Goal: Communication & Community: Answer question/provide support

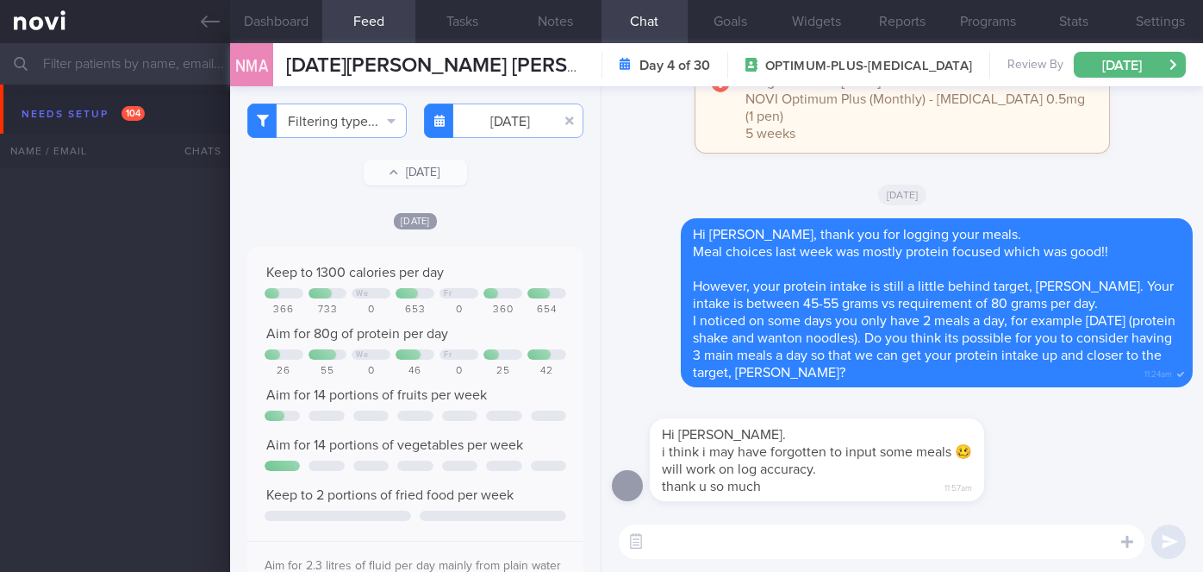
select select "9"
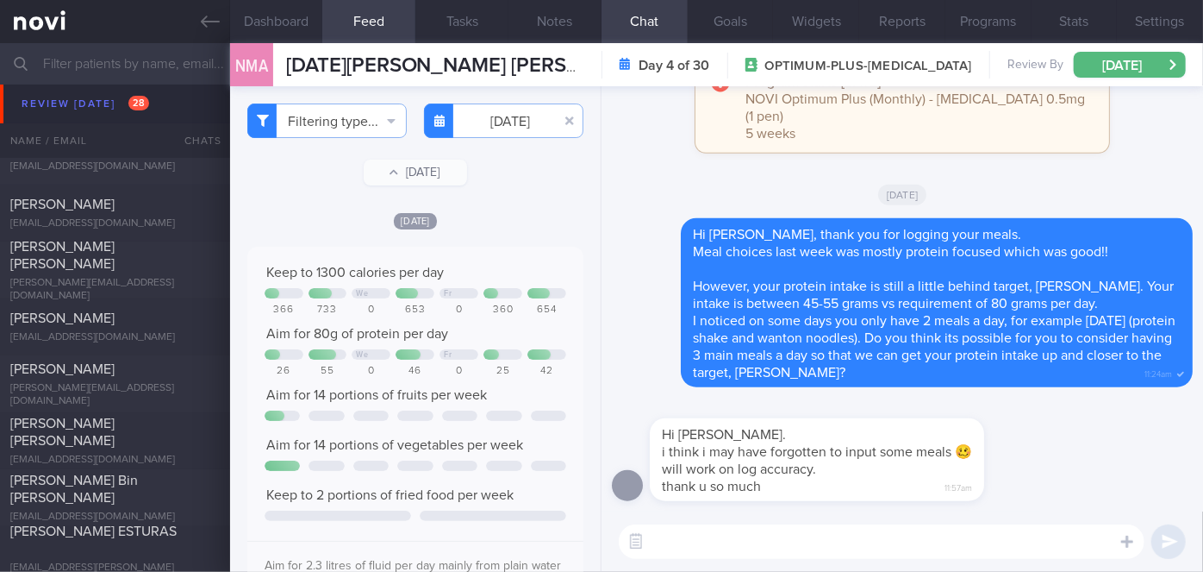
click at [765, 545] on textarea at bounding box center [882, 541] width 526 height 34
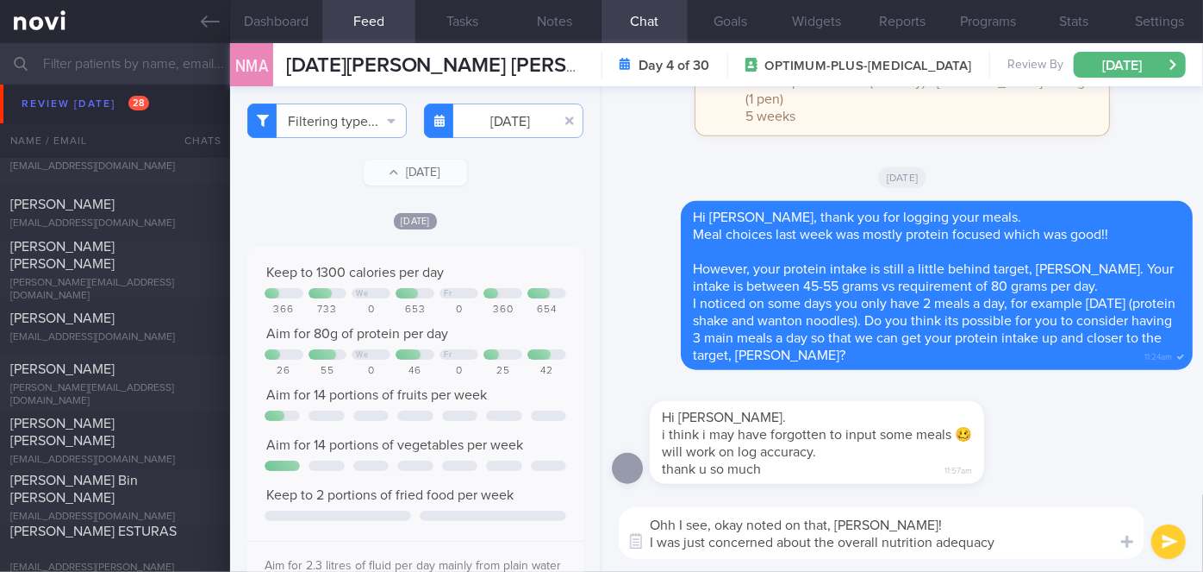
type textarea "Ohh I see, okay noted on that, [PERSON_NAME]! I was just concerned about the ov…"
click at [883, 526] on textarea "Ohh I see, okay noted on that, [PERSON_NAME]! I was just concerned about the ov…" at bounding box center [882, 533] width 526 height 52
click at [1022, 537] on textarea "Ohh I see, okay noted on that, [PERSON_NAME]! I was just concerned about the ov…" at bounding box center [882, 533] width 526 height 52
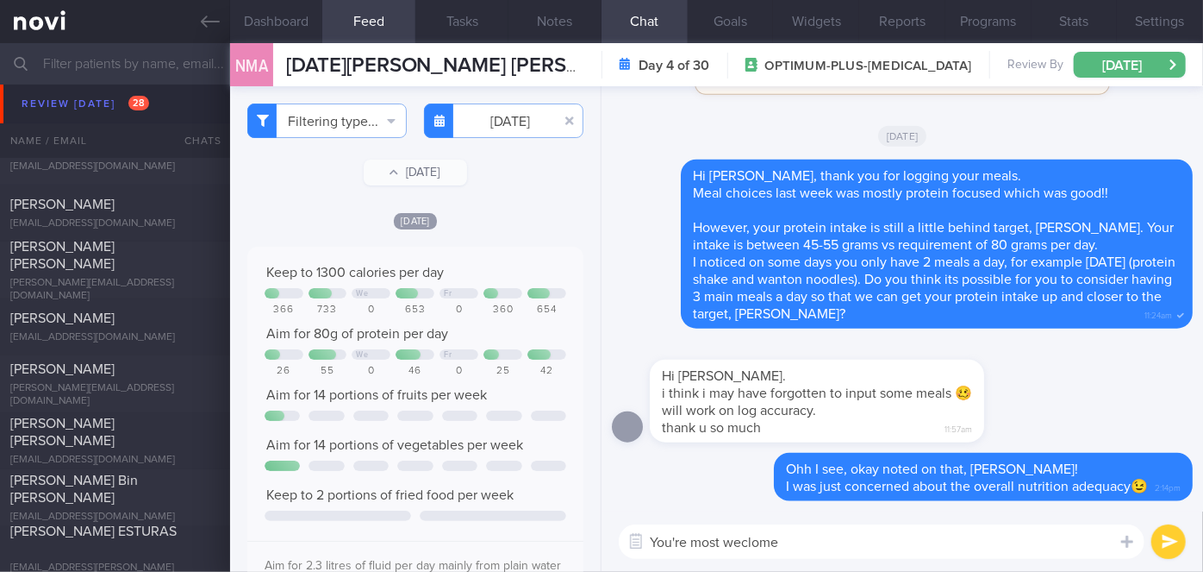
type textarea "You're most weclome!"
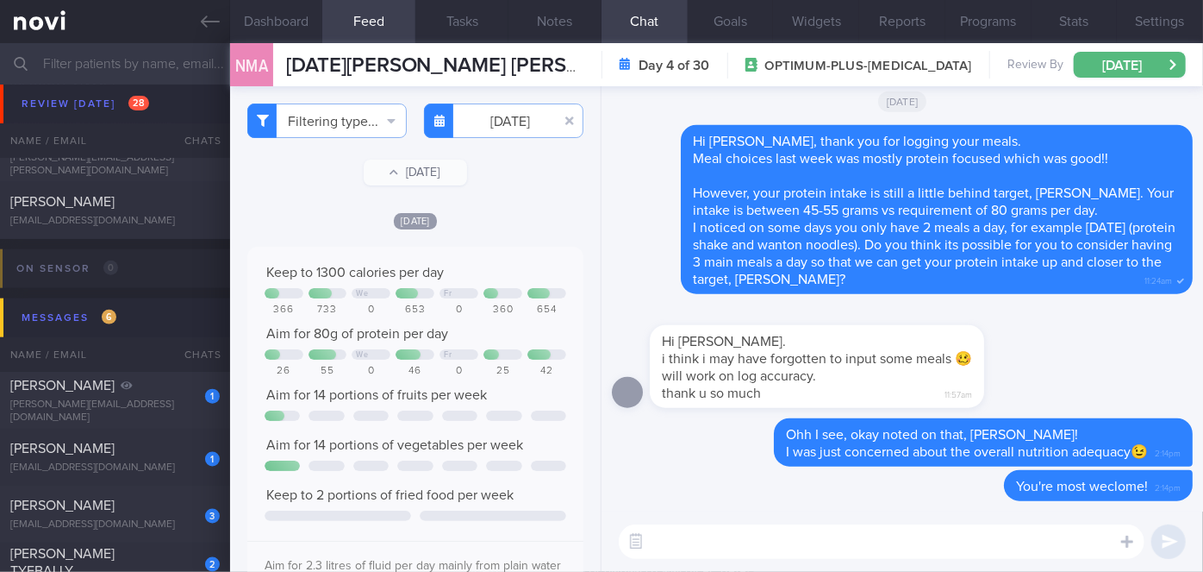
scroll to position [7758, 0]
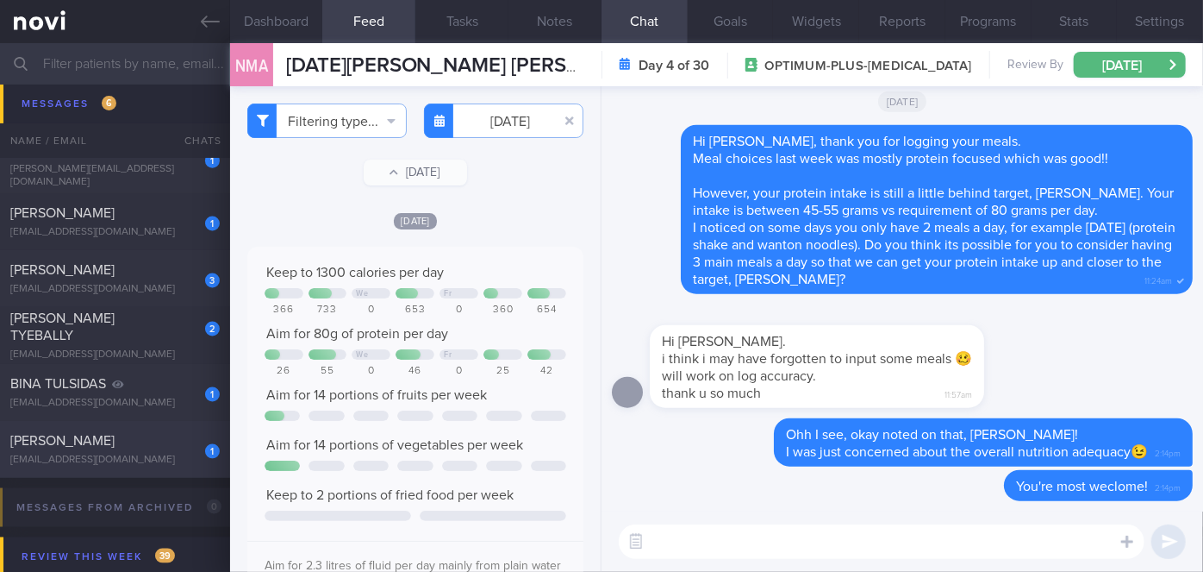
click at [177, 457] on div "[EMAIL_ADDRESS][DOMAIN_NAME]" at bounding box center [114, 459] width 209 height 13
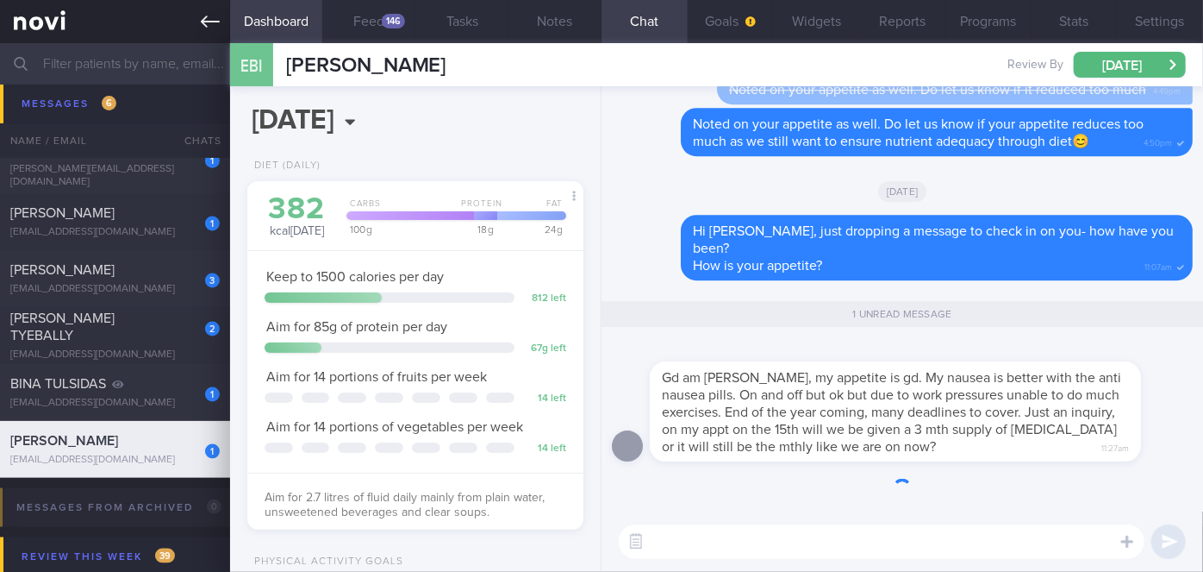
scroll to position [150, 301]
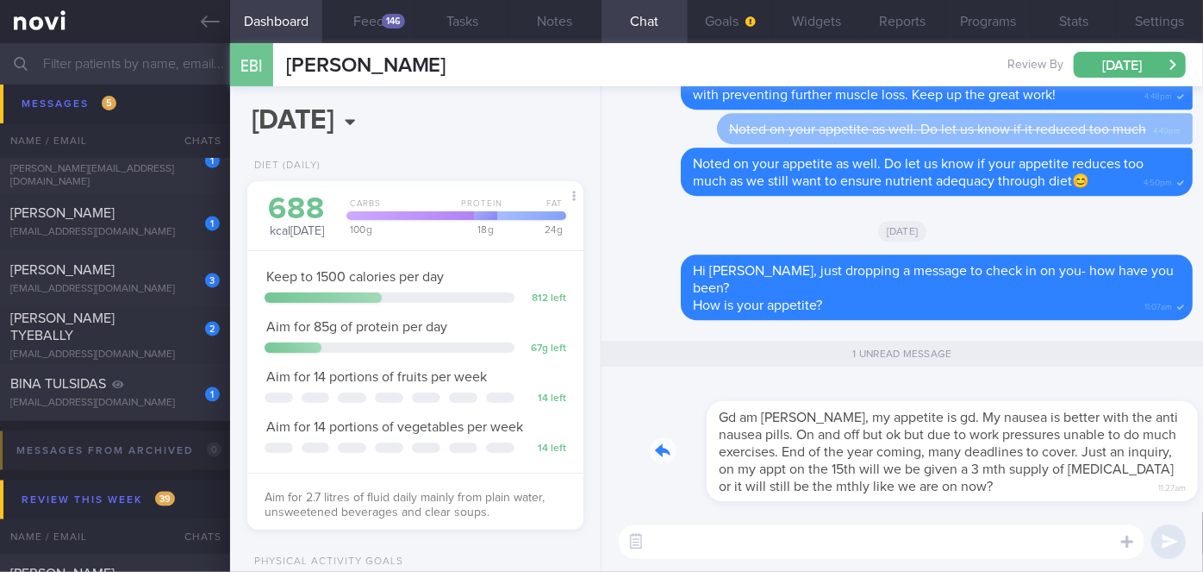
drag, startPoint x: 893, startPoint y: 490, endPoint x: 992, endPoint y: 479, distance: 99.7
click at [992, 478] on div "Gd am [PERSON_NAME], my appetite is gd. My nausea is better with the anti nause…" at bounding box center [921, 440] width 543 height 121
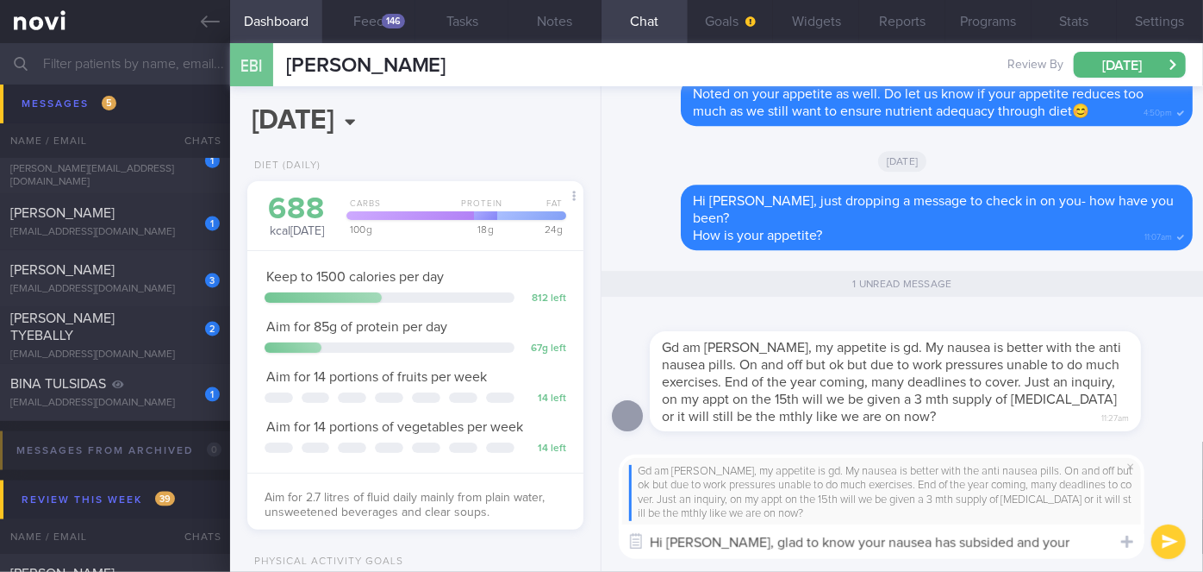
scroll to position [0, 0]
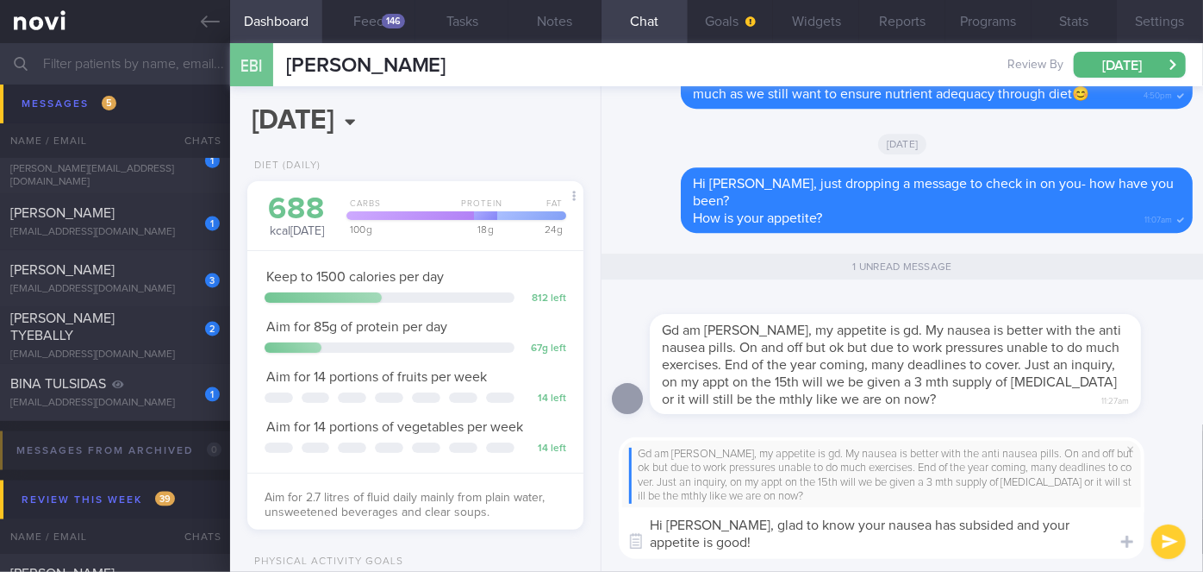
type textarea "Hi [PERSON_NAME], glad to know your nausea has subsided and your appetite is go…"
click at [1170, 547] on button "submit" at bounding box center [1169, 541] width 34 height 34
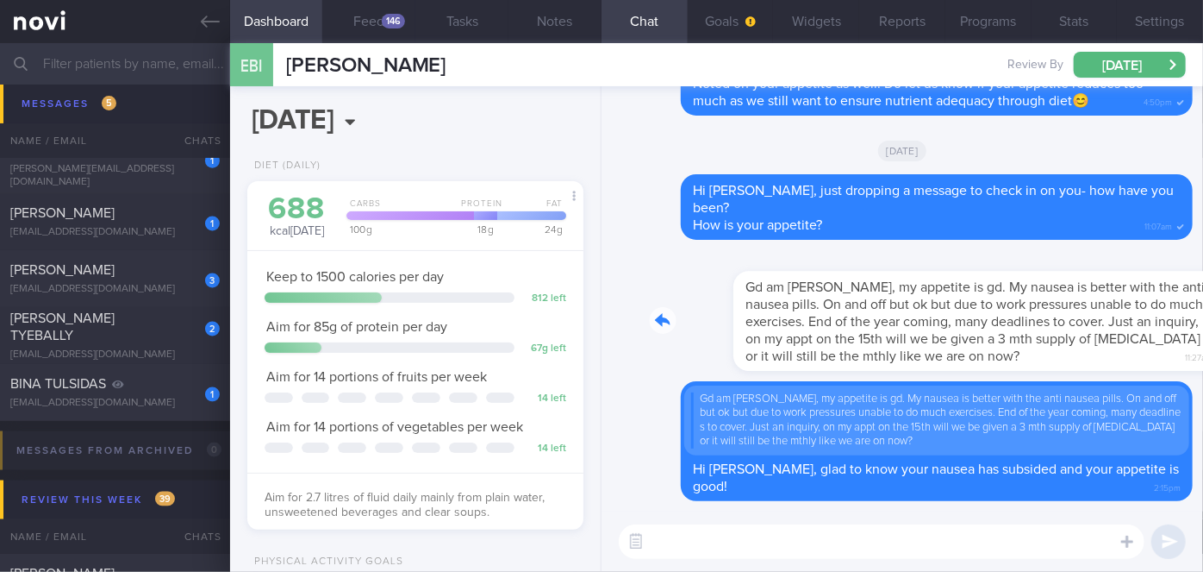
drag, startPoint x: 909, startPoint y: 355, endPoint x: 1121, endPoint y: 353, distance: 212.1
click at [1121, 353] on div "Gd am [PERSON_NAME], my appetite is gd. My nausea is better with the anti nause…" at bounding box center [921, 310] width 543 height 121
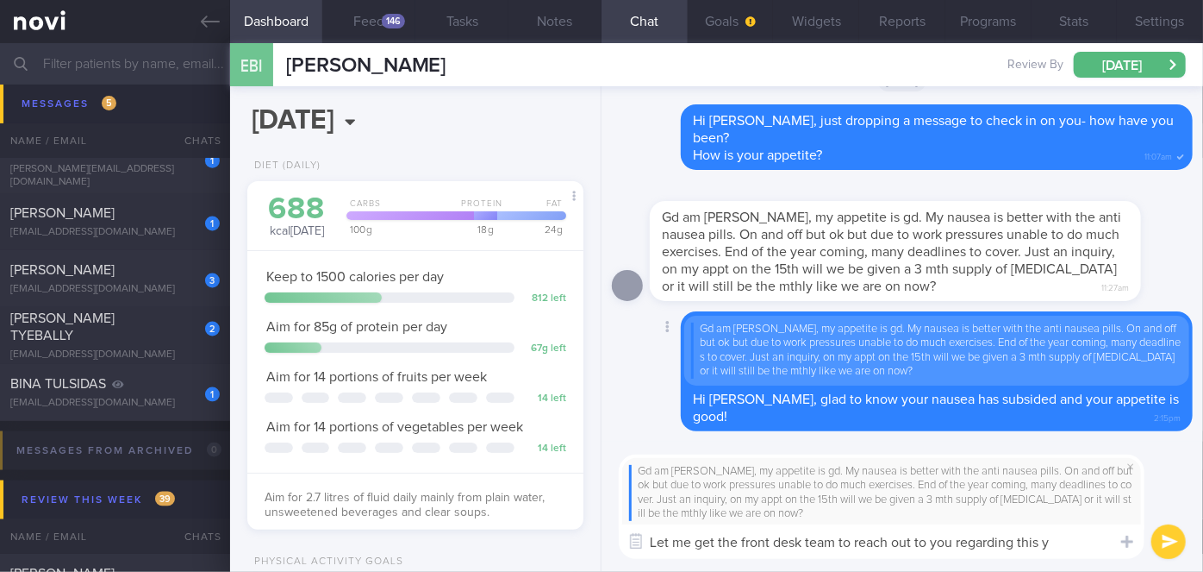
type textarea "Let me get the front desk team to reach out to you regarding this ya"
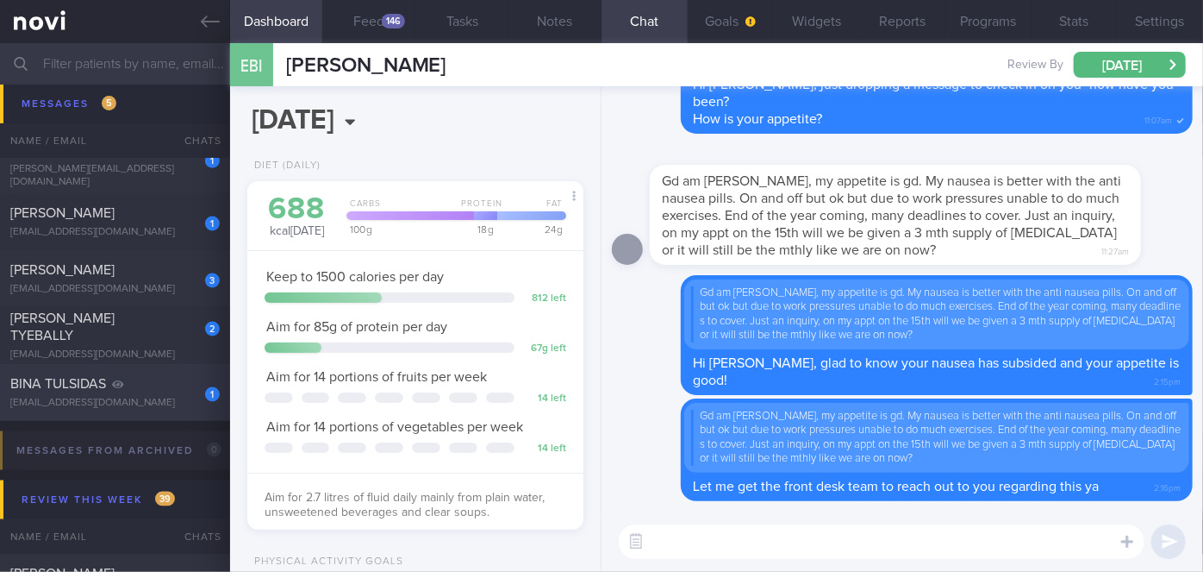
click at [175, 379] on div "BINA TULSIDAS" at bounding box center [112, 383] width 205 height 17
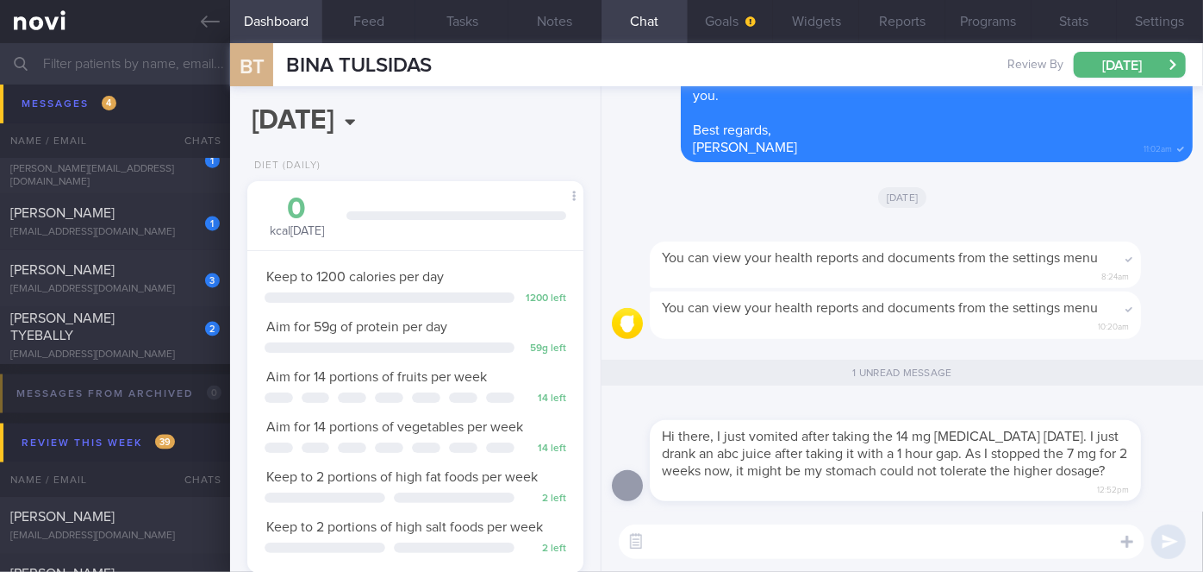
scroll to position [150, 301]
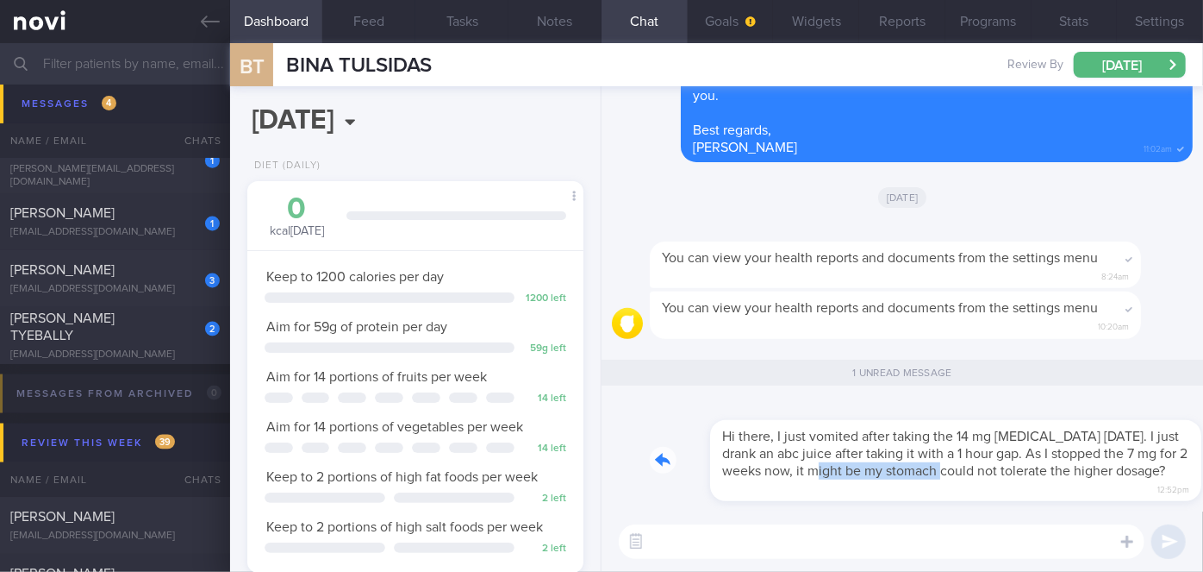
drag, startPoint x: 756, startPoint y: 497, endPoint x: 884, endPoint y: 495, distance: 128.5
click at [884, 495] on div "Hi there, I just vomited after taking the 14 mg [MEDICAL_DATA] [DATE]. I just d…" at bounding box center [921, 450] width 543 height 103
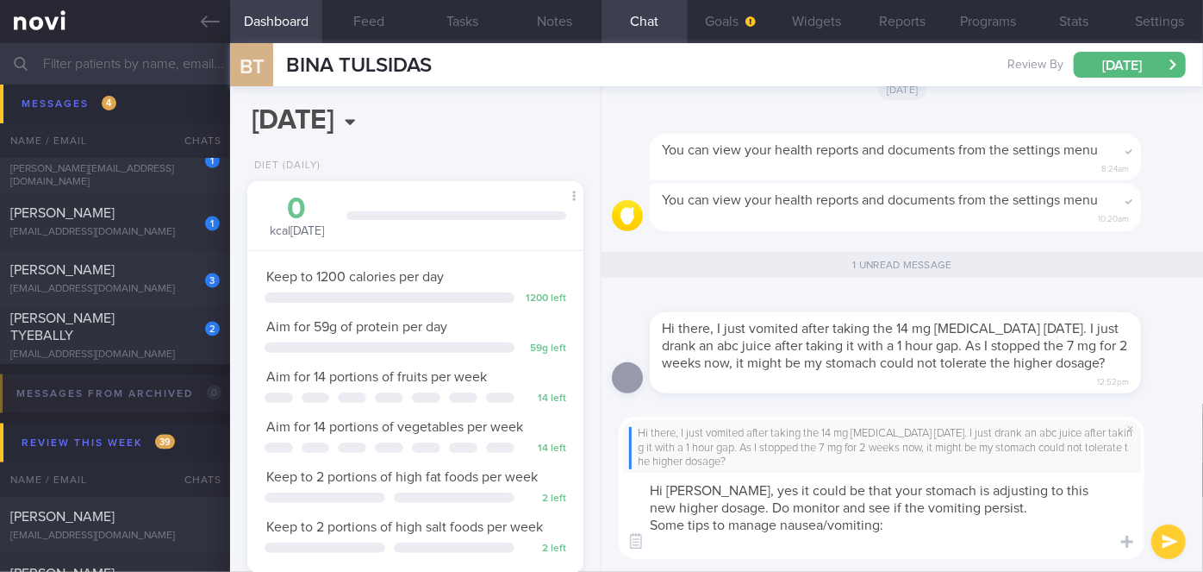
scroll to position [0, 0]
paste textarea "Lor ipsumd sit amet cons adipiscin. El seddoe tempor, inc utl etdolo magn al en…"
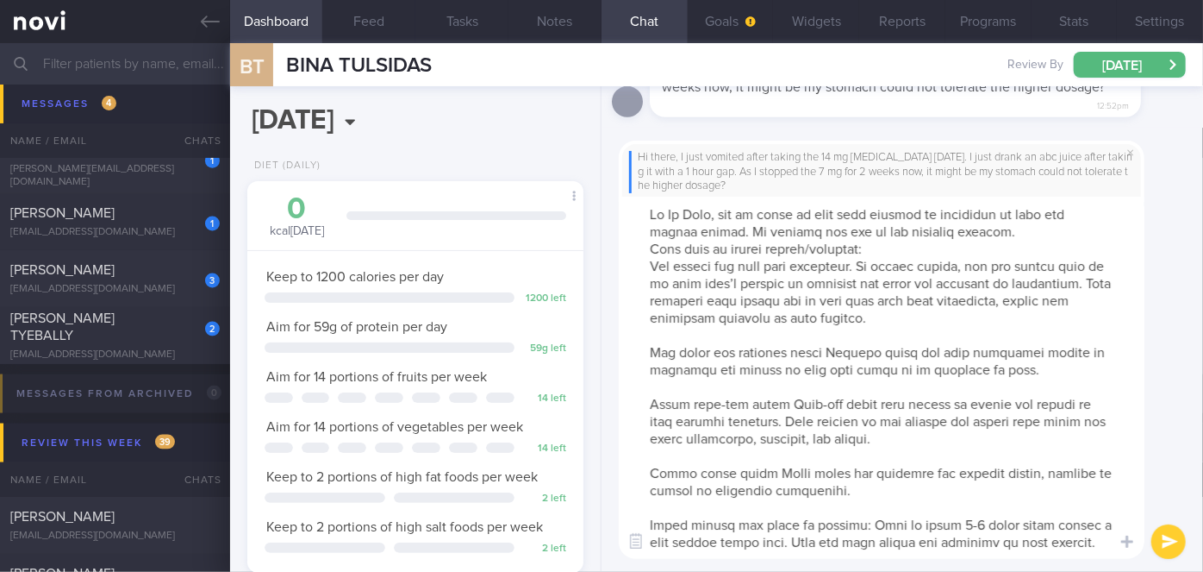
click at [1012, 232] on textarea at bounding box center [882, 378] width 526 height 362
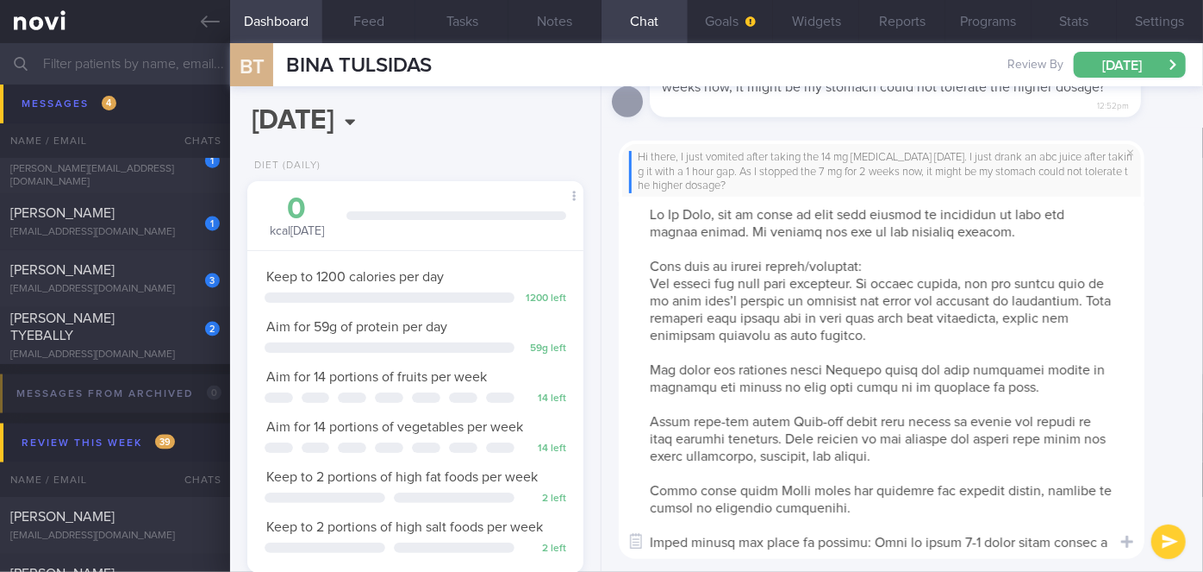
click at [886, 266] on textarea at bounding box center [882, 378] width 526 height 362
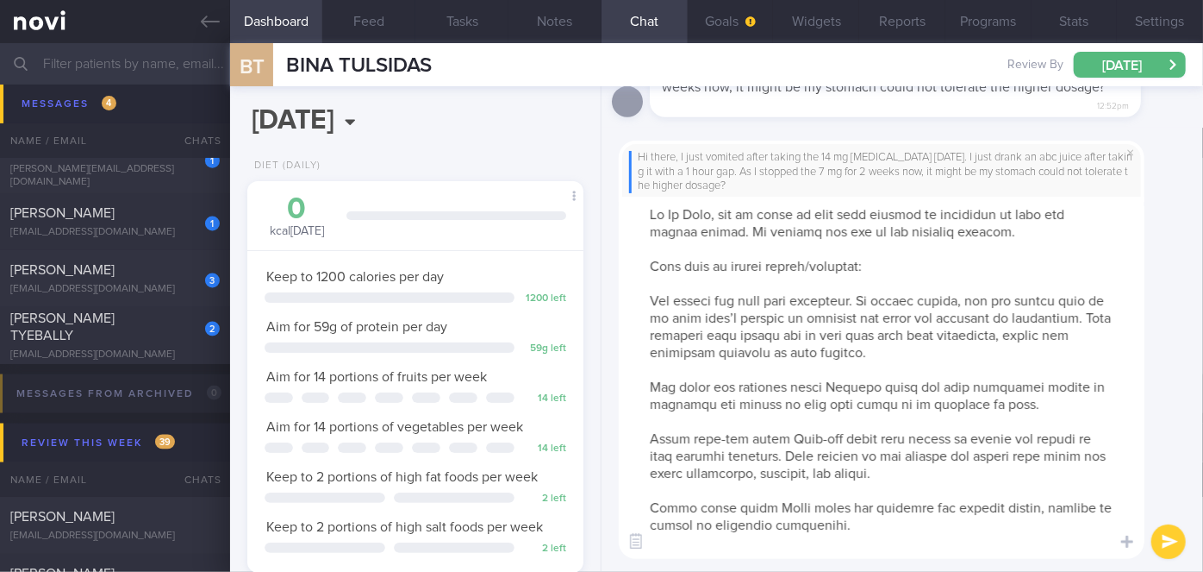
click at [643, 295] on textarea at bounding box center [882, 378] width 526 height 362
click at [645, 390] on textarea at bounding box center [882, 378] width 526 height 362
click at [646, 434] on textarea at bounding box center [882, 378] width 526 height 362
click at [652, 506] on textarea at bounding box center [882, 378] width 526 height 362
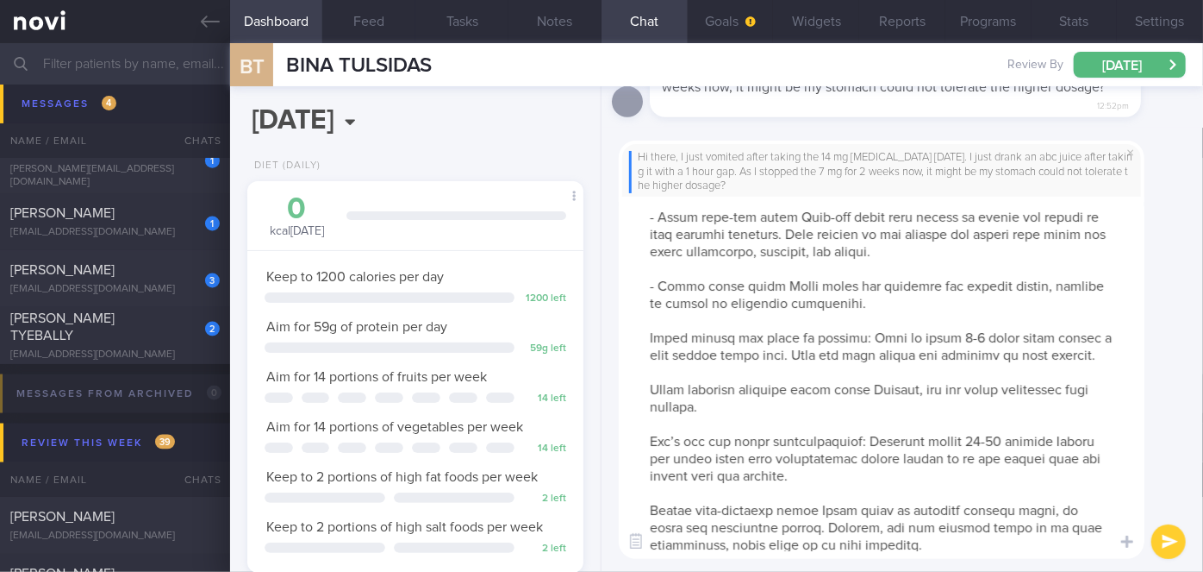
scroll to position [234, 0]
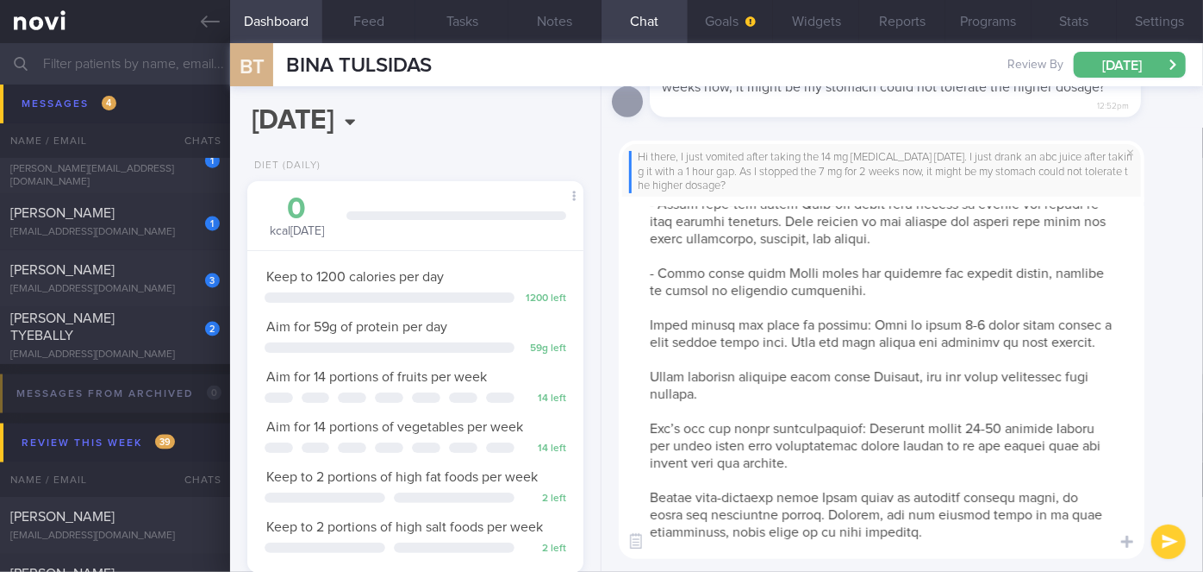
click at [650, 326] on textarea at bounding box center [882, 378] width 526 height 362
click at [647, 390] on textarea at bounding box center [882, 378] width 526 height 362
click at [643, 438] on textarea at bounding box center [882, 378] width 526 height 362
click at [650, 511] on textarea at bounding box center [882, 378] width 526 height 362
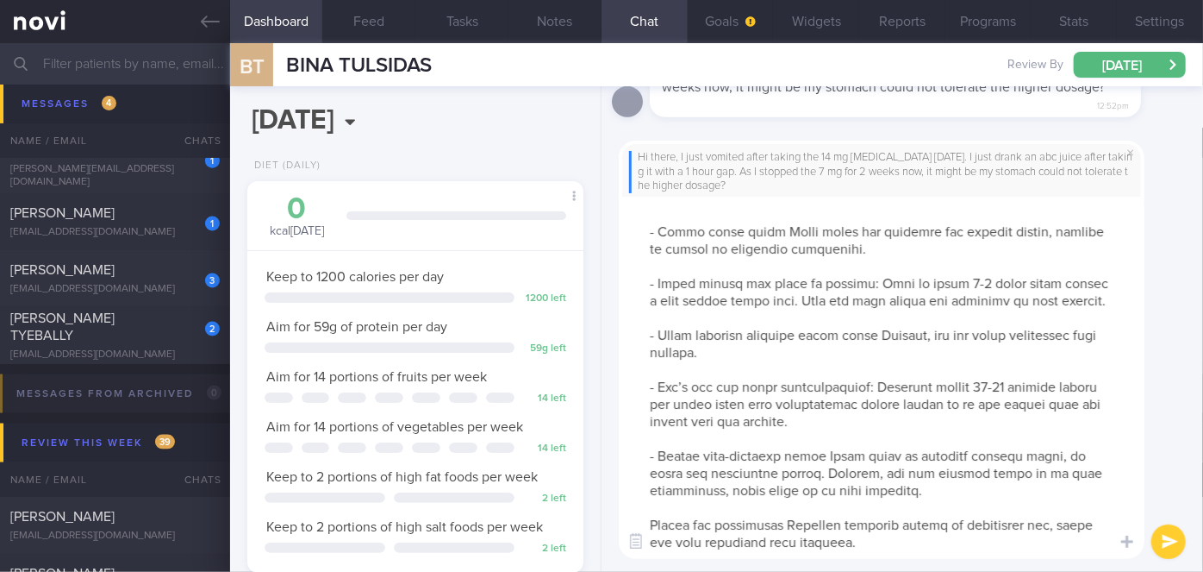
scroll to position [292, 0]
click at [647, 507] on textarea at bounding box center [882, 378] width 526 height 362
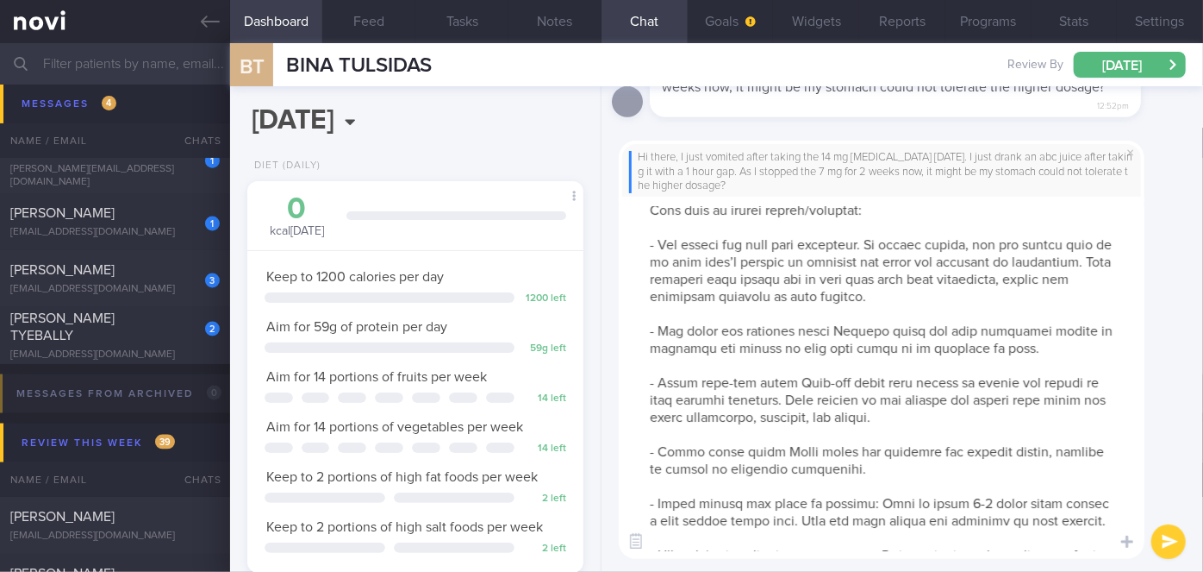
scroll to position [0, 0]
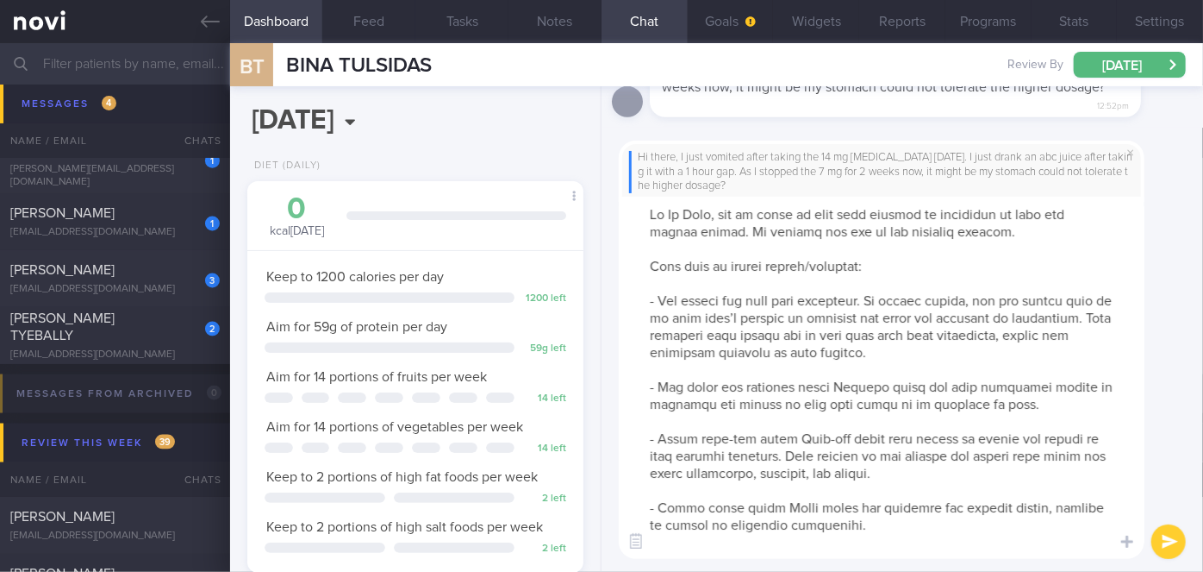
type textarea "Lo Ip Dolo, sit am conse ad elit sedd eiusmod te incididun ut labo etd magnaa e…"
click at [1163, 537] on button "submit" at bounding box center [1169, 541] width 34 height 34
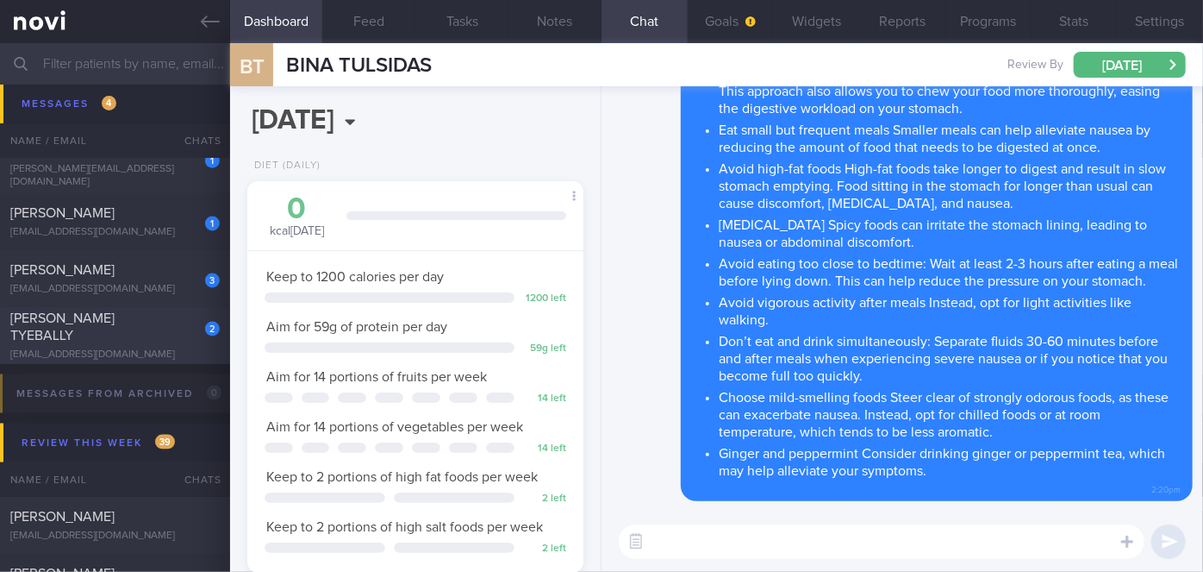
click at [161, 322] on div "[PERSON_NAME] TYEBALLY" at bounding box center [112, 326] width 205 height 34
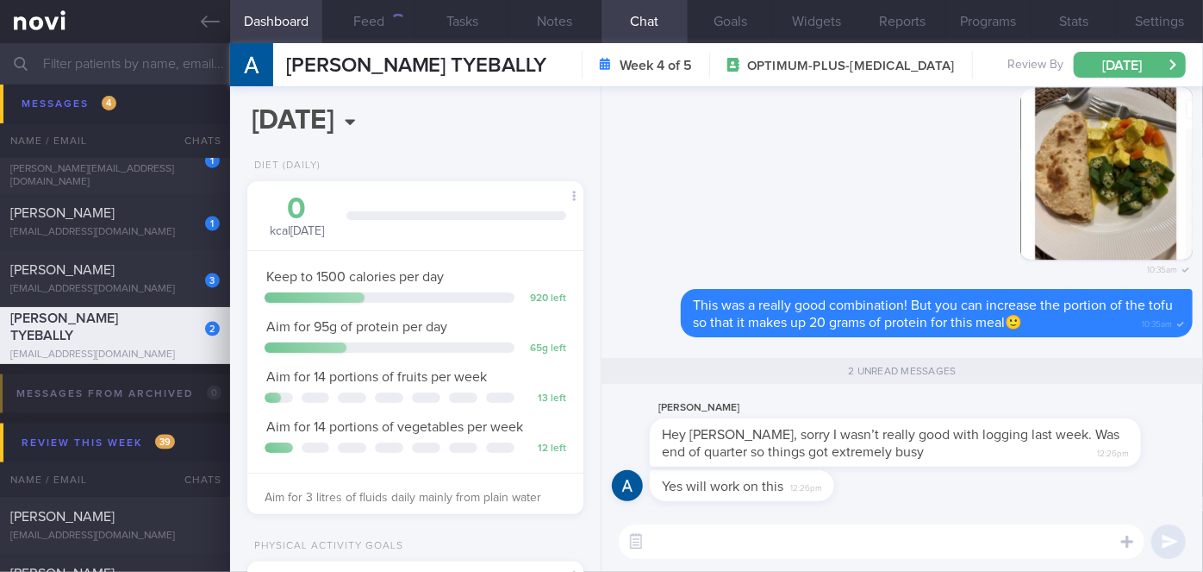
scroll to position [171, 294]
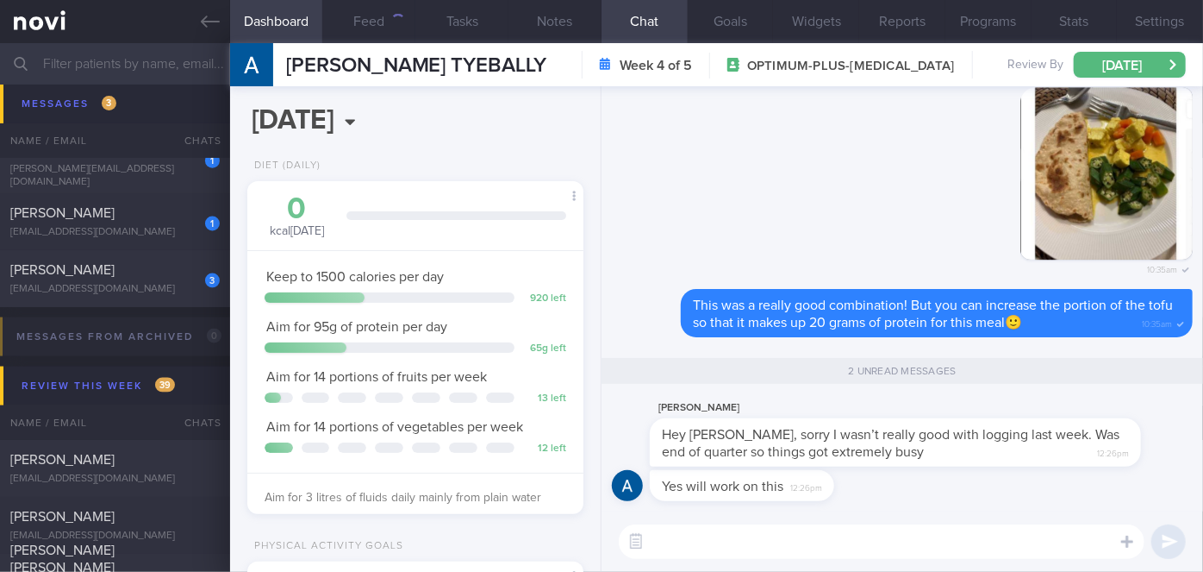
click at [740, 528] on textarea at bounding box center [882, 541] width 526 height 34
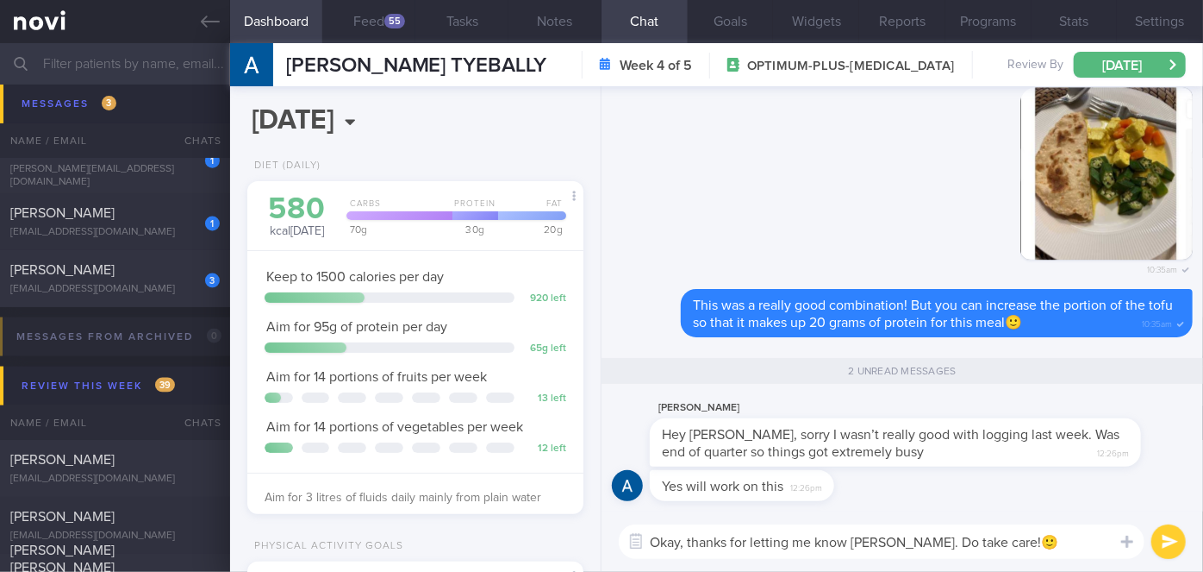
type textarea "Okay, thanks for letting me know [PERSON_NAME]. Do take care!🙂"
click at [1171, 547] on button "submit" at bounding box center [1169, 541] width 34 height 34
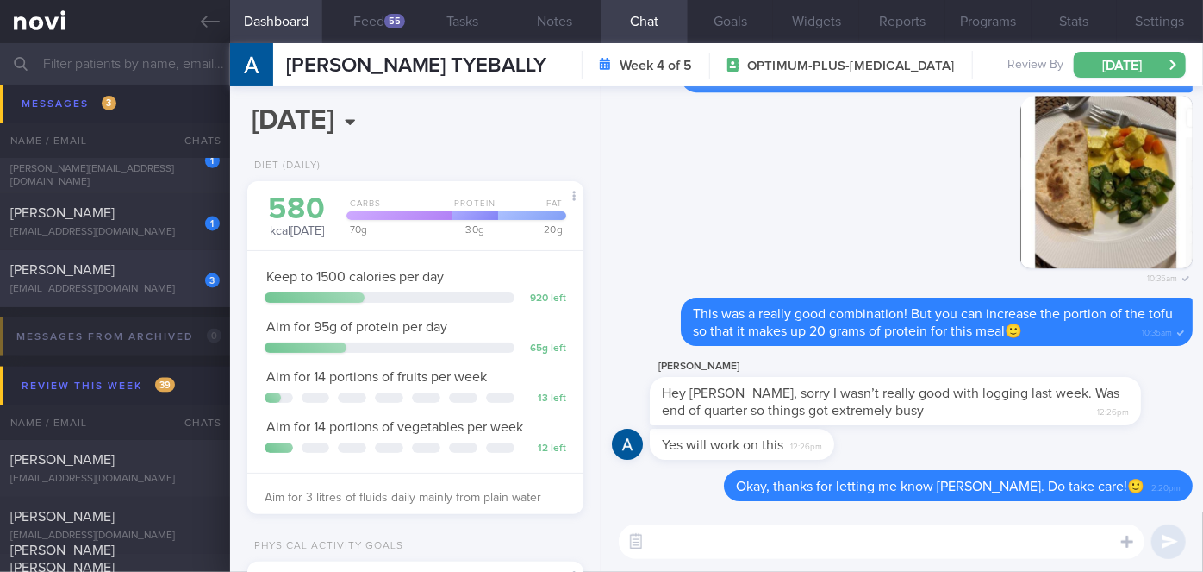
click at [179, 278] on div "[PERSON_NAME]" at bounding box center [112, 269] width 205 height 17
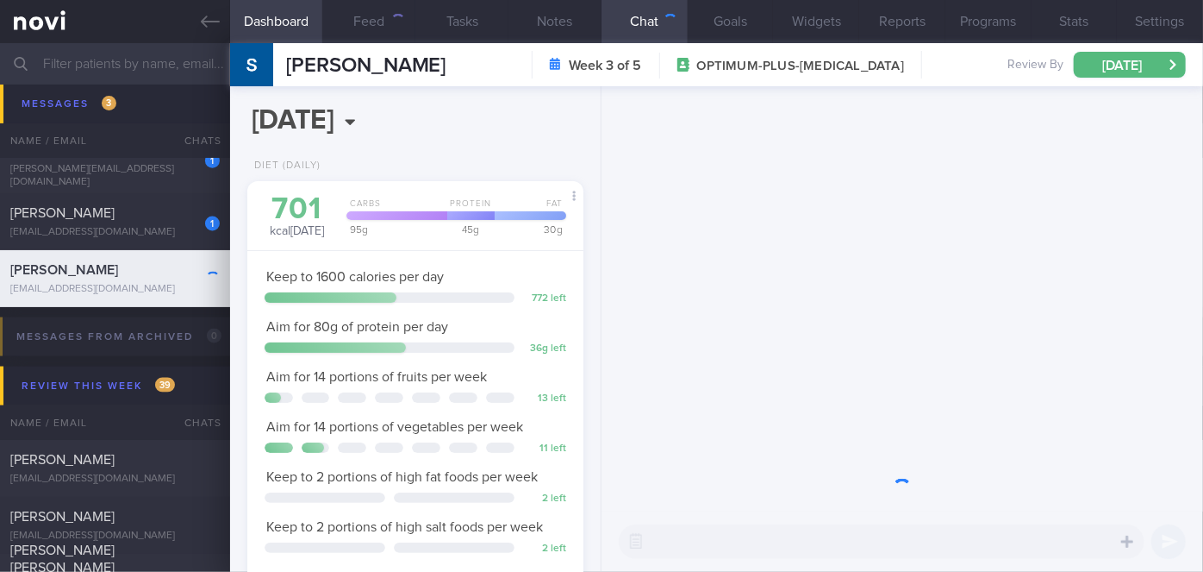
scroll to position [171, 294]
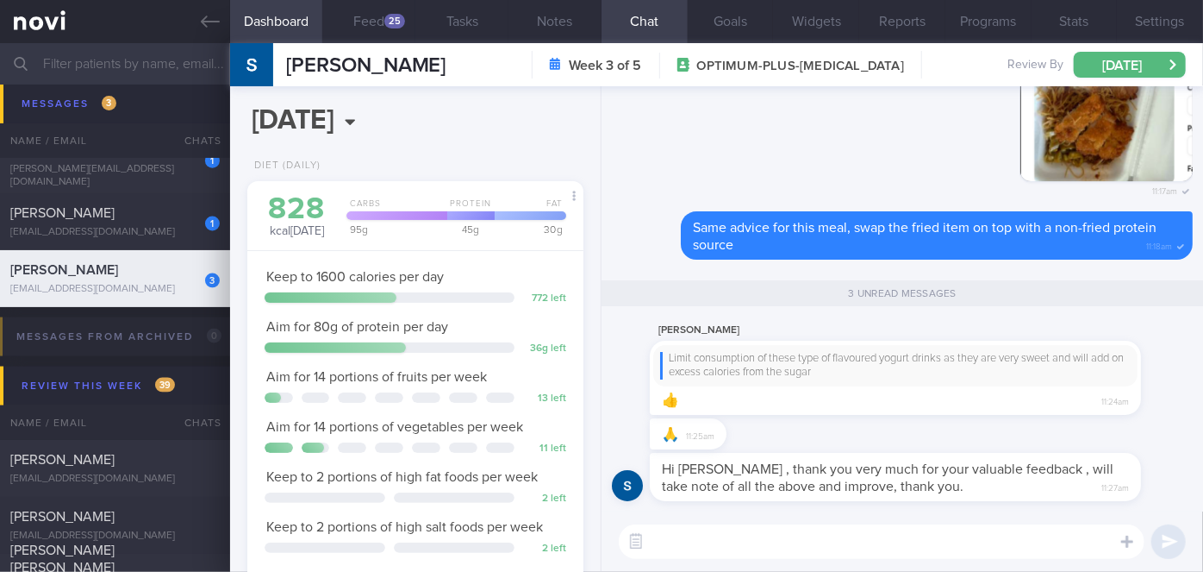
click at [698, 528] on textarea at bounding box center [882, 541] width 526 height 34
type textarea "You're most welcome!"
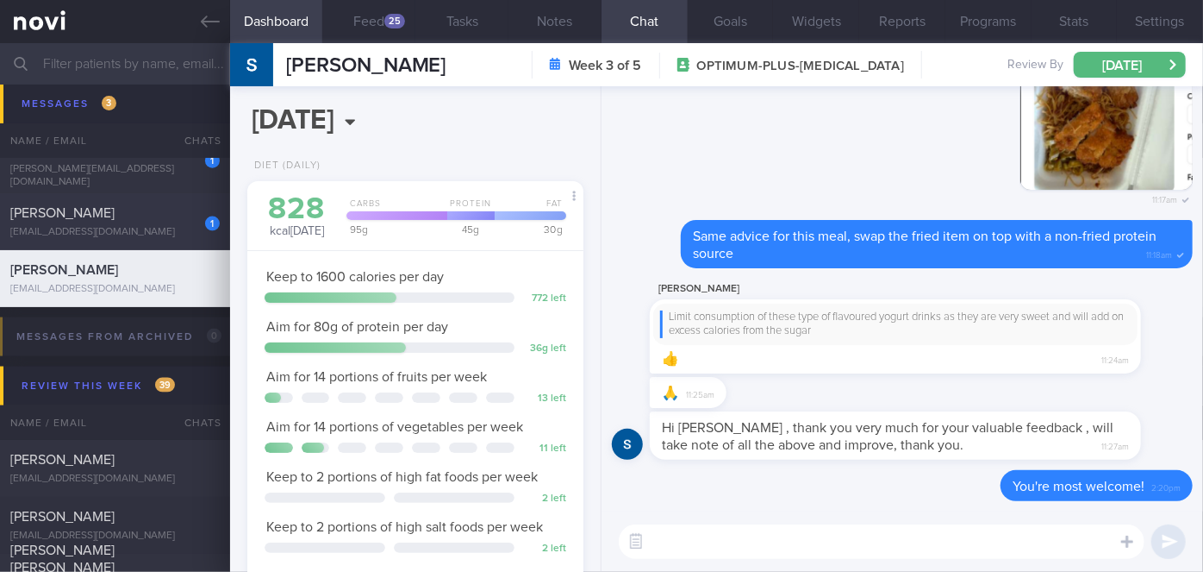
click at [182, 229] on div "1" at bounding box center [201, 217] width 38 height 27
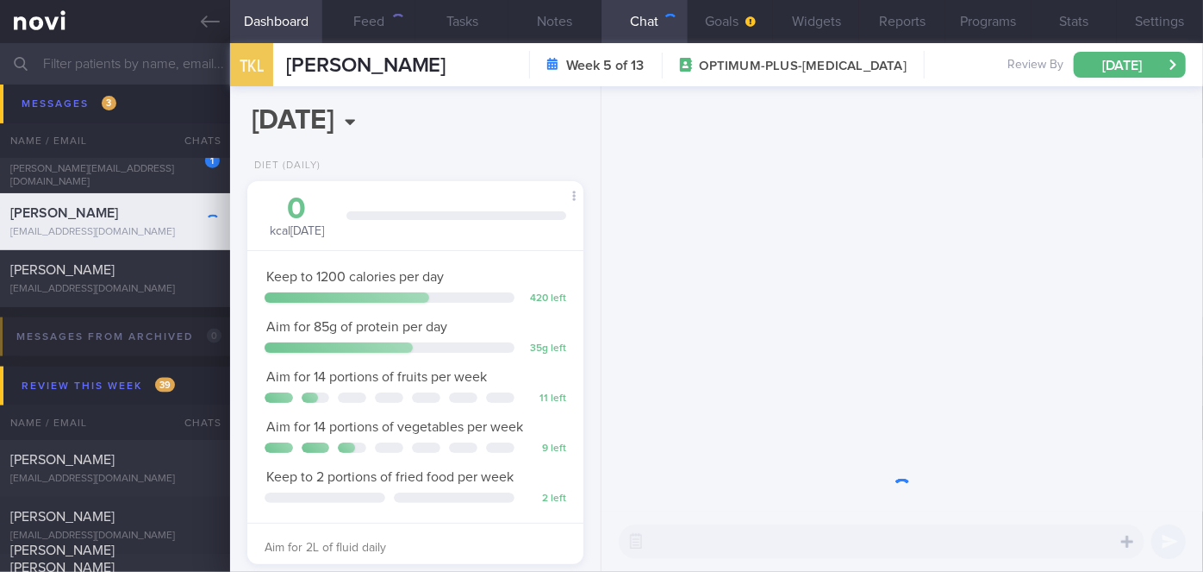
scroll to position [171, 294]
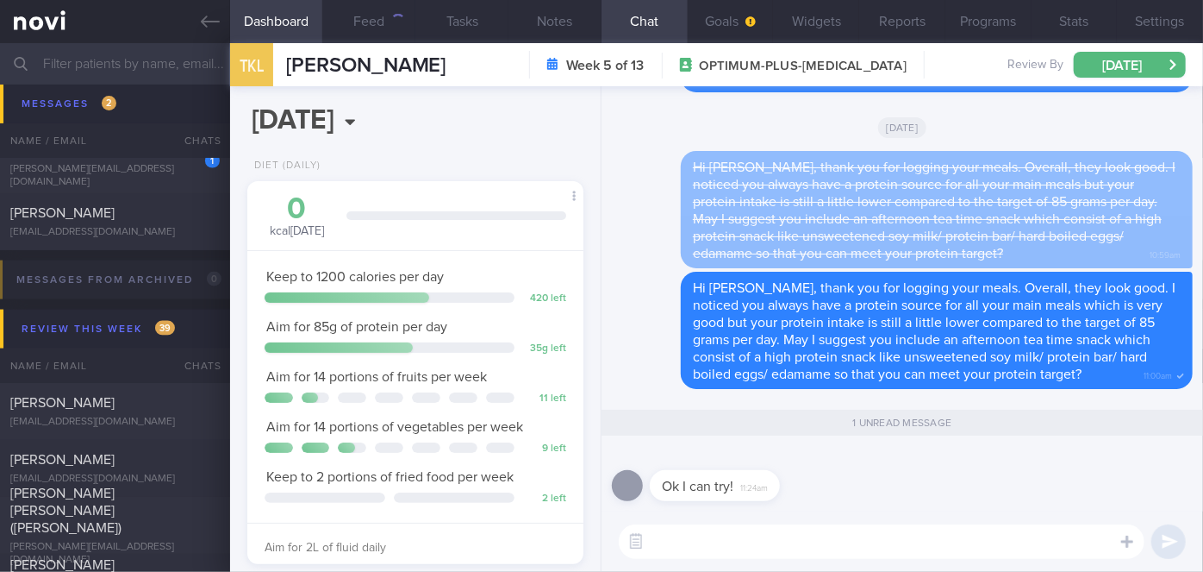
click at [728, 536] on textarea at bounding box center [882, 541] width 526 height 34
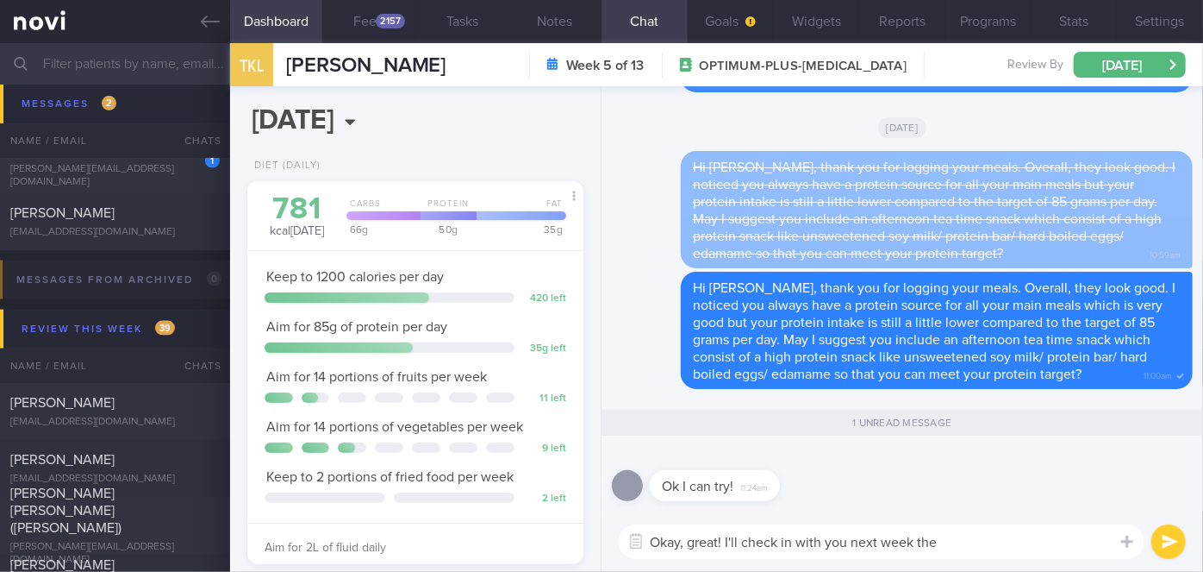
type textarea "Okay, great! I'll check in with you next week then"
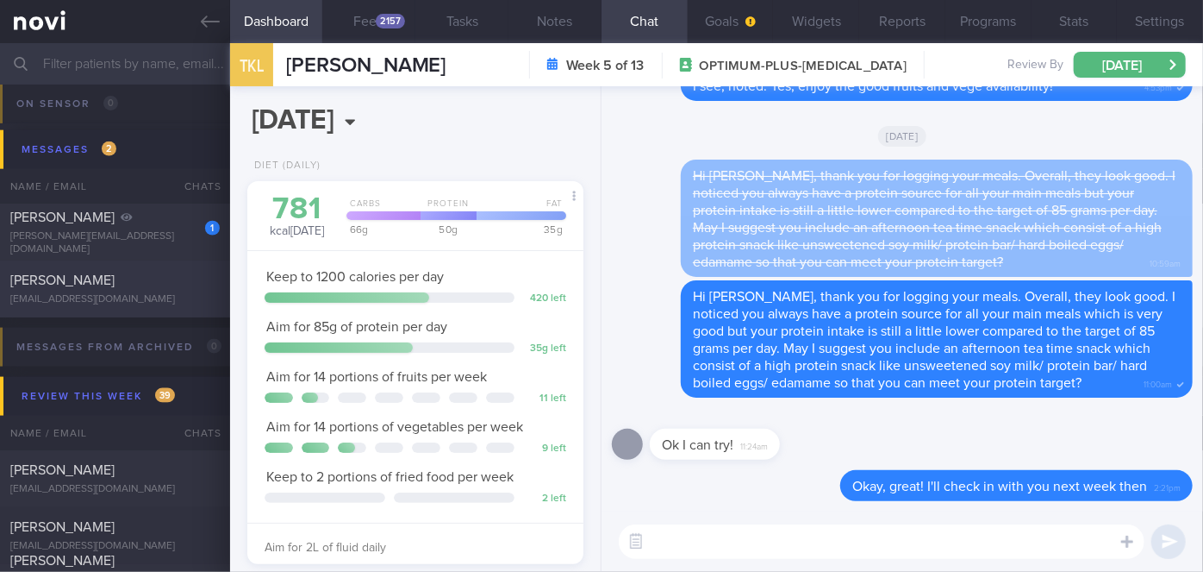
scroll to position [7601, 0]
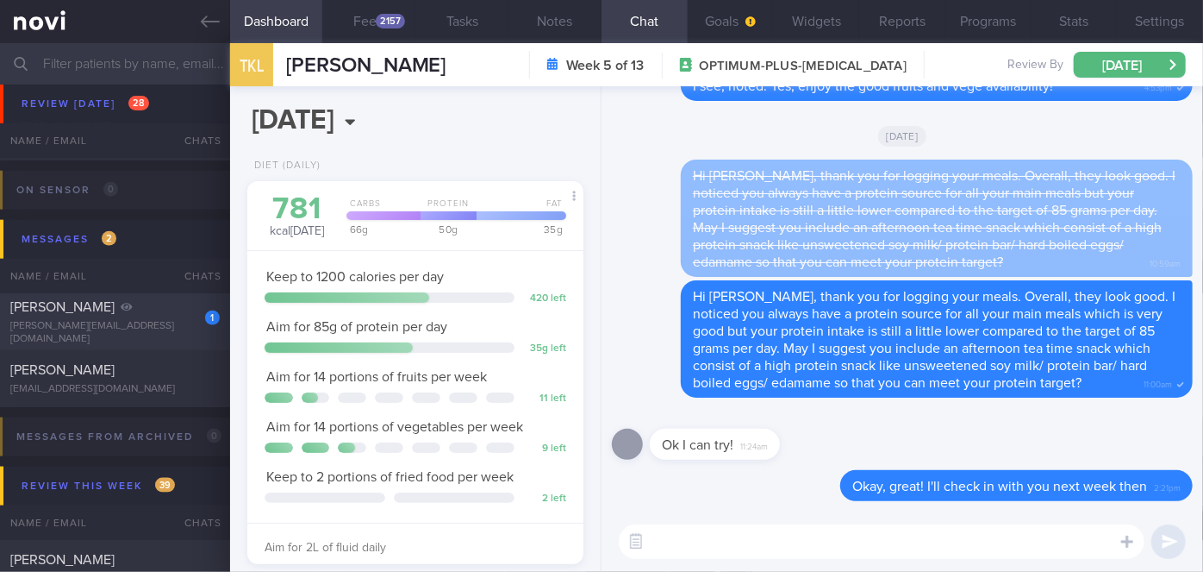
click at [172, 327] on div "[PERSON_NAME][EMAIL_ADDRESS][DOMAIN_NAME]" at bounding box center [114, 333] width 209 height 26
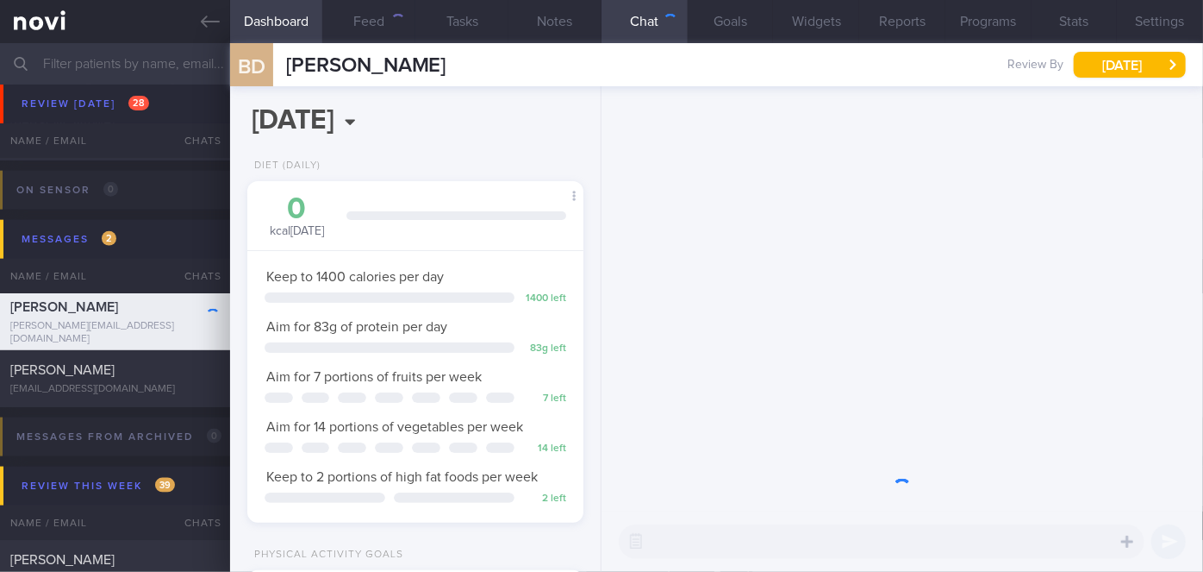
scroll to position [147, 294]
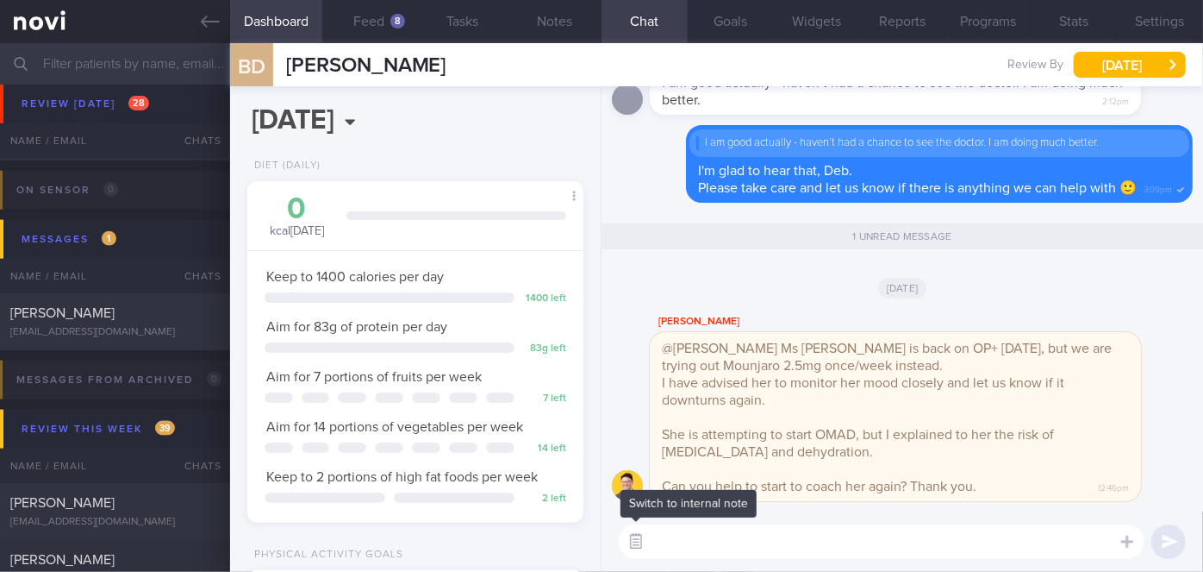
click at [629, 543] on button "button" at bounding box center [636, 541] width 31 height 31
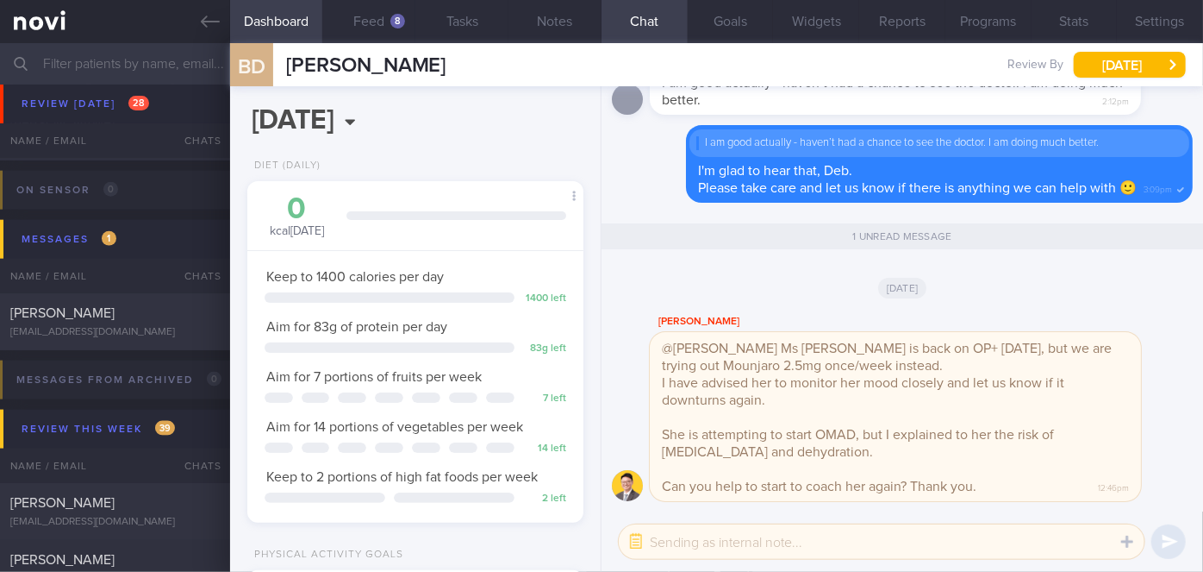
click at [658, 547] on textarea at bounding box center [882, 541] width 526 height 34
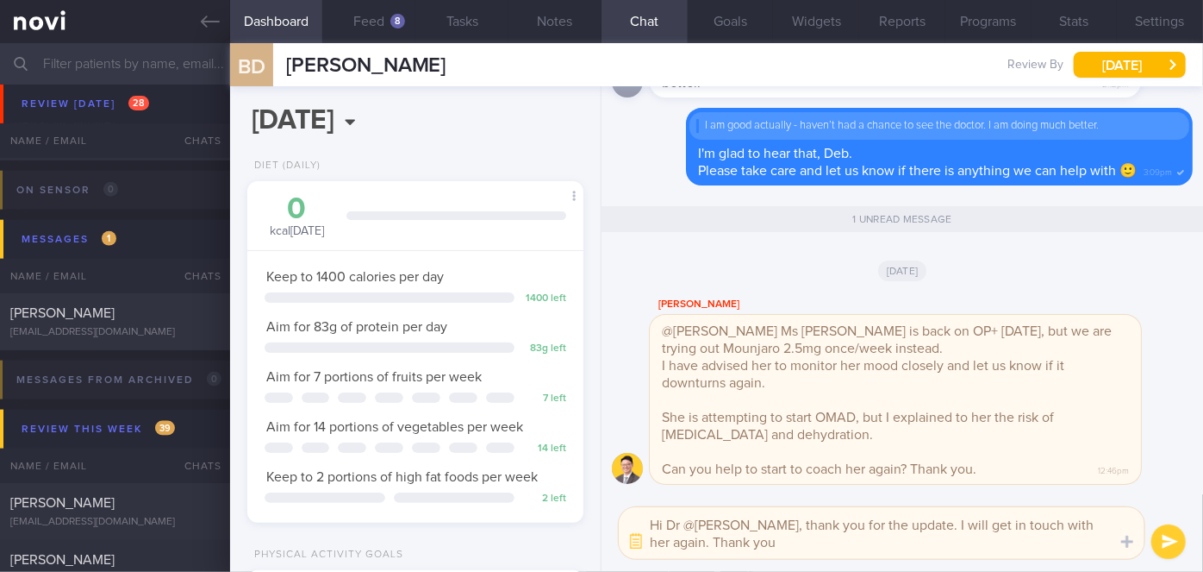
type textarea "Hi Dr @[PERSON_NAME], thank you for the update. I will get in touch with her ag…"
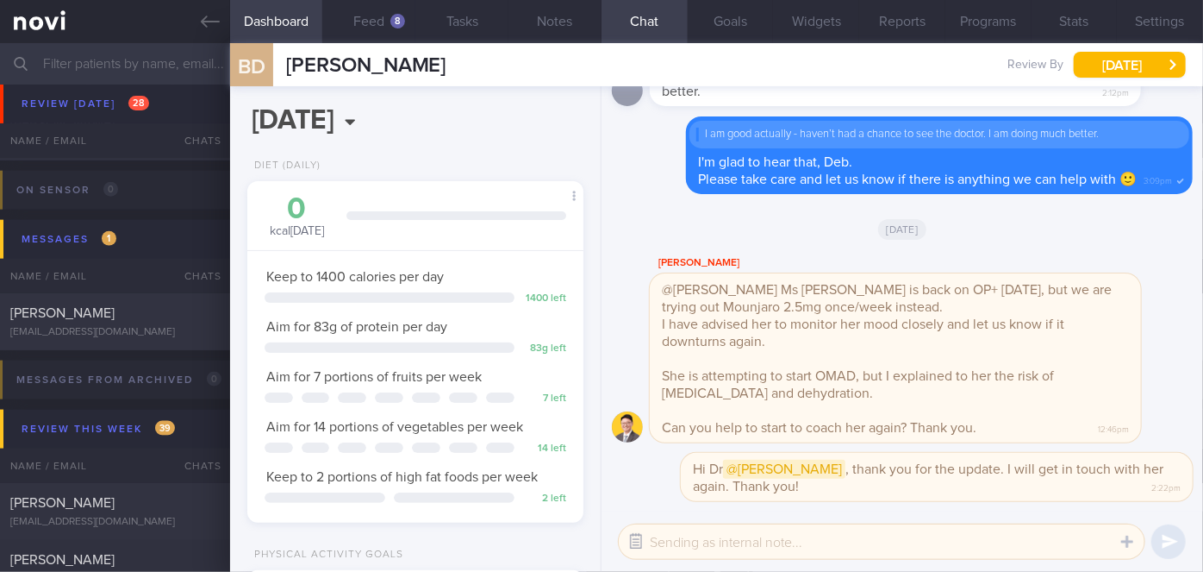
click at [634, 546] on button "button" at bounding box center [636, 541] width 31 height 31
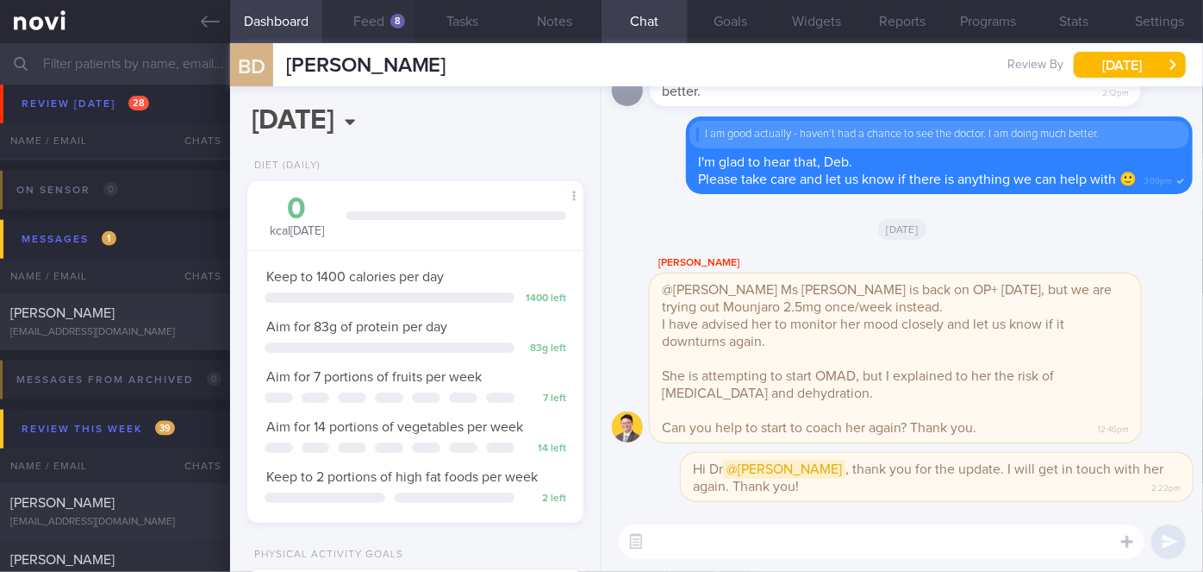
click at [397, 24] on div "8" at bounding box center [397, 21] width 15 height 15
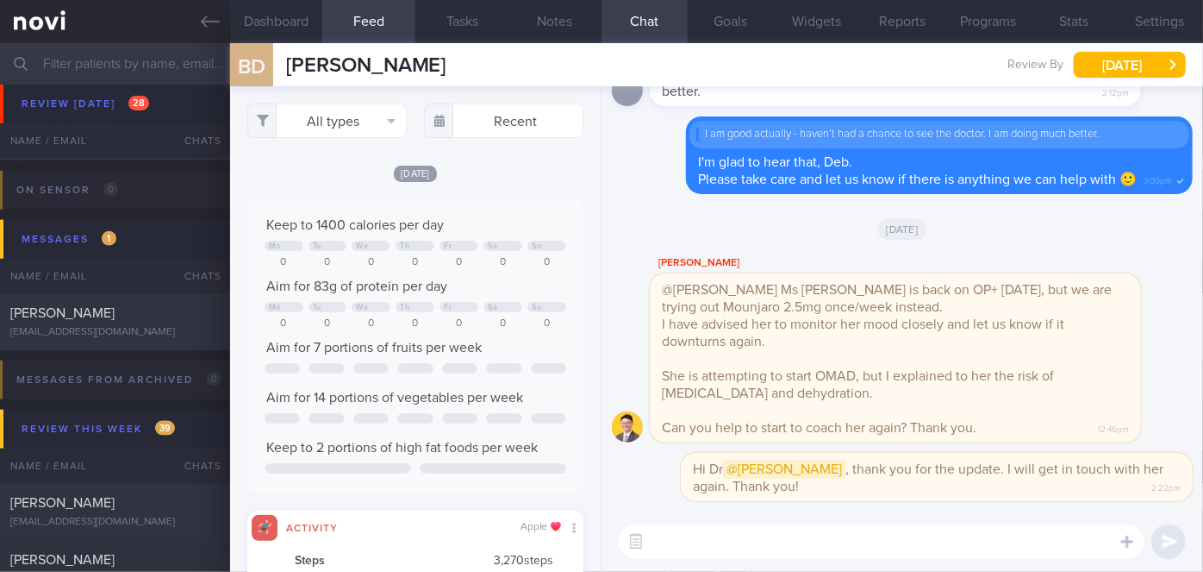
scroll to position [74, 302]
click at [795, 533] on textarea at bounding box center [882, 541] width 526 height 34
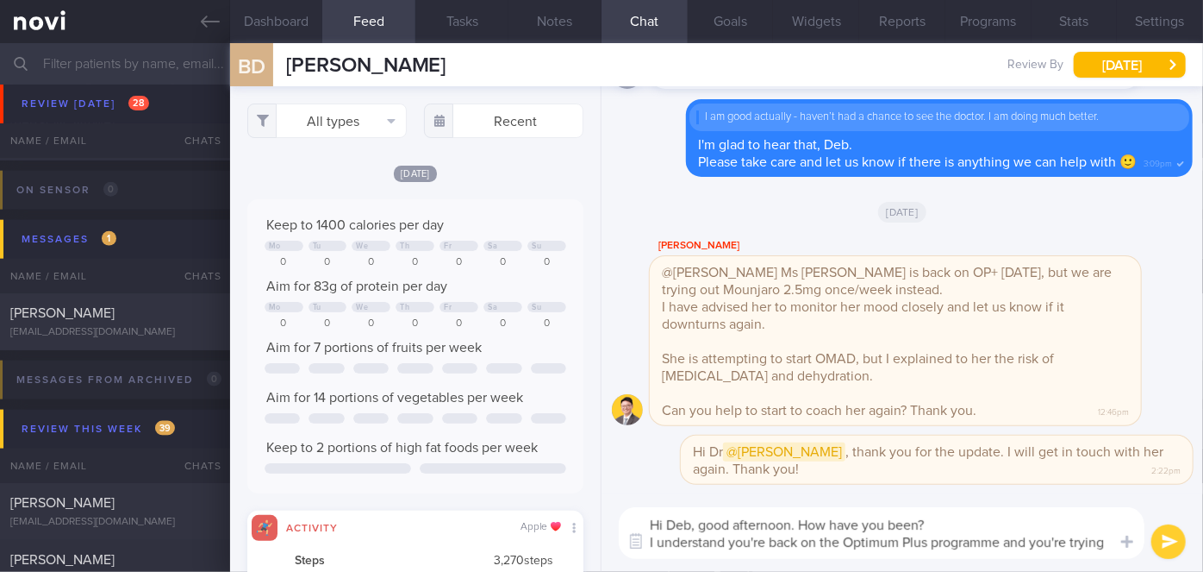
scroll to position [0, 0]
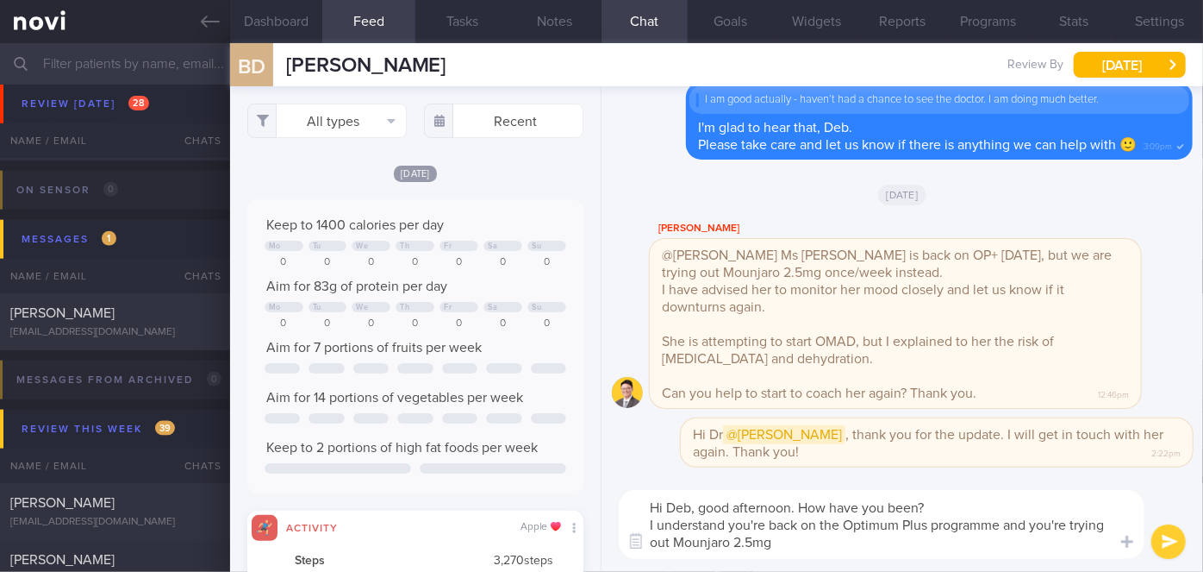
click at [671, 540] on textarea "Hi Deb, good afternoon. How have you been? I understand you're back on the Opti…" at bounding box center [882, 524] width 526 height 69
click at [826, 538] on textarea "Hi Deb, good afternoon. How have you been? I understand you're back on the Opti…" at bounding box center [882, 524] width 526 height 69
type textarea "Hi Deb, good afternoon. How have you been? I understand you're back on the Opti…"
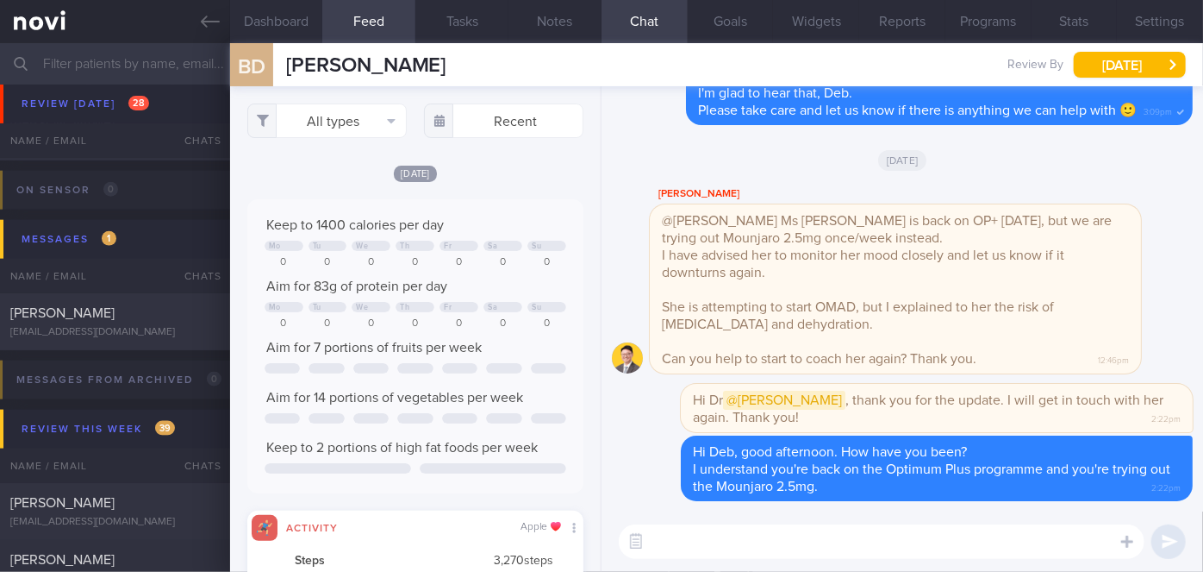
click at [143, 59] on input "text" at bounding box center [601, 63] width 1203 height 41
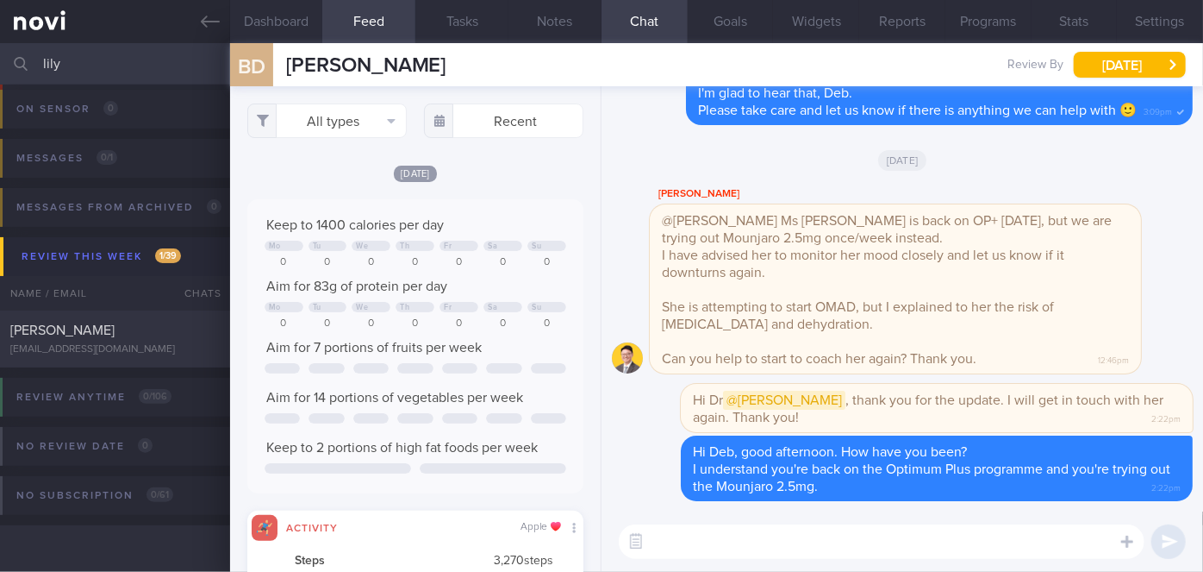
scroll to position [103, 0]
type input "lily"
click at [188, 316] on div "[PERSON_NAME] [EMAIL_ADDRESS][DOMAIN_NAME] [DATE] [DATE] OPTIMUM-PLUS-[MEDICAL_…" at bounding box center [601, 338] width 1203 height 57
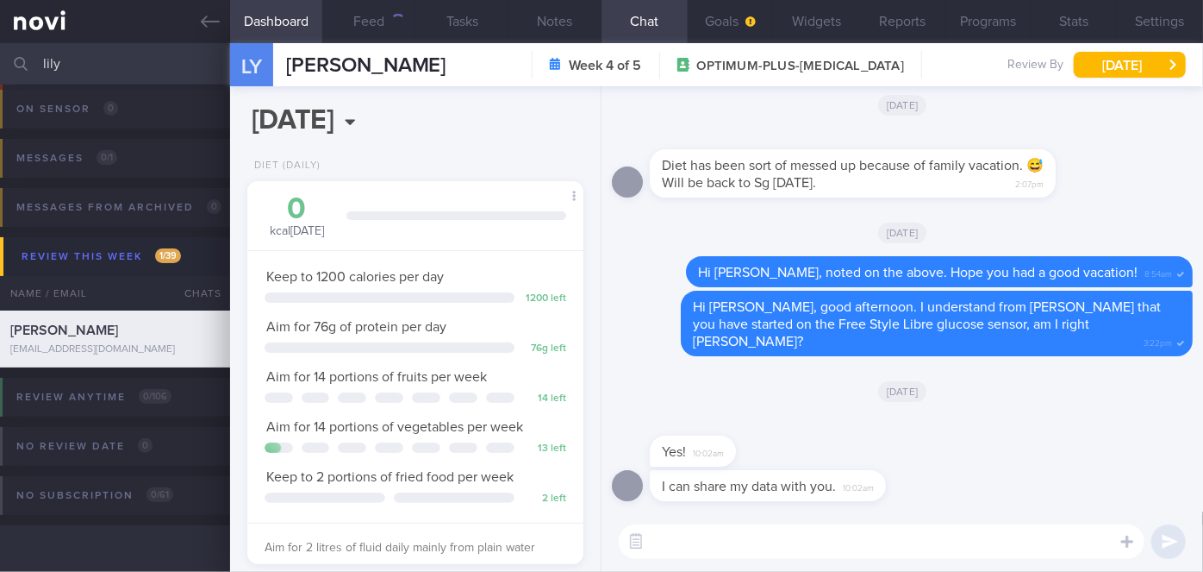
scroll to position [171, 294]
click at [706, 515] on div "​ ​" at bounding box center [903, 541] width 602 height 60
click at [708, 536] on textarea at bounding box center [882, 541] width 526 height 34
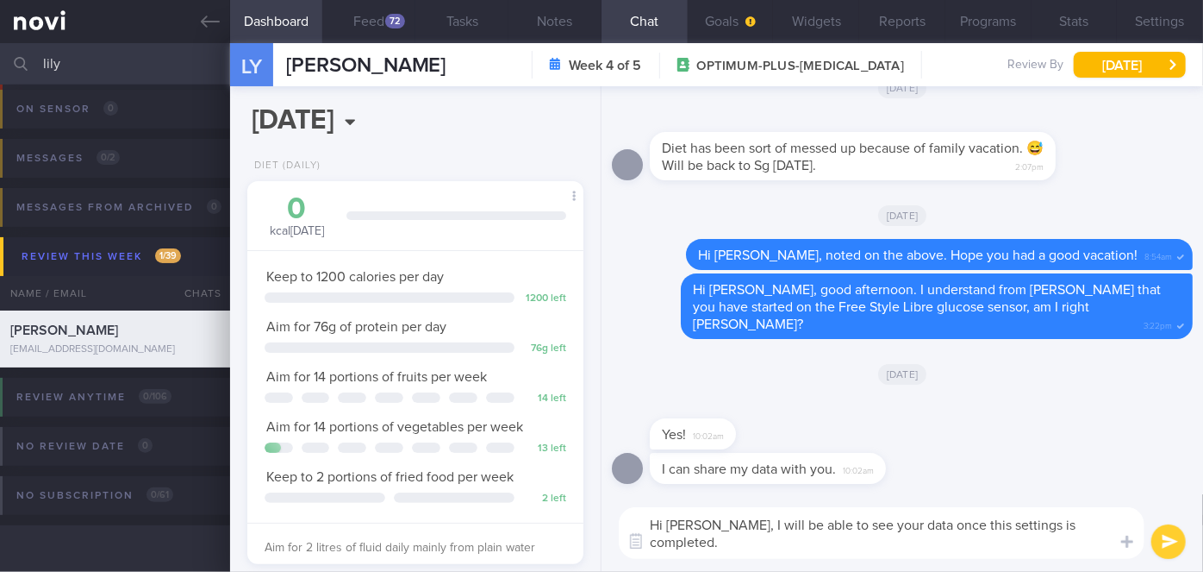
scroll to position [0, 0]
paste textarea "774177"
click at [671, 551] on textarea "Hi [PERSON_NAME], I will be able to see your data once this settings is complet…" at bounding box center [882, 533] width 526 height 52
paste textarea "Can you help me to do the following pls: 1. Click on the 3 lines on the top lef…"
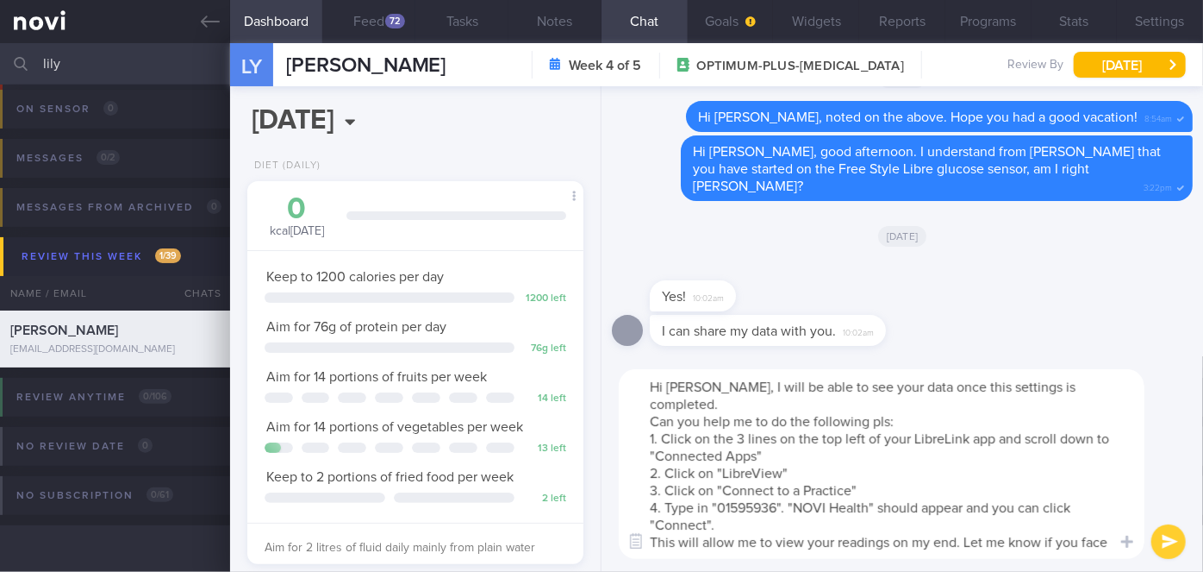
click at [1072, 389] on textarea "Hi [PERSON_NAME], I will be able to see your data once this settings is complet…" at bounding box center [882, 464] width 526 height 190
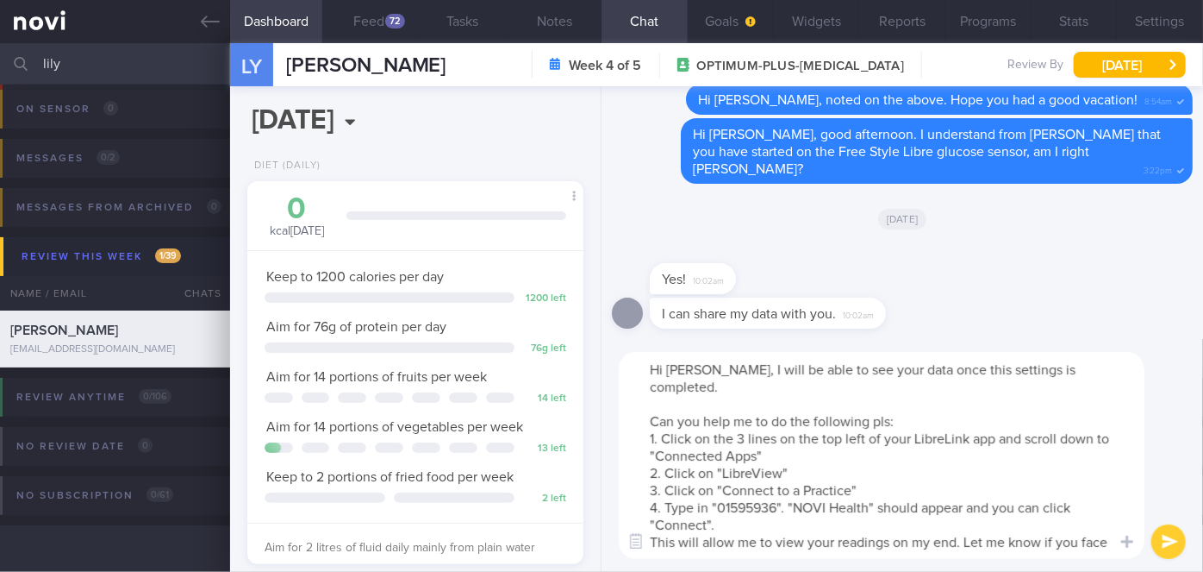
click at [739, 509] on textarea "Hi [PERSON_NAME], I will be able to see your data once this settings is complet…" at bounding box center [882, 455] width 526 height 207
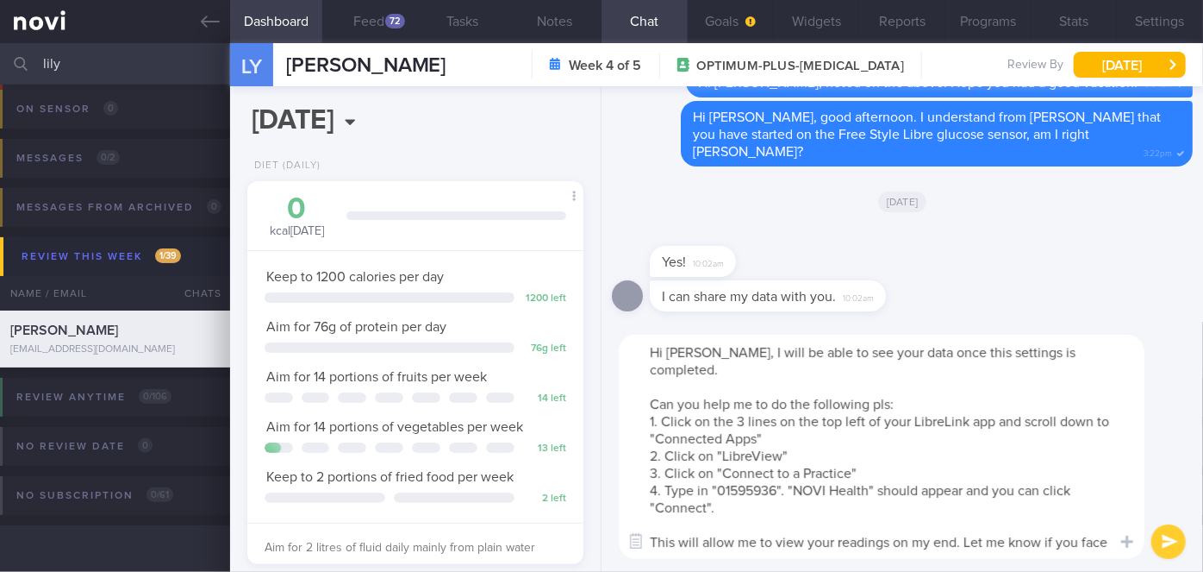
type textarea "Hi [PERSON_NAME], I will be able to see your data once this settings is complet…"
click at [1170, 538] on button "submit" at bounding box center [1169, 541] width 34 height 34
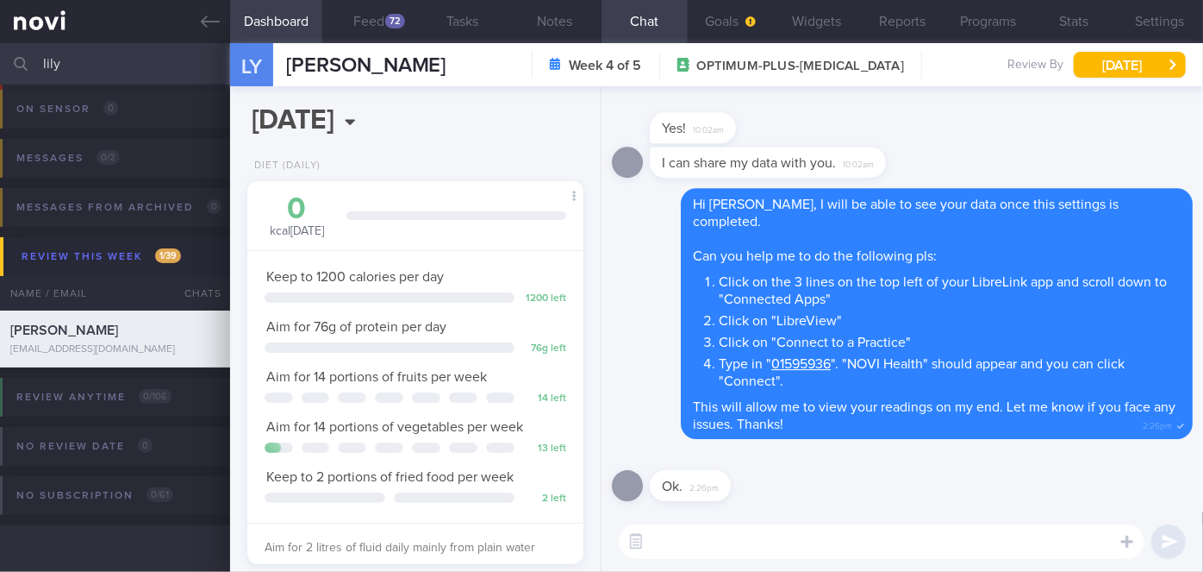
click at [66, 55] on input "lily" at bounding box center [601, 63] width 1203 height 41
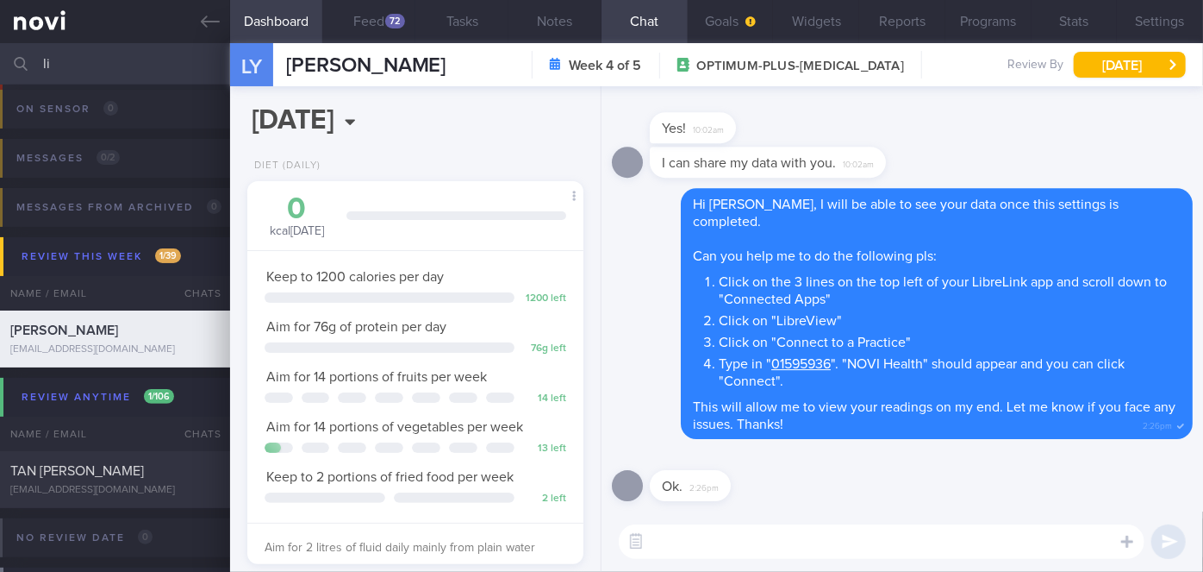
type input "l"
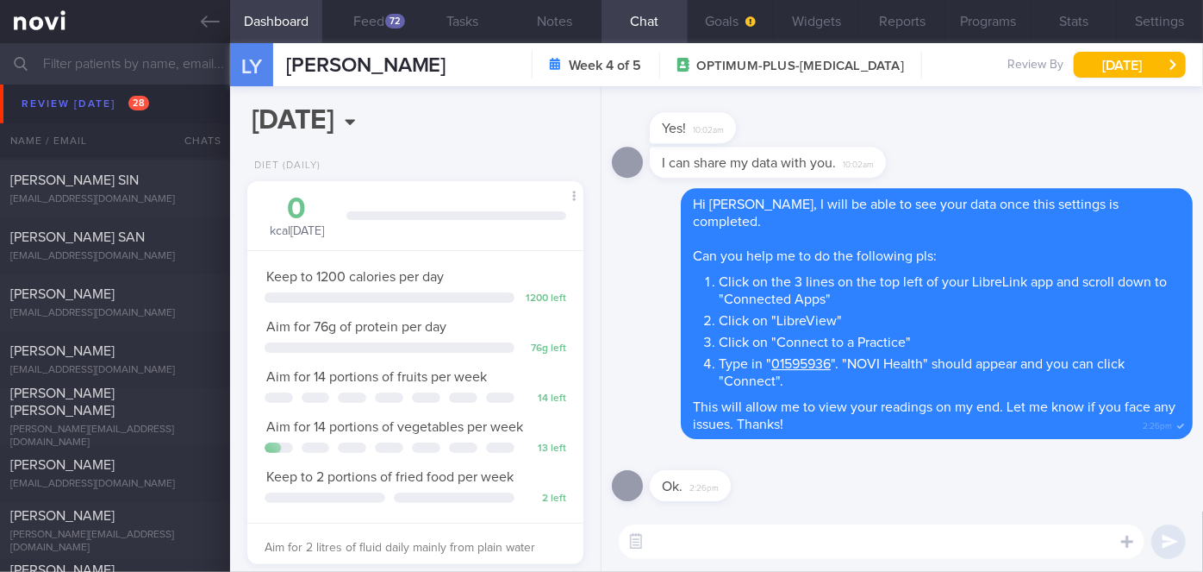
scroll to position [6670, 0]
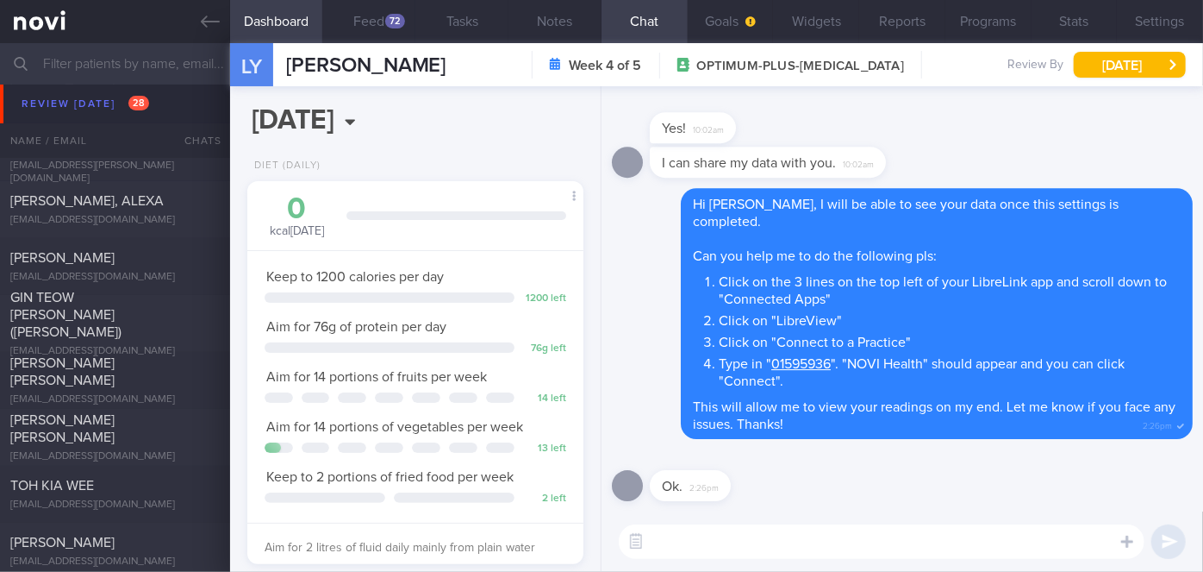
click at [646, 113] on div "Yes! 10:02am" at bounding box center [902, 118] width 581 height 55
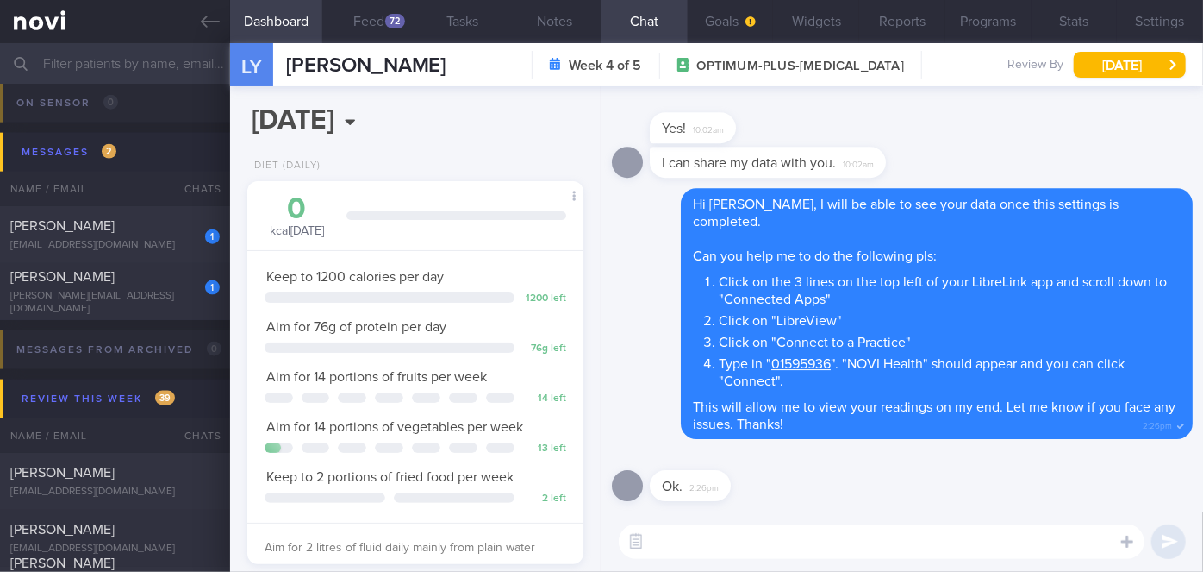
scroll to position [7532, 0]
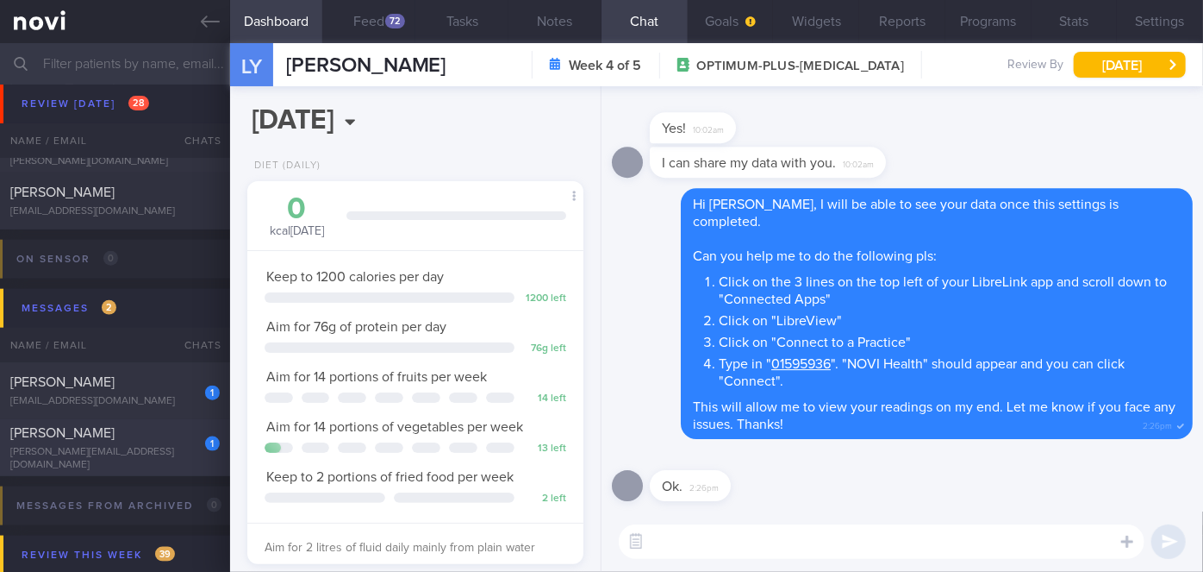
click at [176, 441] on div "[PERSON_NAME]" at bounding box center [112, 432] width 205 height 17
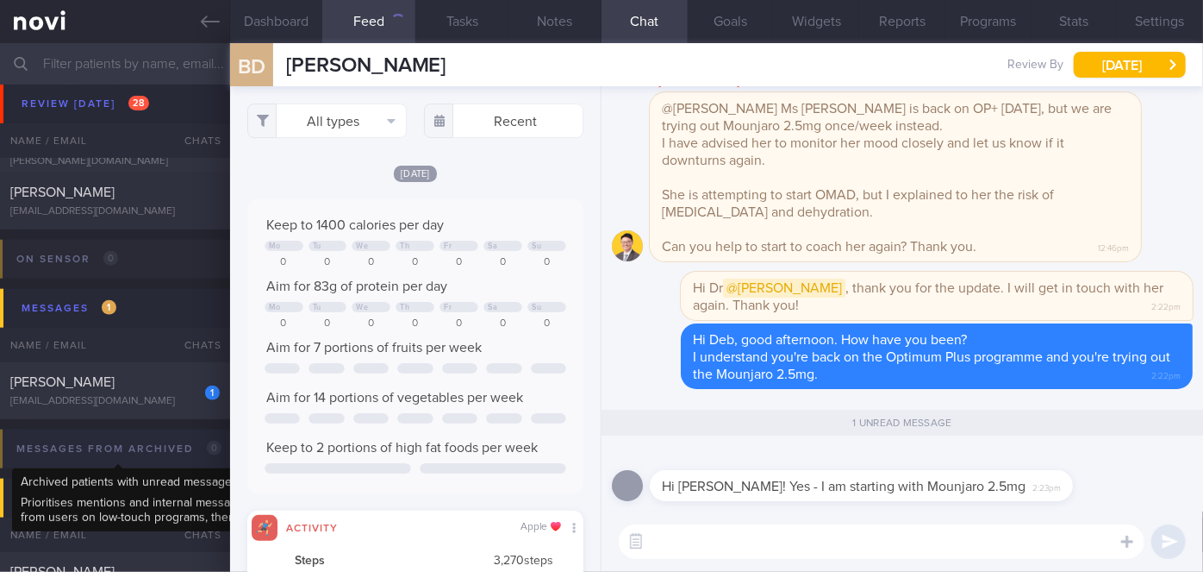
scroll to position [74, 302]
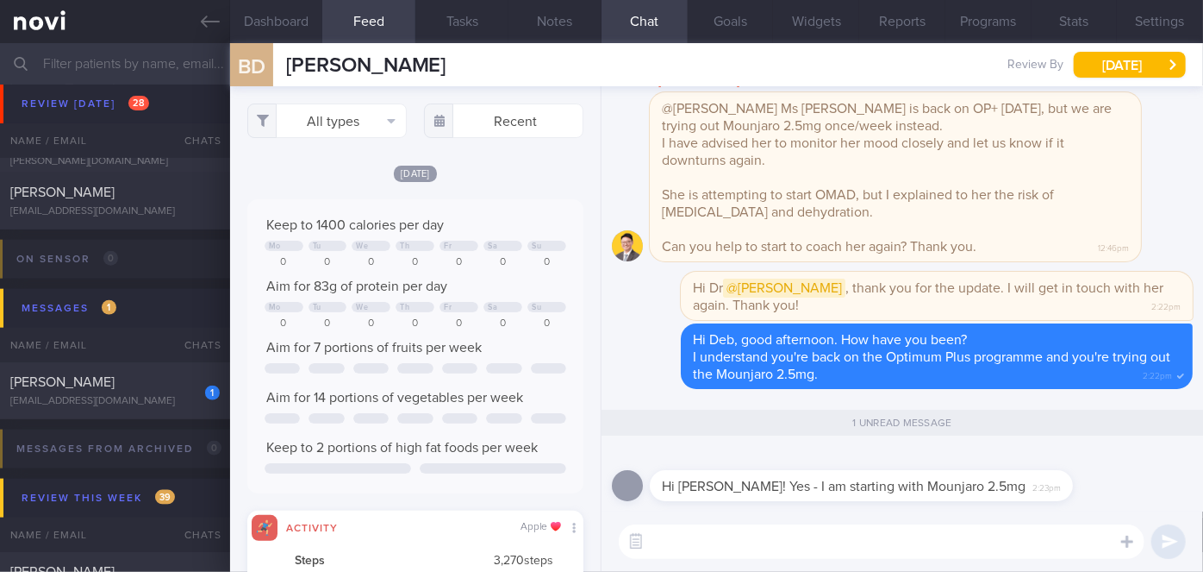
click at [795, 540] on textarea at bounding box center [882, 541] width 526 height 34
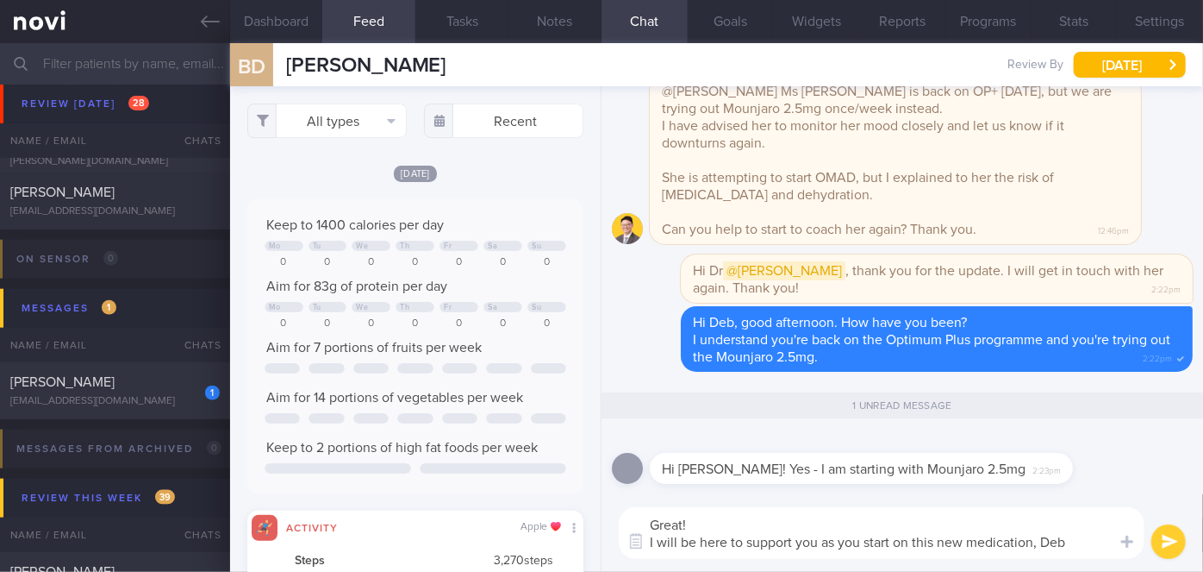
scroll to position [0, 0]
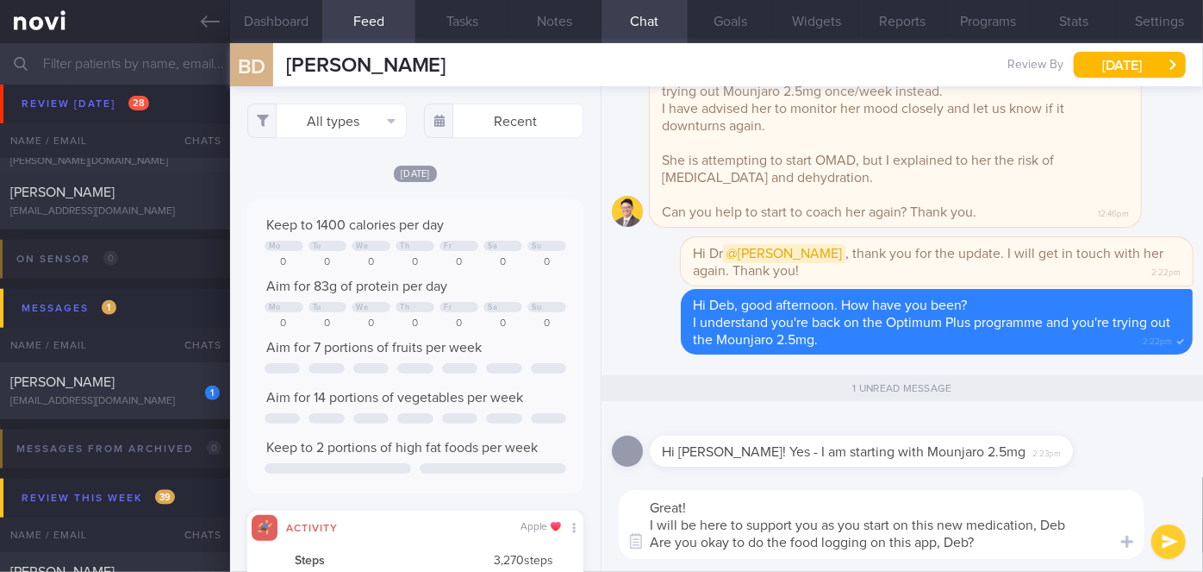
click at [1076, 527] on textarea "Great! I will be here to support you as you start on this new medication, Deb A…" at bounding box center [882, 524] width 526 height 69
click at [996, 549] on textarea "Great! I will be here to support you as you start on this new medication, Deb. …" at bounding box center [882, 524] width 526 height 69
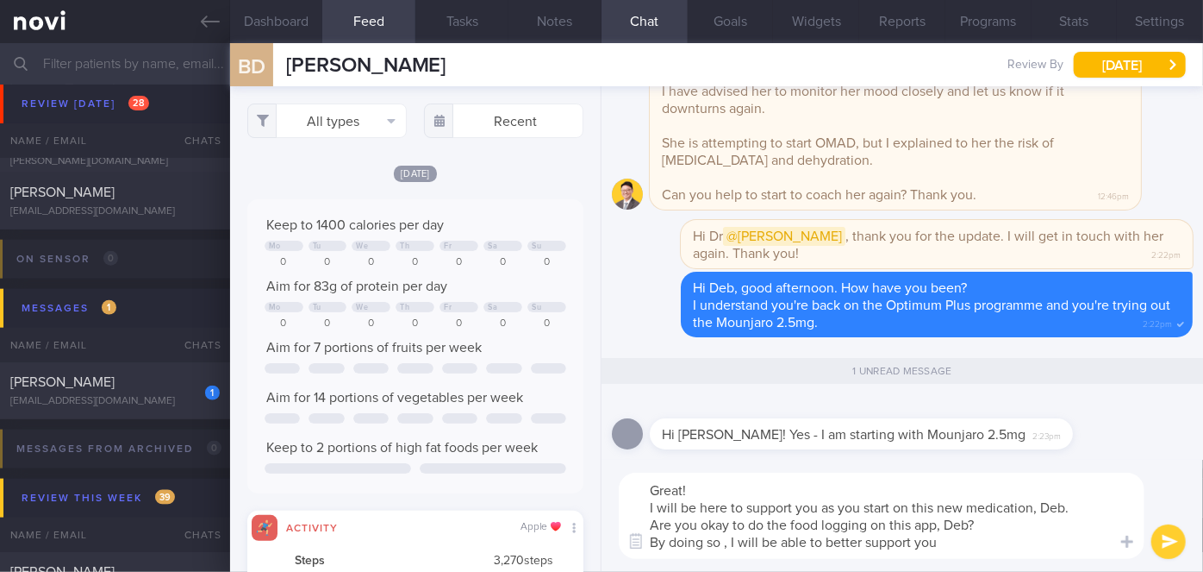
click at [940, 543] on textarea "Great! I will be here to support you as you start on this new medication, Deb. …" at bounding box center [882, 515] width 526 height 86
click at [725, 545] on textarea "Great! I will be here to support you as you start on this new medication, Deb. …" at bounding box center [882, 515] width 526 height 86
type textarea "Great! I will be here to support you as you start on this new medication, Deb. …"
click at [1164, 536] on button "submit" at bounding box center [1169, 541] width 34 height 34
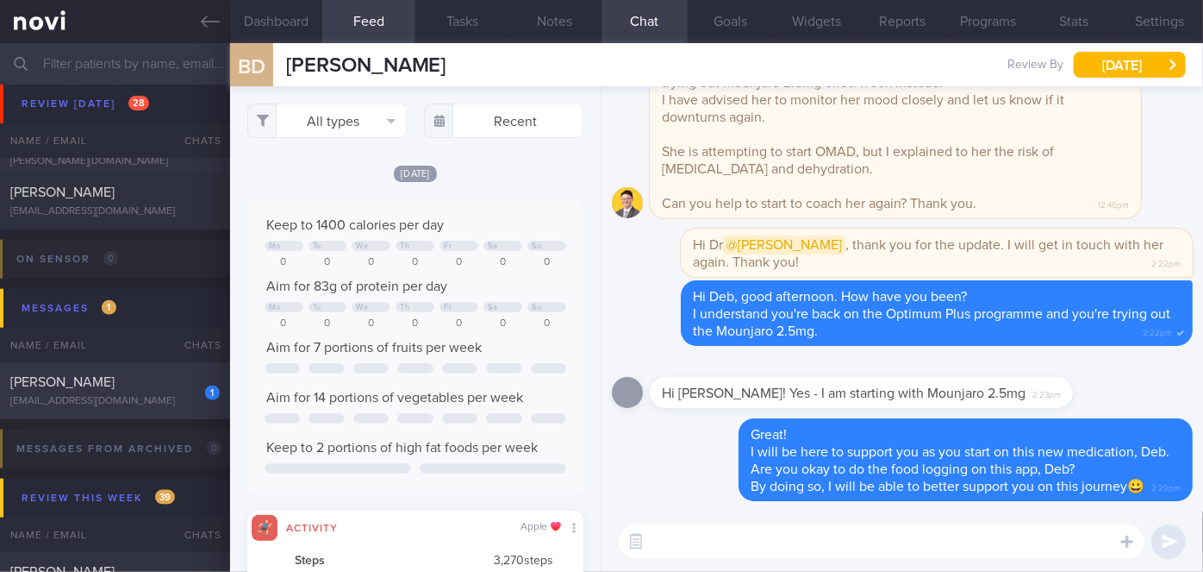
click at [159, 403] on div "[EMAIL_ADDRESS][DOMAIN_NAME]" at bounding box center [114, 401] width 209 height 13
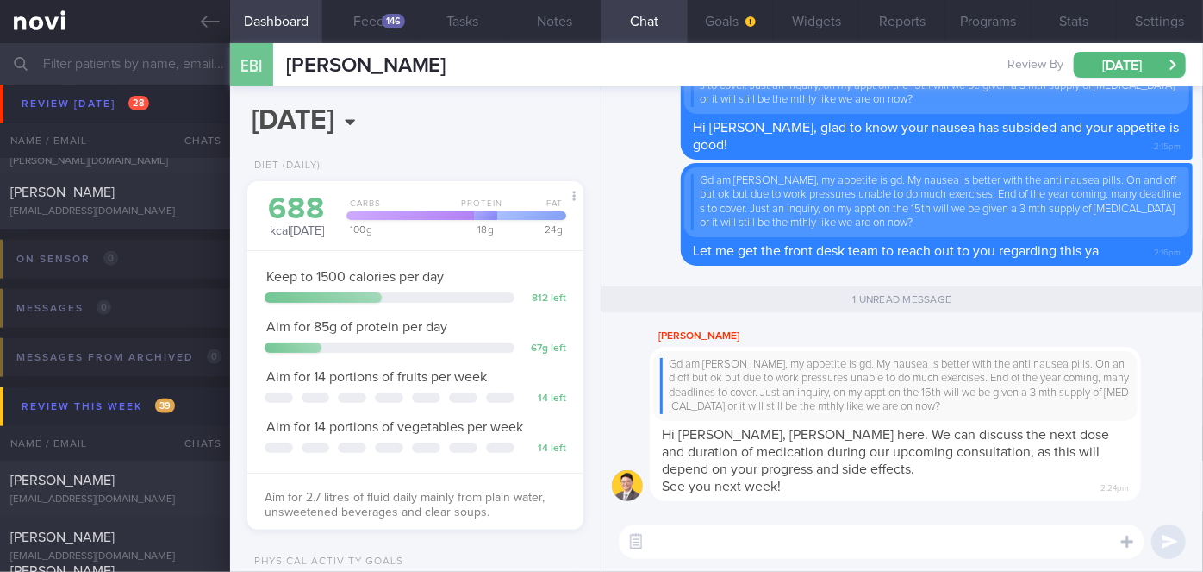
click at [141, 56] on input "text" at bounding box center [601, 63] width 1203 height 41
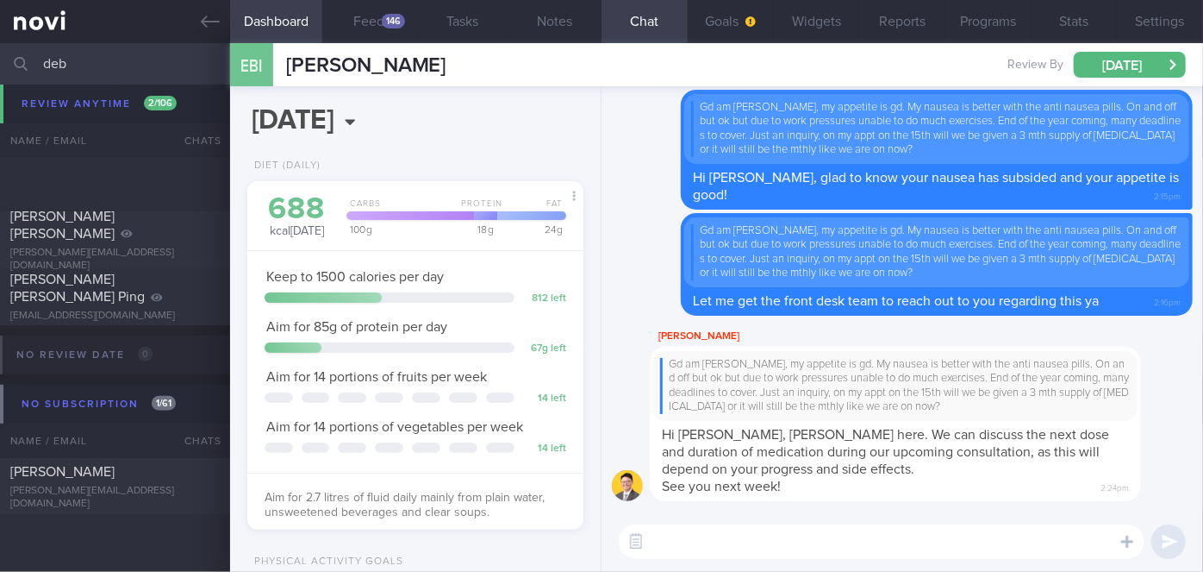
scroll to position [342, 0]
type input "deb"
click at [159, 495] on div "[PERSON_NAME][EMAIL_ADDRESS][DOMAIN_NAME]" at bounding box center [114, 498] width 209 height 26
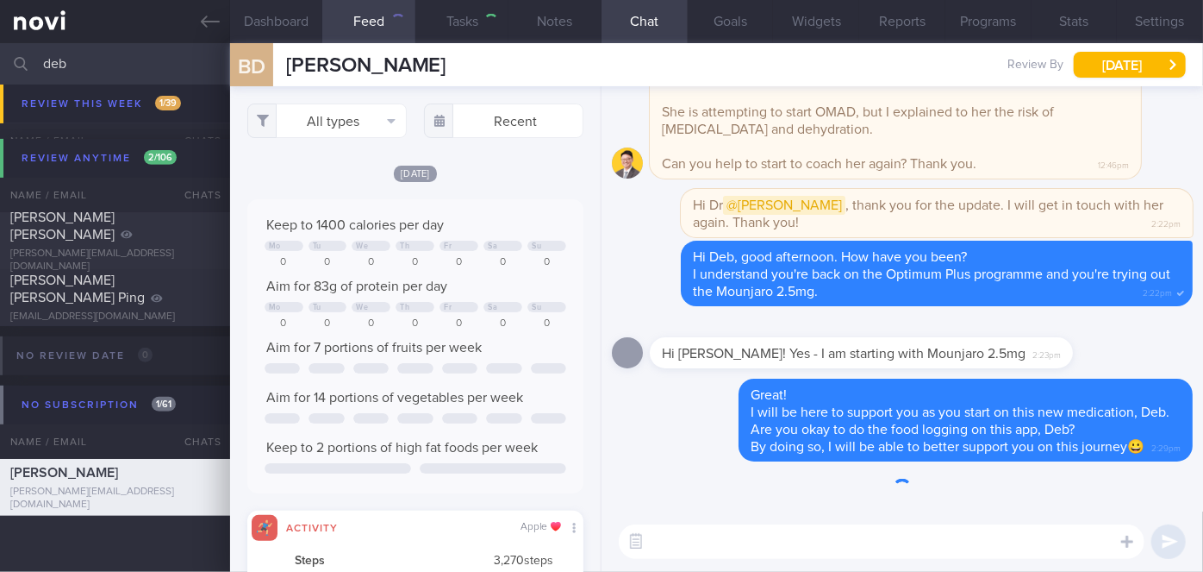
scroll to position [74, 302]
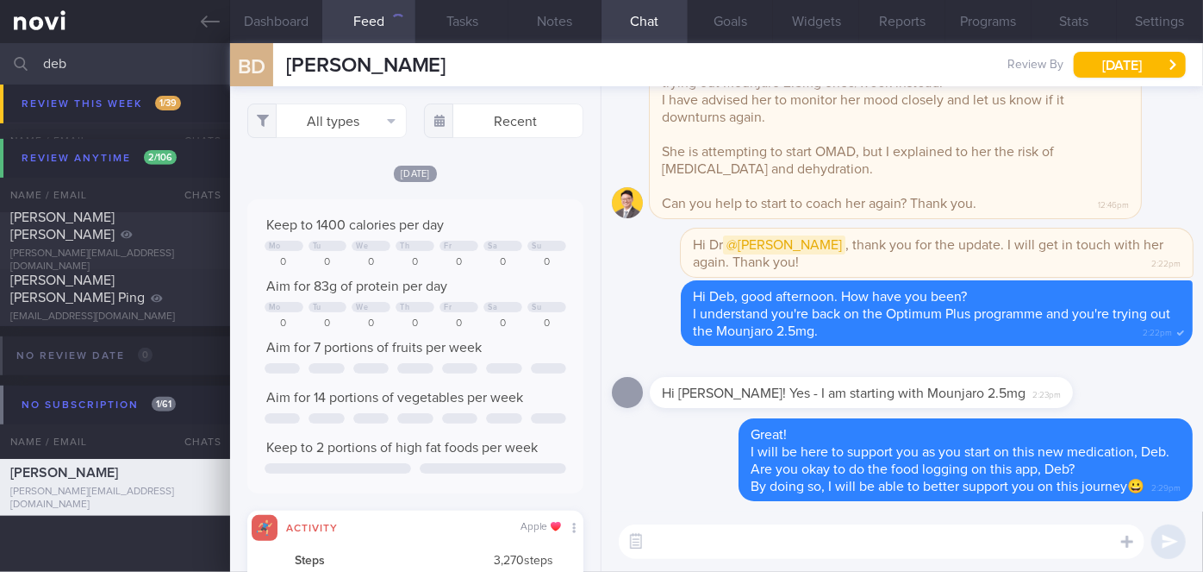
click at [700, 542] on textarea at bounding box center [882, 541] width 526 height 34
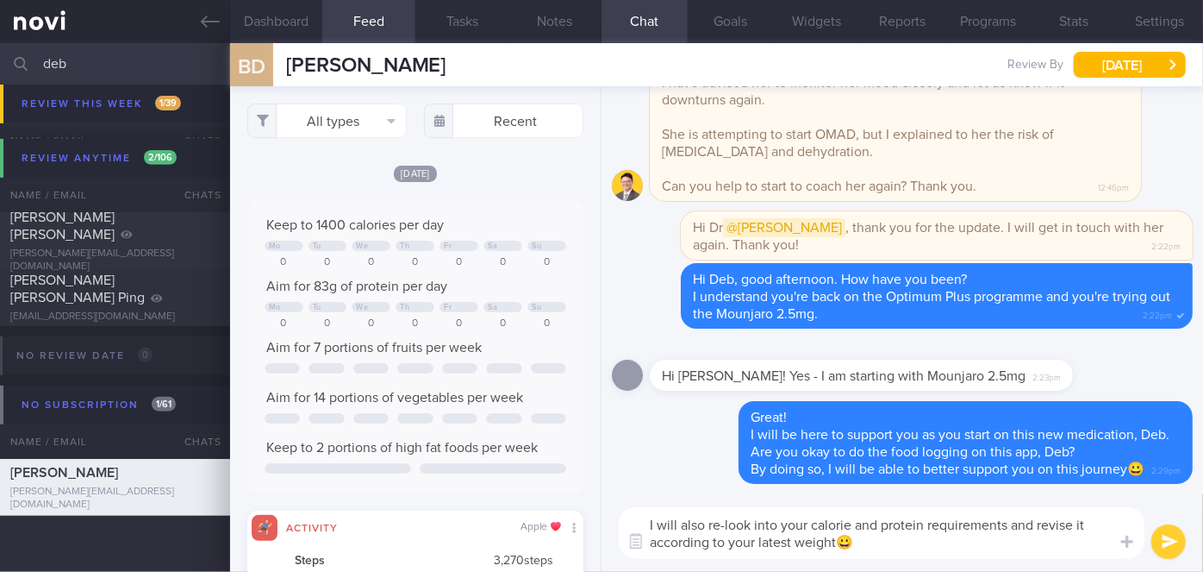
click at [837, 540] on textarea "I will also re-look into your calorie and protein requirements and revise it ac…" at bounding box center [882, 533] width 526 height 52
type textarea "I will also re-look into your calorie and protein requirements and revise it ac…"
click at [1174, 545] on button "submit" at bounding box center [1169, 541] width 34 height 34
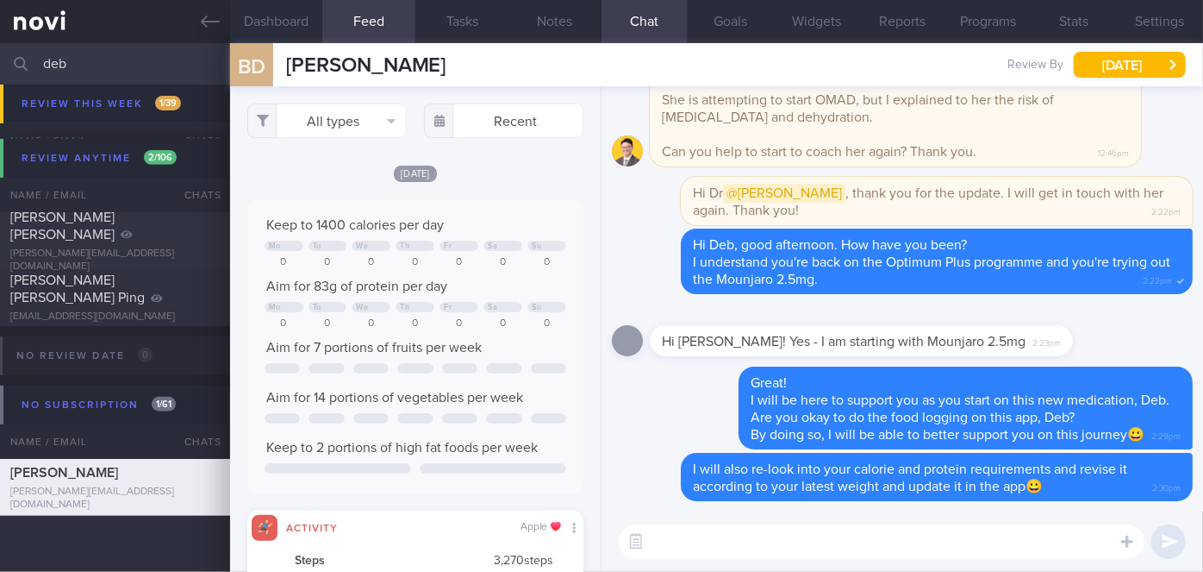
click at [110, 53] on input "deb" at bounding box center [601, 63] width 1203 height 41
type input "d"
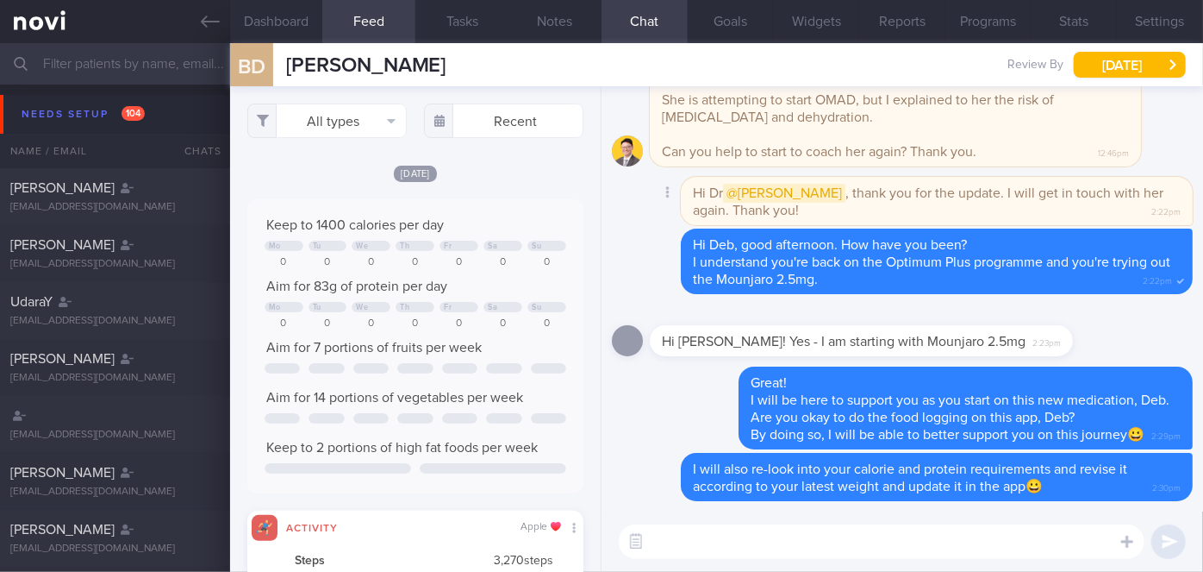
click at [625, 228] on div "Delete Hi Dr @[PERSON_NAME] , thank you for the update. I will get in touch wit…" at bounding box center [902, 203] width 581 height 52
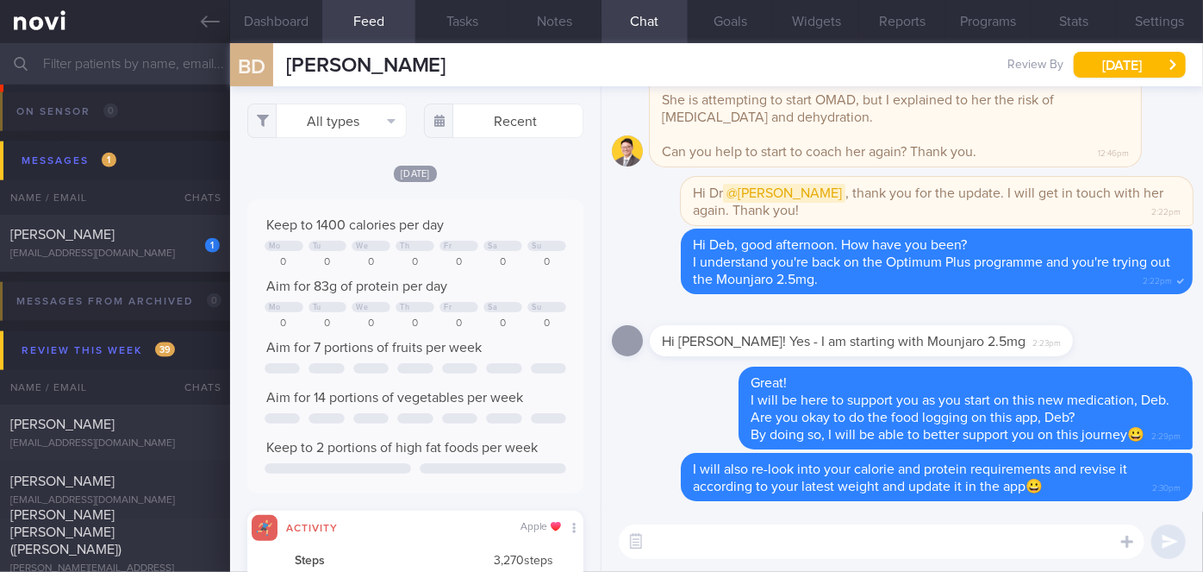
scroll to position [7680, 0]
click at [167, 241] on div "[PERSON_NAME]" at bounding box center [112, 234] width 205 height 17
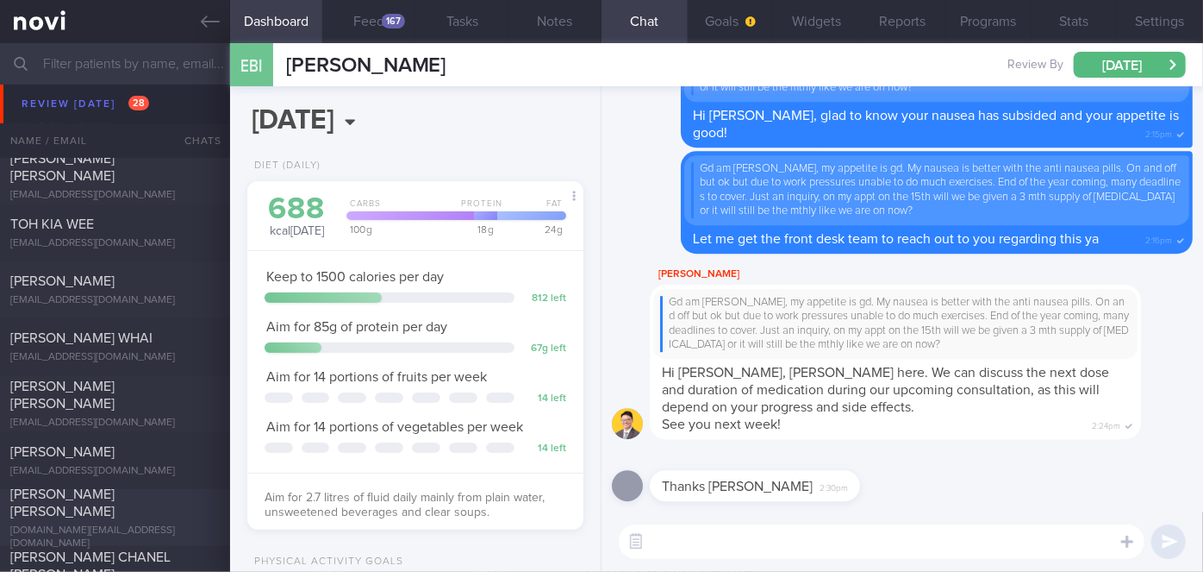
scroll to position [6818, 0]
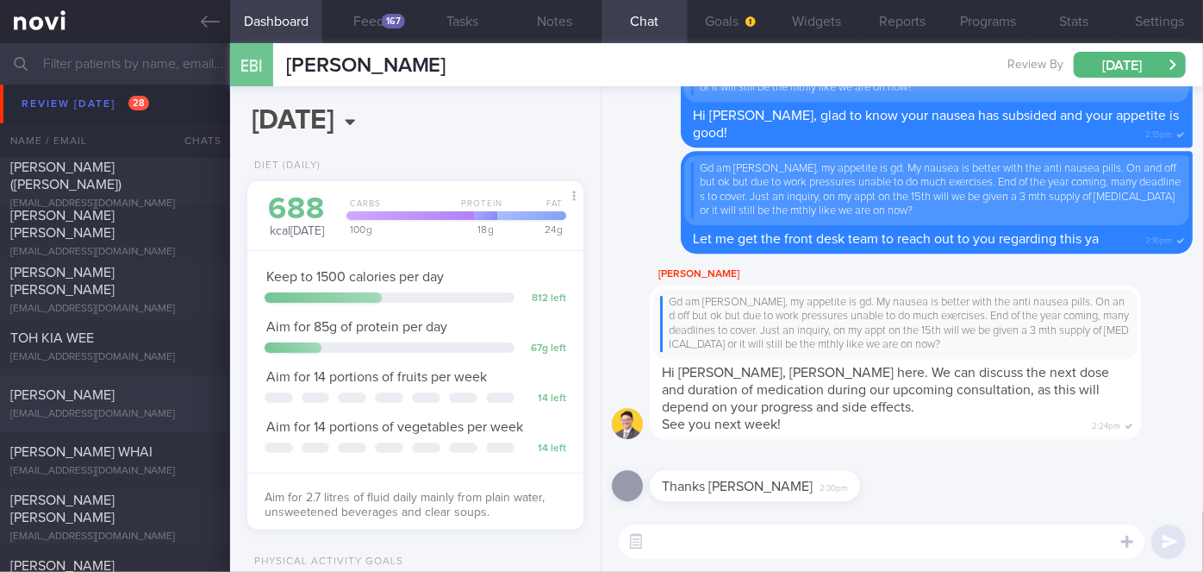
click at [115, 391] on span "[PERSON_NAME]" at bounding box center [62, 395] width 104 height 14
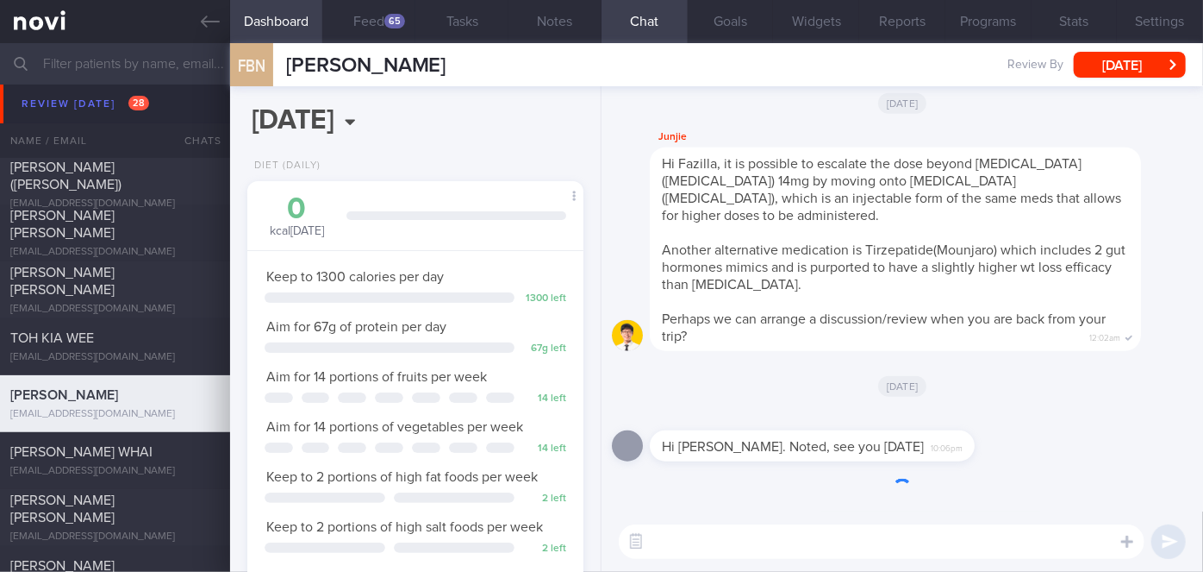
scroll to position [171, 294]
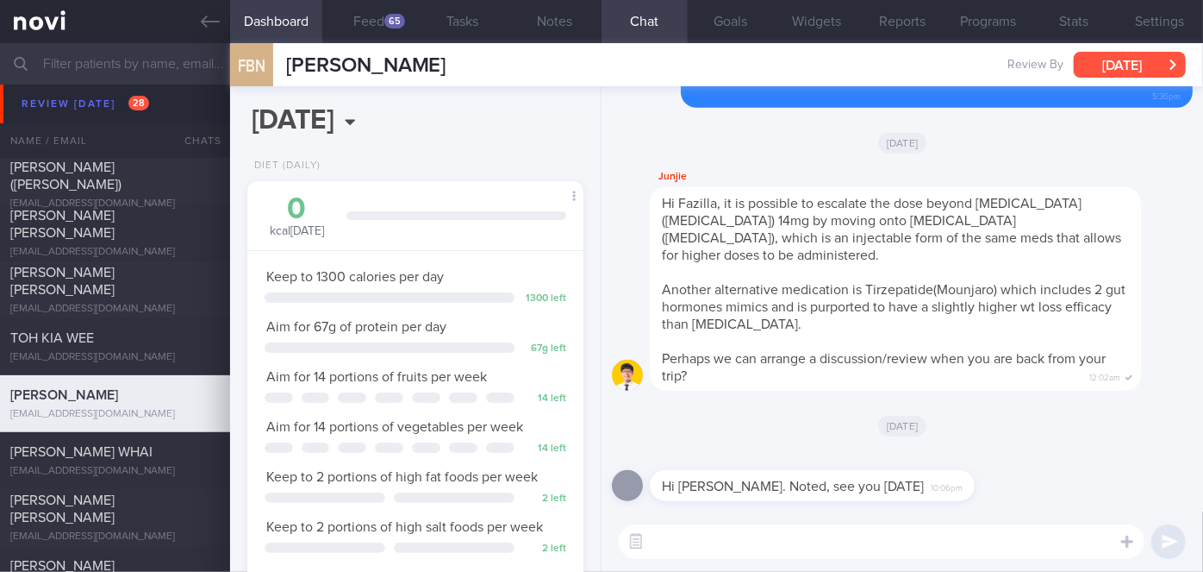
click at [1130, 65] on button "[DATE]" at bounding box center [1130, 65] width 112 height 26
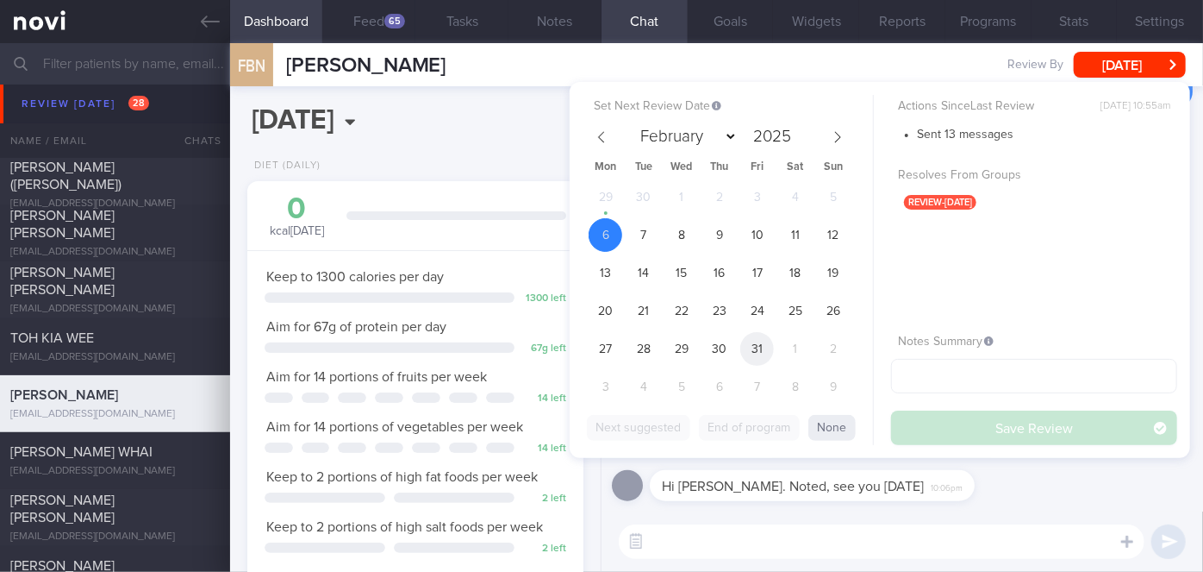
click at [747, 350] on span "31" at bounding box center [757, 349] width 34 height 34
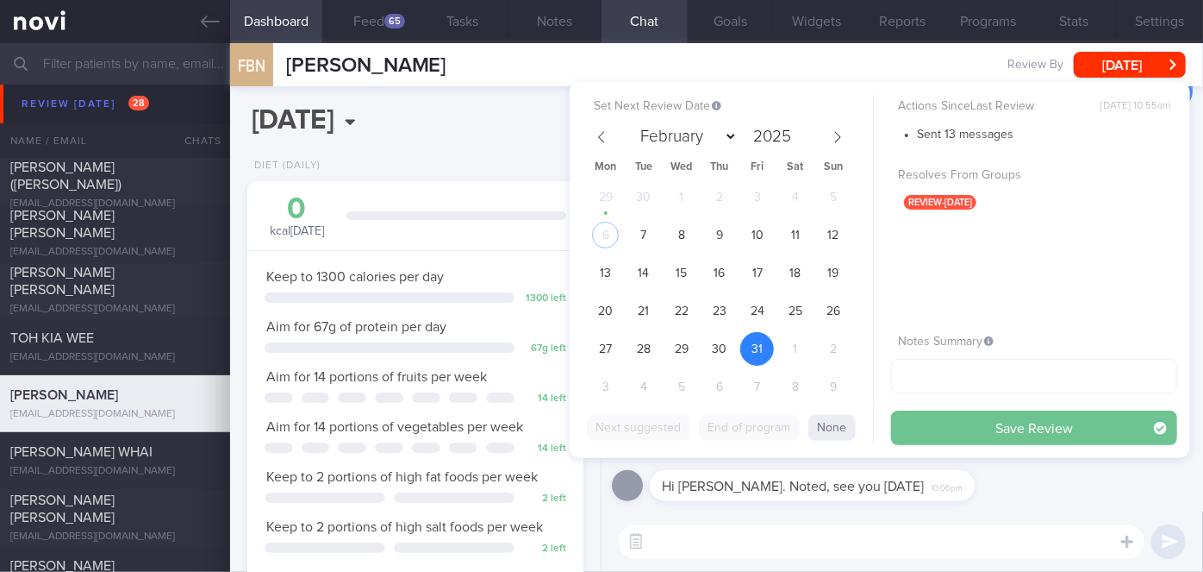
click at [1061, 428] on button "Save Review" at bounding box center [1034, 427] width 286 height 34
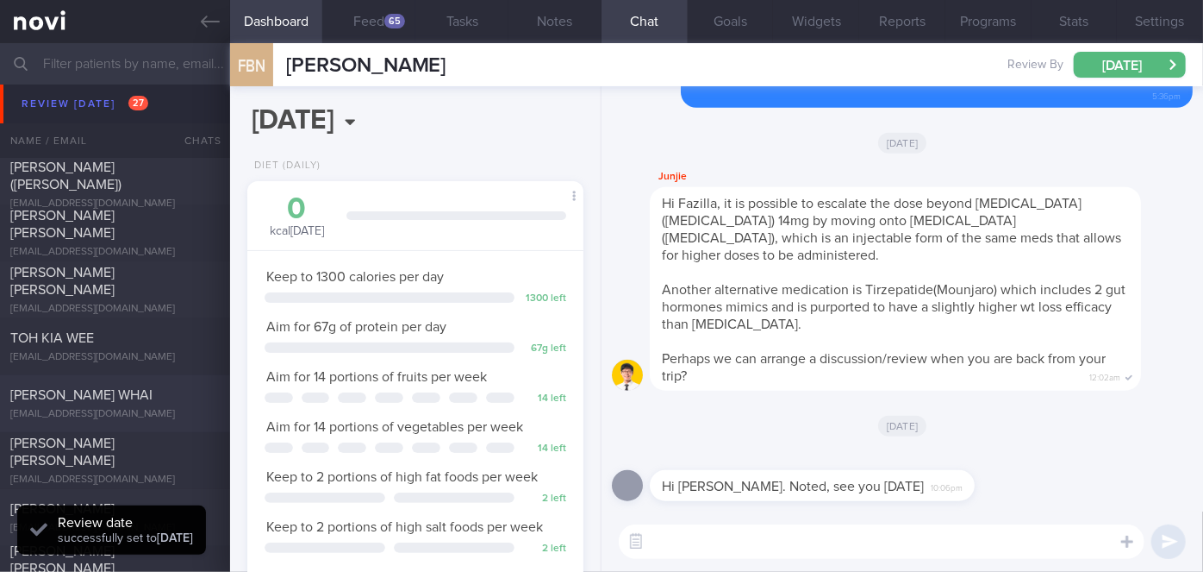
click at [136, 403] on div "[PERSON_NAME] WHAI" at bounding box center [112, 394] width 205 height 17
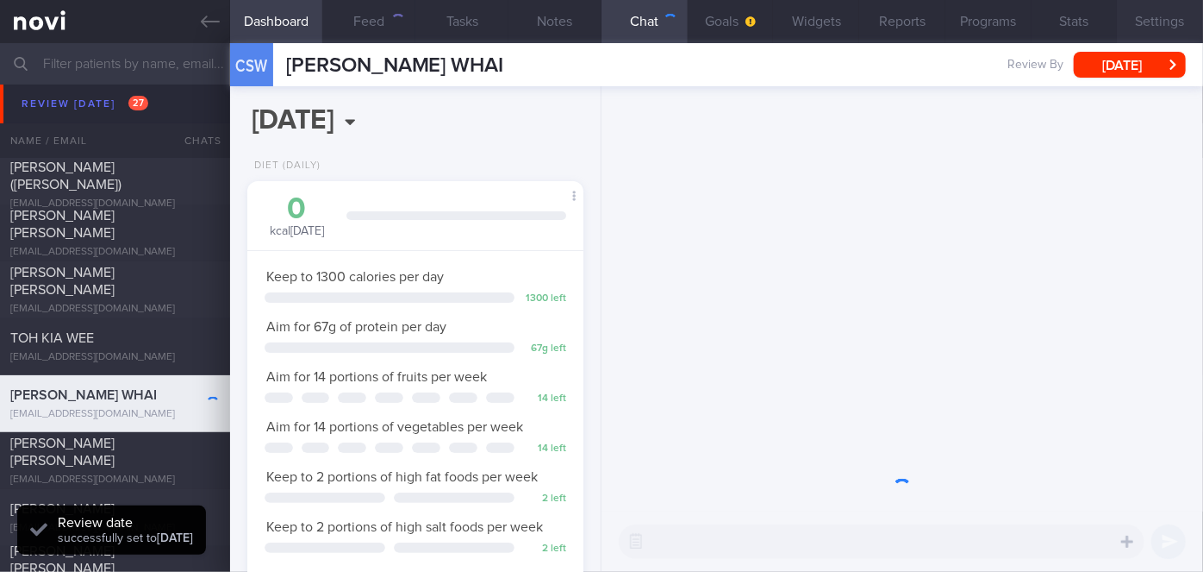
scroll to position [150, 301]
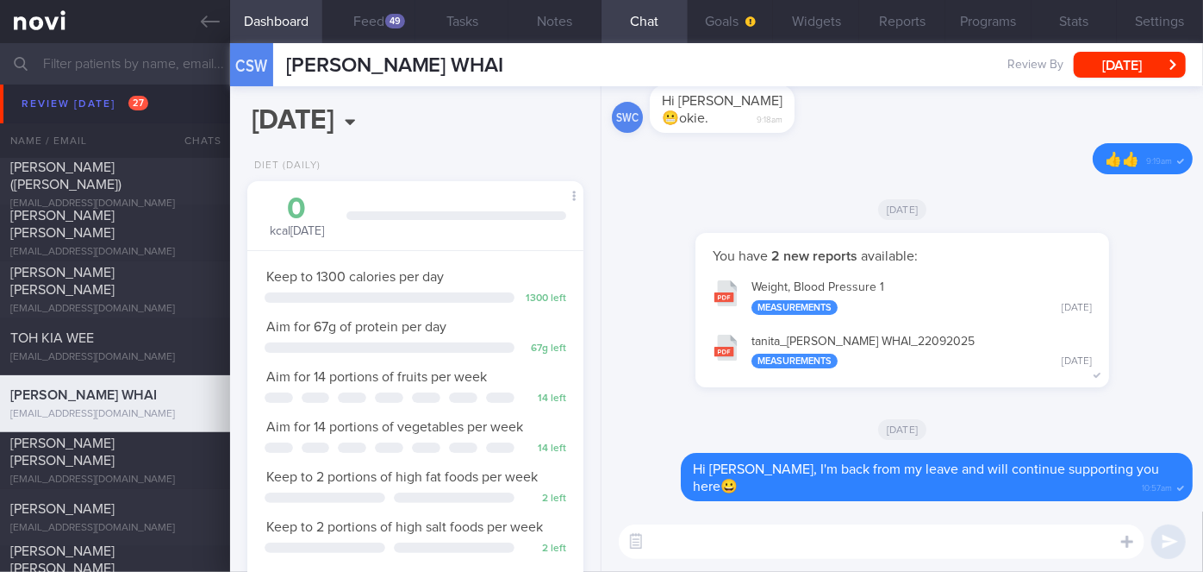
click at [792, 518] on div "​ ​" at bounding box center [903, 541] width 602 height 60
click at [775, 534] on textarea at bounding box center [882, 541] width 526 height 34
type textarea "Hi [PERSON_NAME], how have you been?"
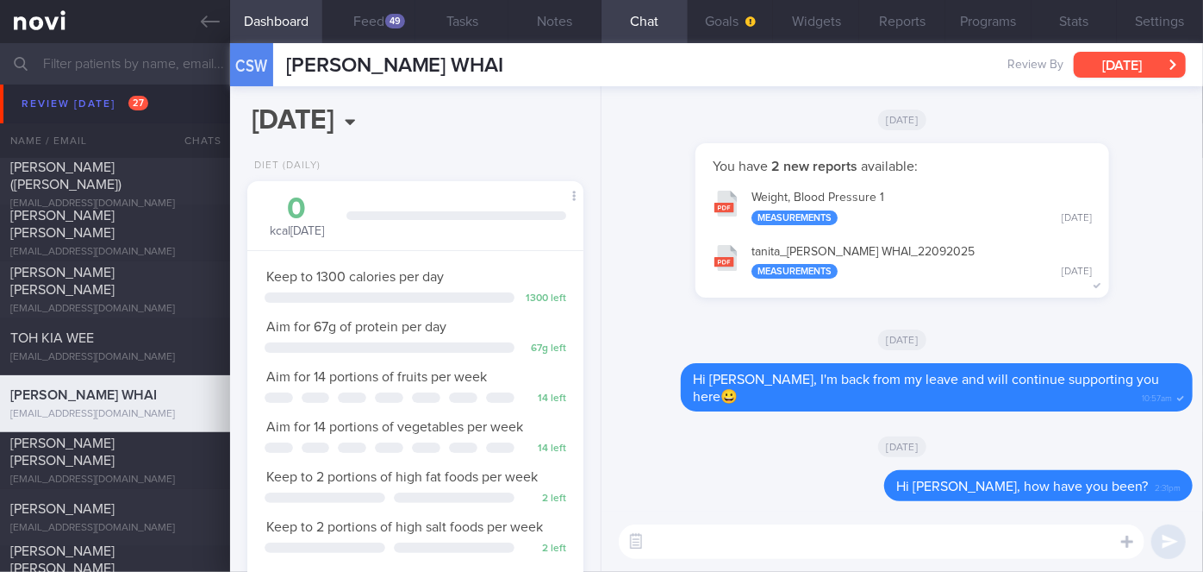
click at [1139, 53] on button "[DATE]" at bounding box center [1130, 65] width 112 height 26
click at [394, 12] on button "Feed 49" at bounding box center [368, 21] width 93 height 43
select select "9"
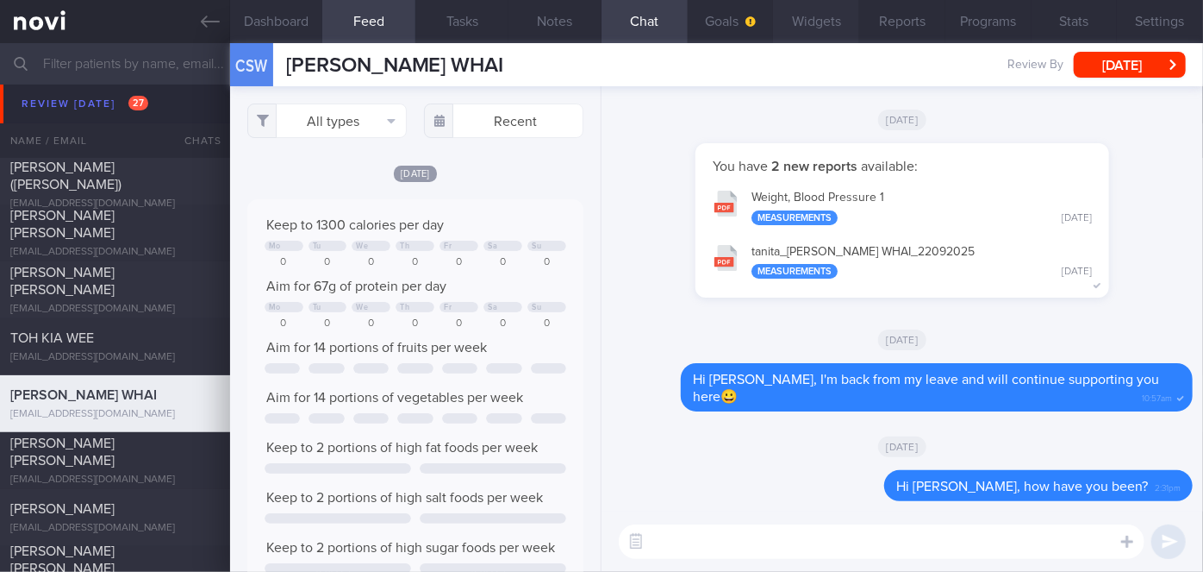
scroll to position [74, 302]
click at [526, 109] on input "text" at bounding box center [503, 120] width 159 height 34
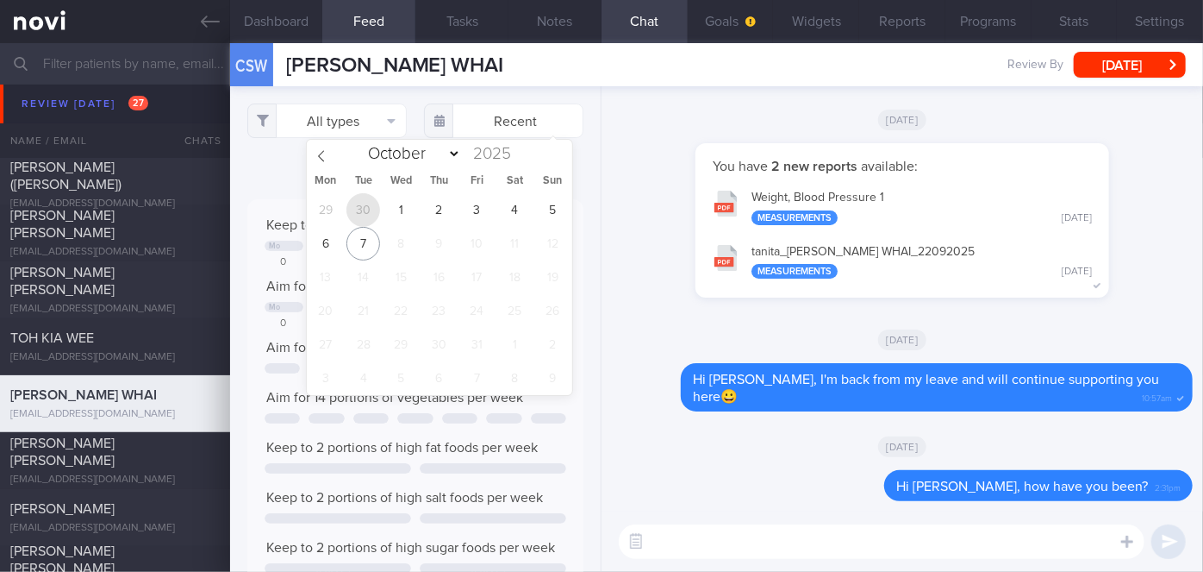
click at [365, 207] on span "30" at bounding box center [364, 210] width 34 height 34
type input "[DATE]"
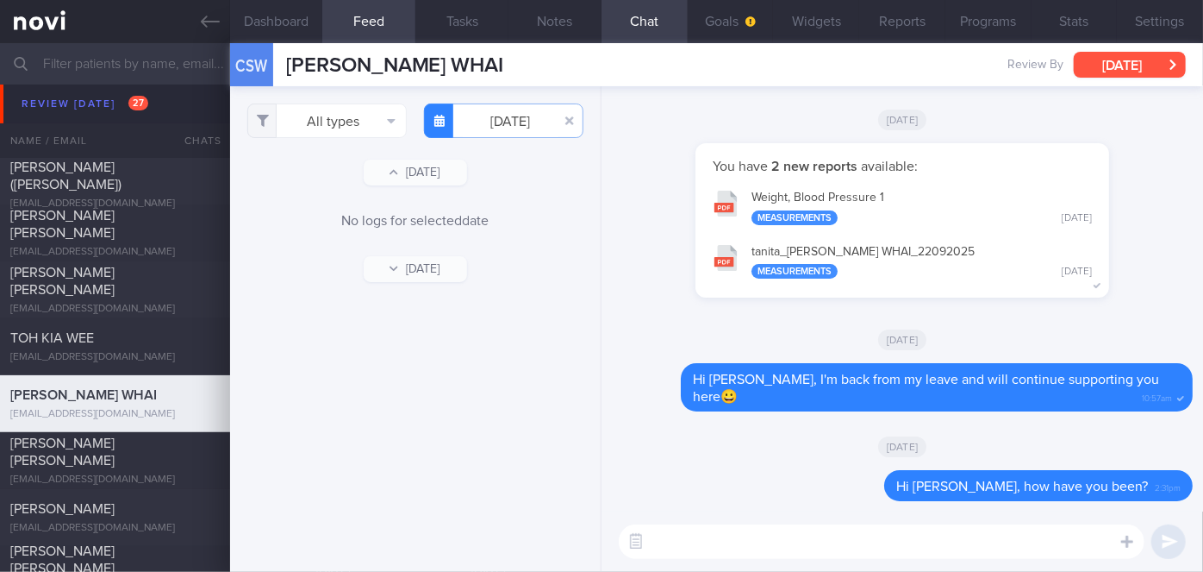
click at [1124, 71] on button "[DATE]" at bounding box center [1130, 65] width 112 height 26
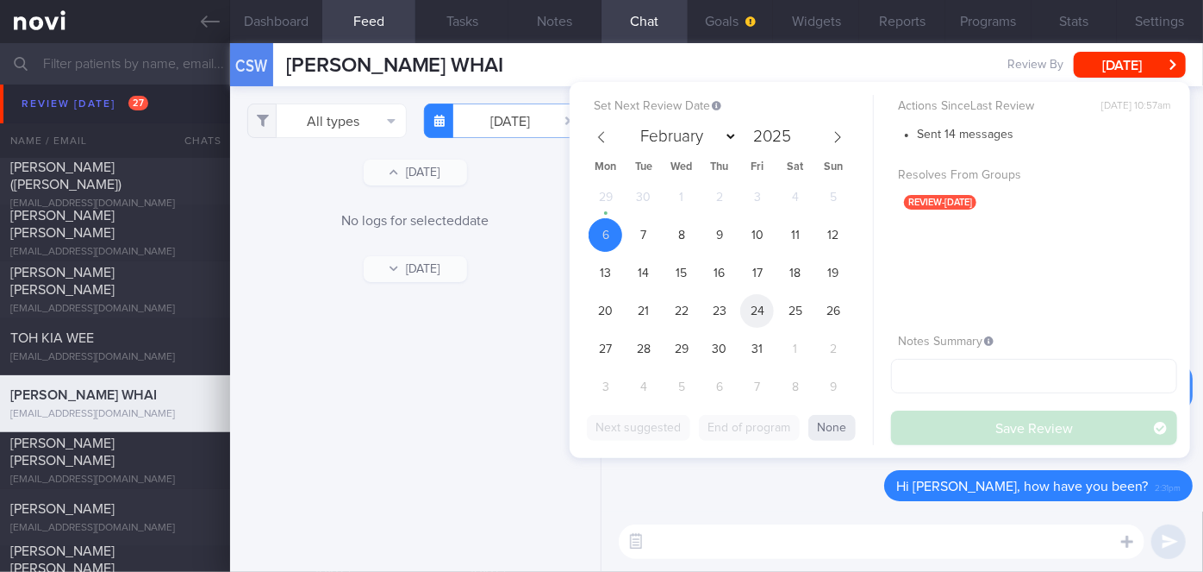
click at [754, 309] on span "24" at bounding box center [757, 311] width 34 height 34
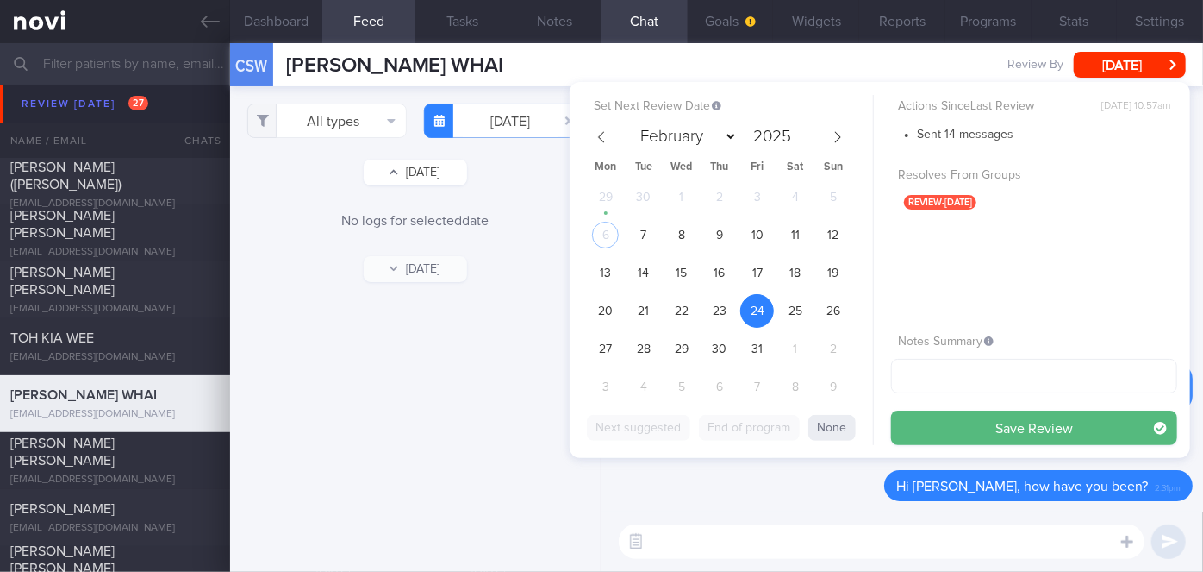
click at [953, 419] on button "Save Review" at bounding box center [1034, 427] width 286 height 34
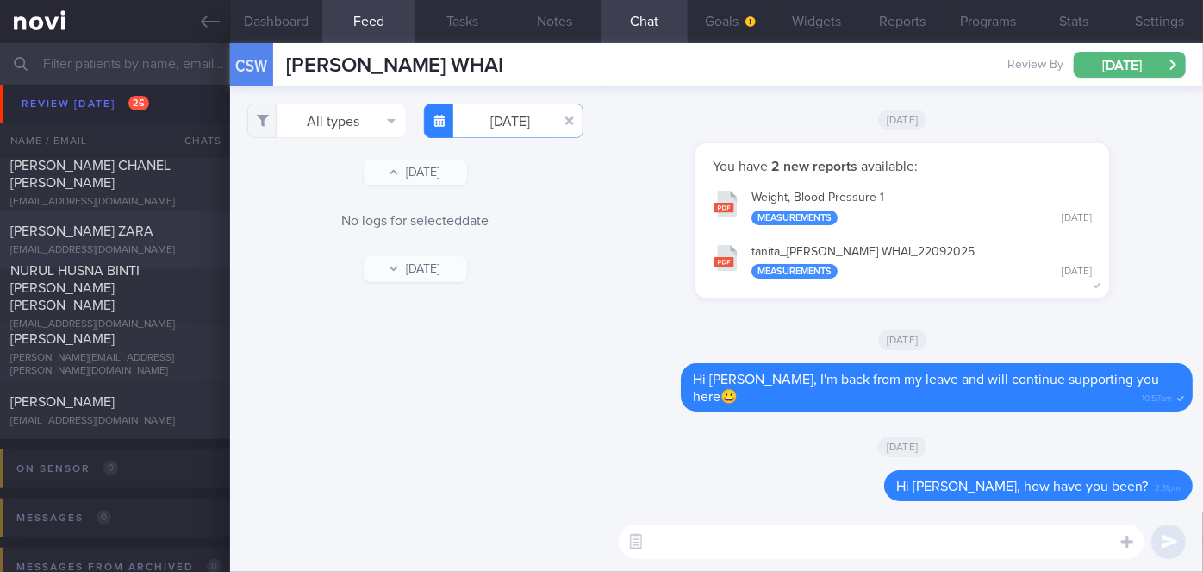
click at [105, 224] on span "[PERSON_NAME] ZARA" at bounding box center [81, 231] width 143 height 14
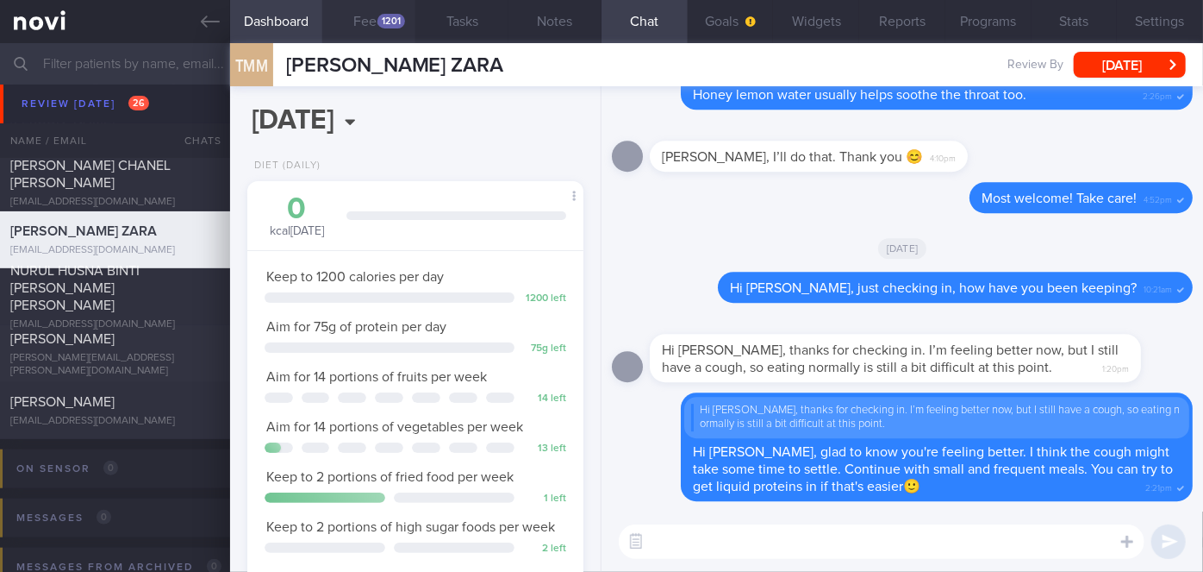
click at [402, 21] on div "1201" at bounding box center [392, 21] width 28 height 15
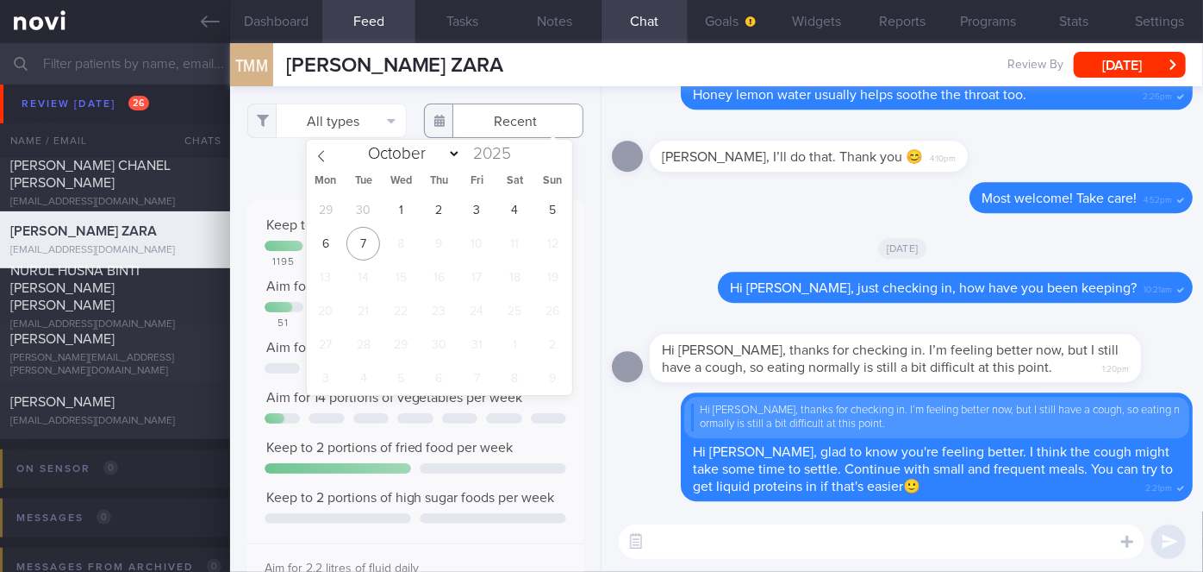
click at [486, 131] on input "text" at bounding box center [503, 120] width 159 height 34
click at [476, 211] on span "3" at bounding box center [477, 210] width 34 height 34
type input "[DATE]"
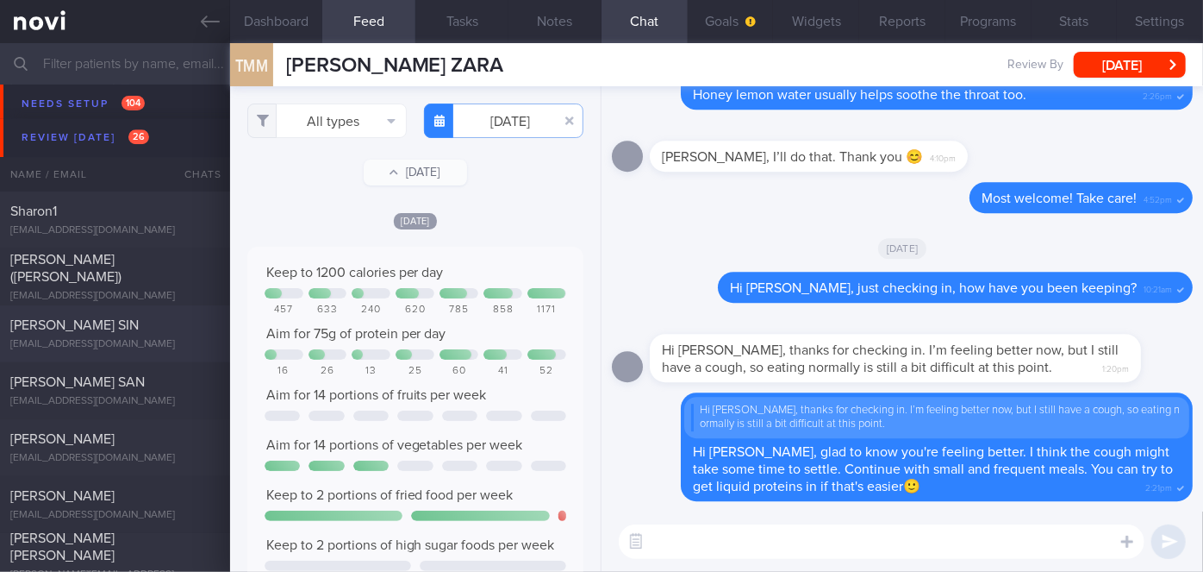
click at [145, 333] on div "[PERSON_NAME] SIN" at bounding box center [112, 324] width 205 height 17
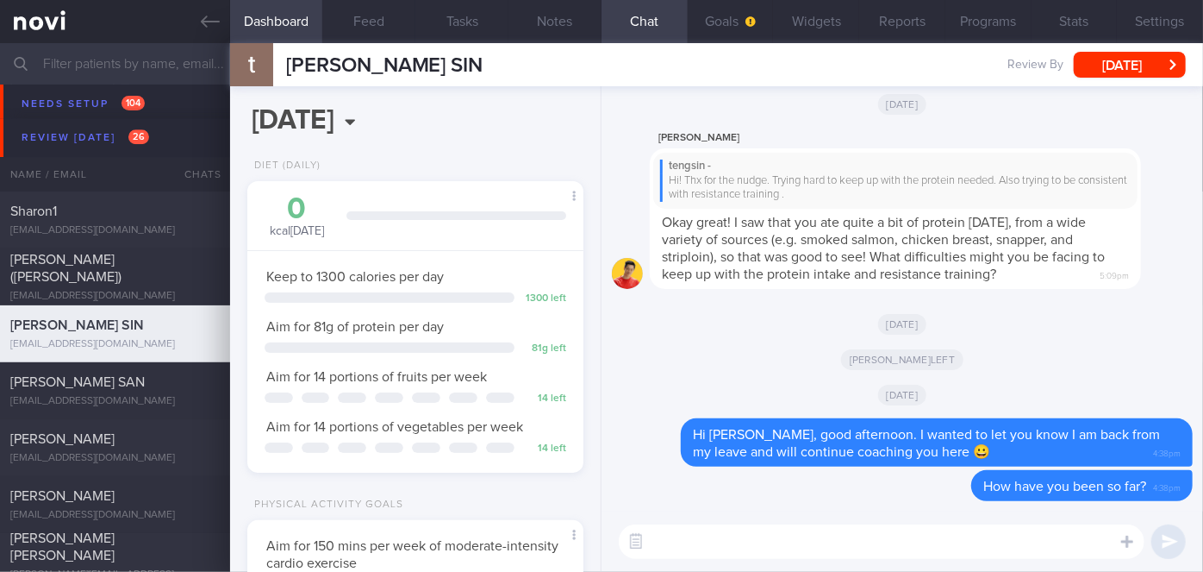
click at [815, 539] on textarea at bounding box center [882, 541] width 526 height 34
type textarea "Hi"
click at [373, 26] on button "Feed" at bounding box center [368, 21] width 93 height 43
select select "9"
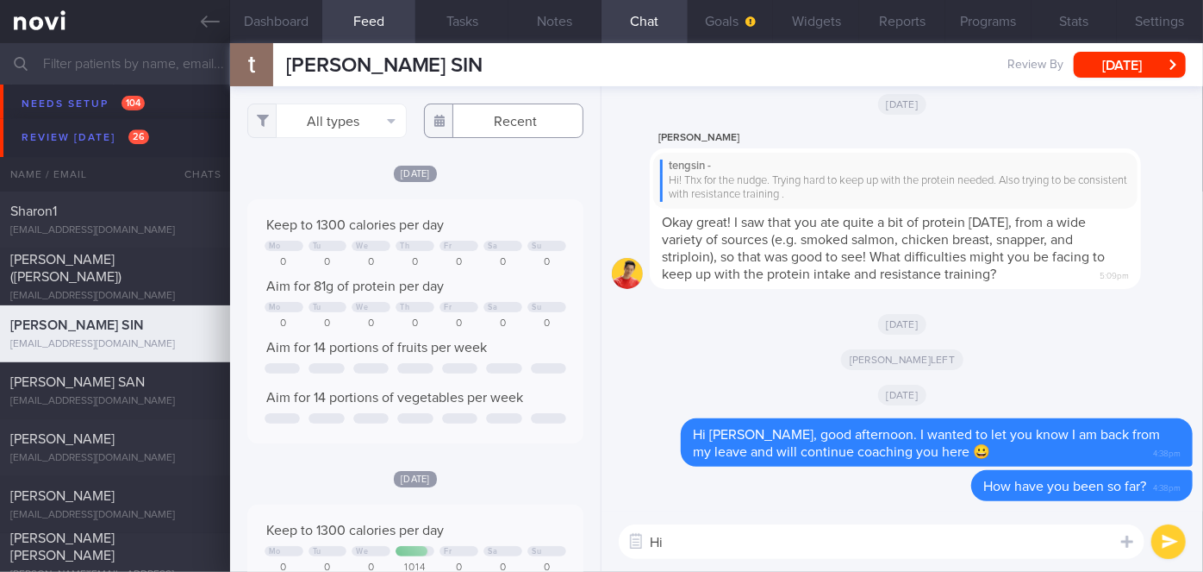
click at [478, 118] on input "text" at bounding box center [503, 120] width 159 height 34
click at [703, 540] on textarea "Hi" at bounding box center [882, 541] width 526 height 34
type textarea "Hi [PERSON_NAME], how have you been?"
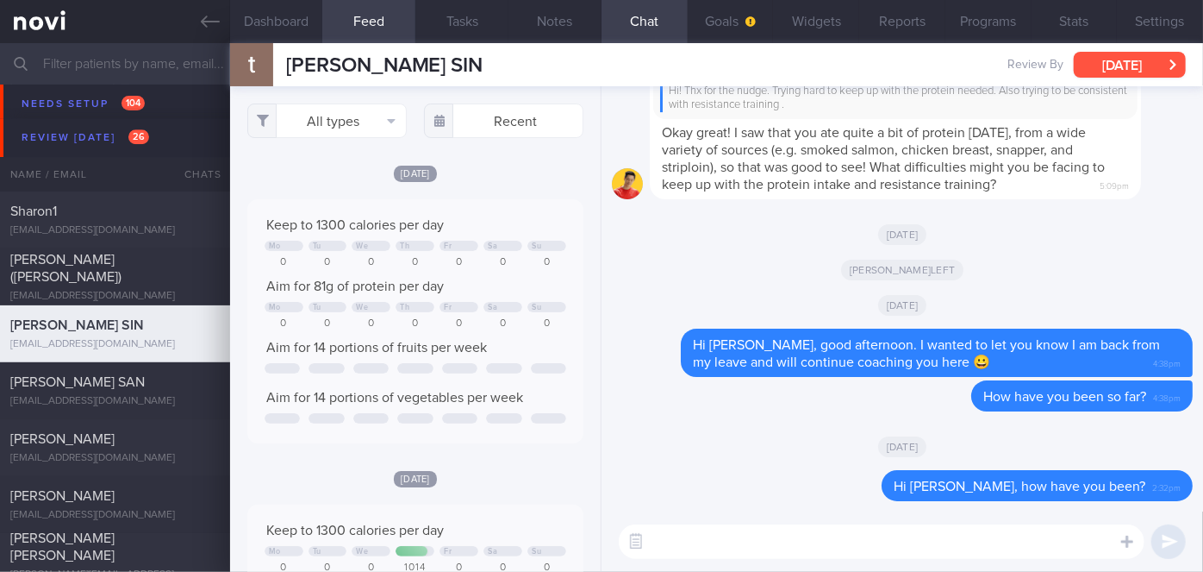
click at [1110, 63] on button "[DATE]" at bounding box center [1130, 65] width 112 height 26
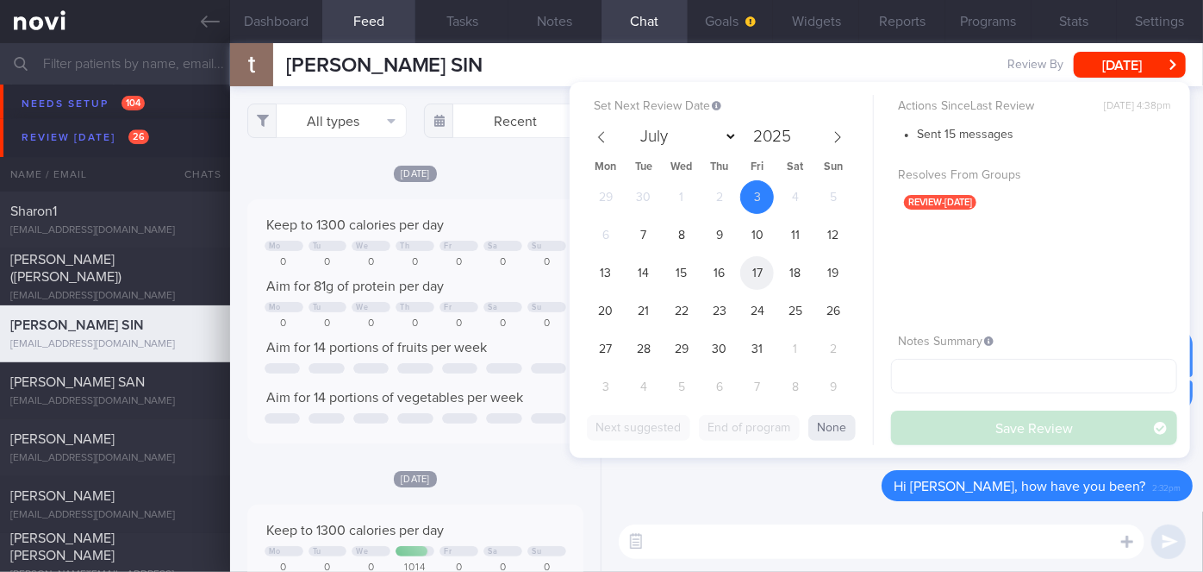
click at [767, 264] on span "17" at bounding box center [757, 273] width 34 height 34
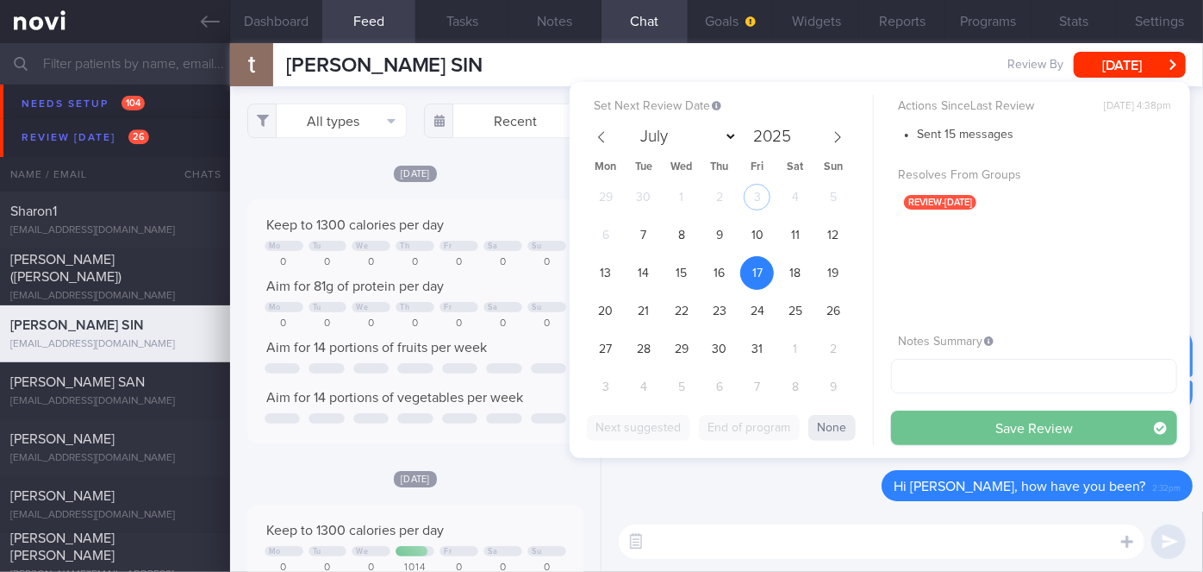
click at [926, 426] on button "Save Review" at bounding box center [1034, 427] width 286 height 34
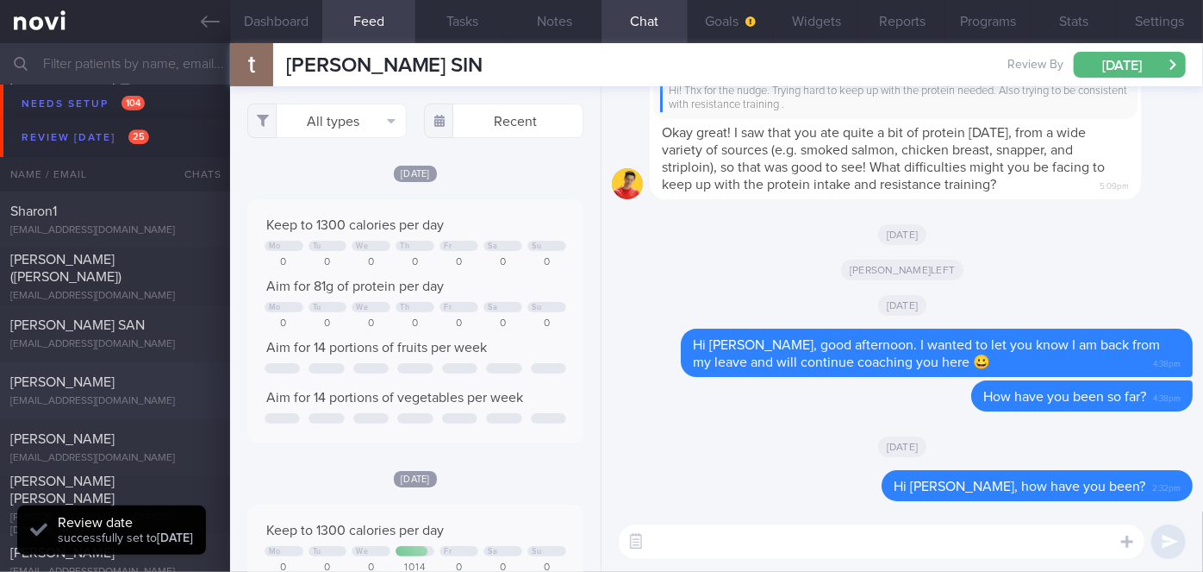
click at [178, 383] on div "[PERSON_NAME]" at bounding box center [112, 381] width 205 height 17
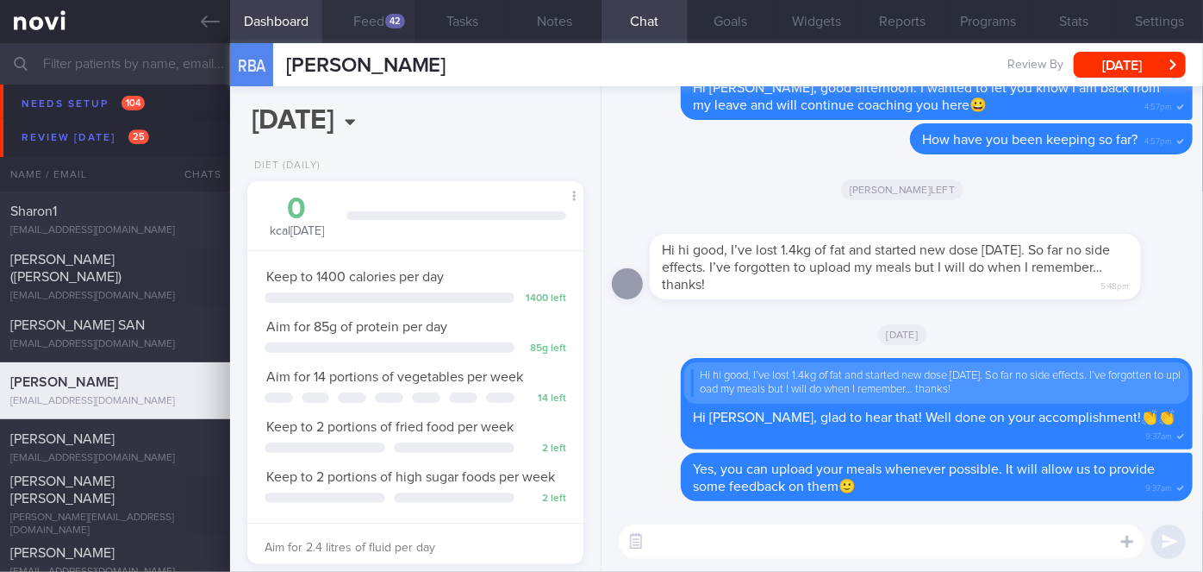
click at [377, 16] on button "Feed 42" at bounding box center [368, 21] width 93 height 43
select select "9"
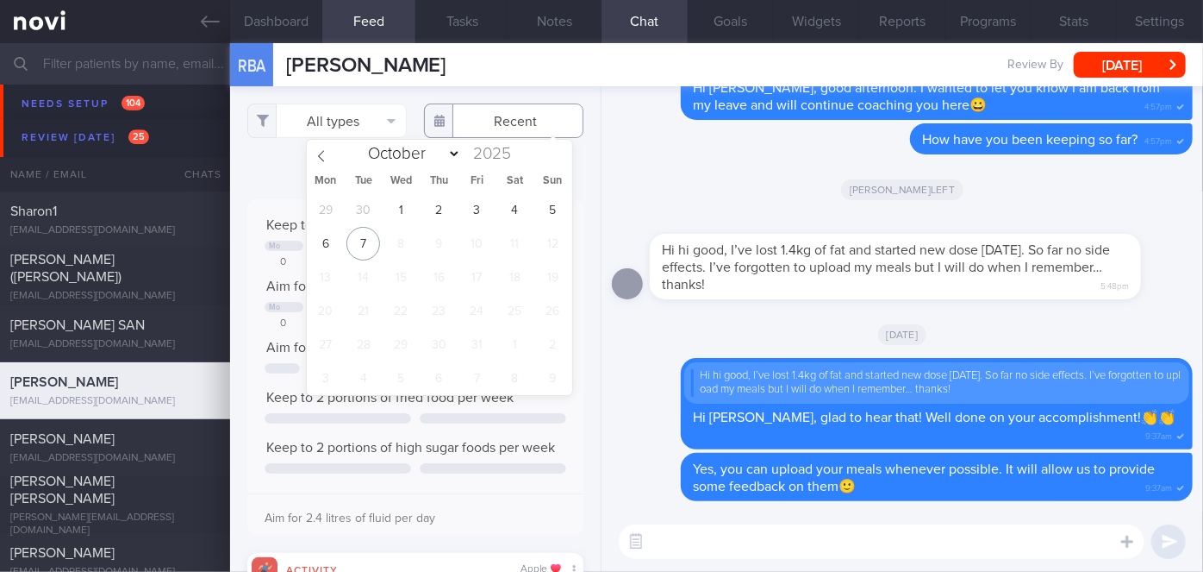
click at [507, 118] on input "text" at bounding box center [503, 120] width 159 height 34
click at [361, 203] on span "30" at bounding box center [364, 210] width 34 height 34
type input "[DATE]"
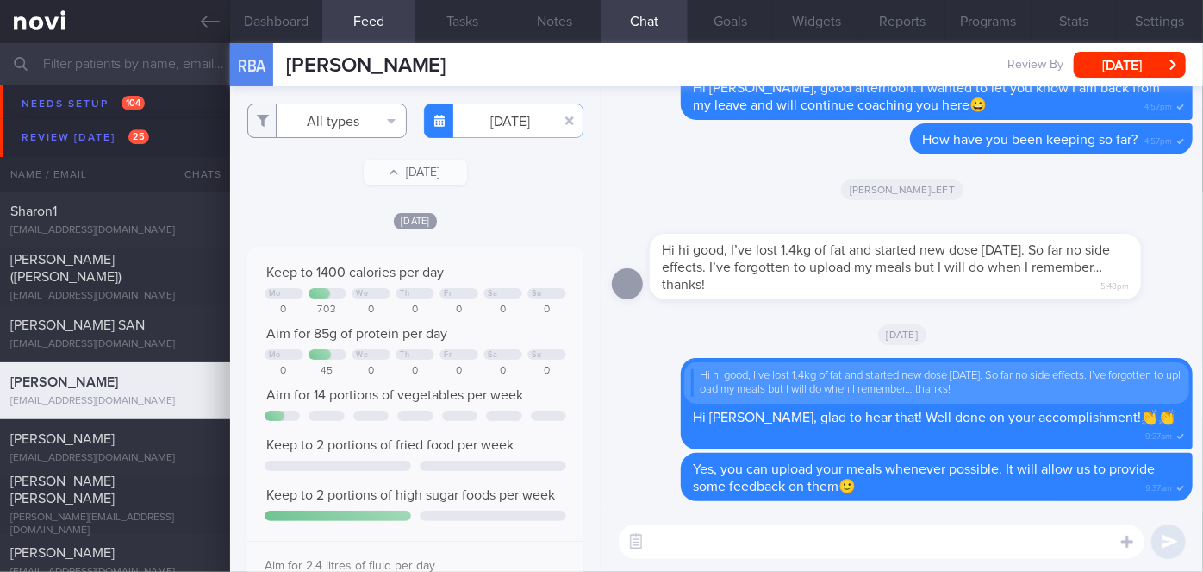
click at [344, 127] on button "All types" at bounding box center [326, 120] width 159 height 34
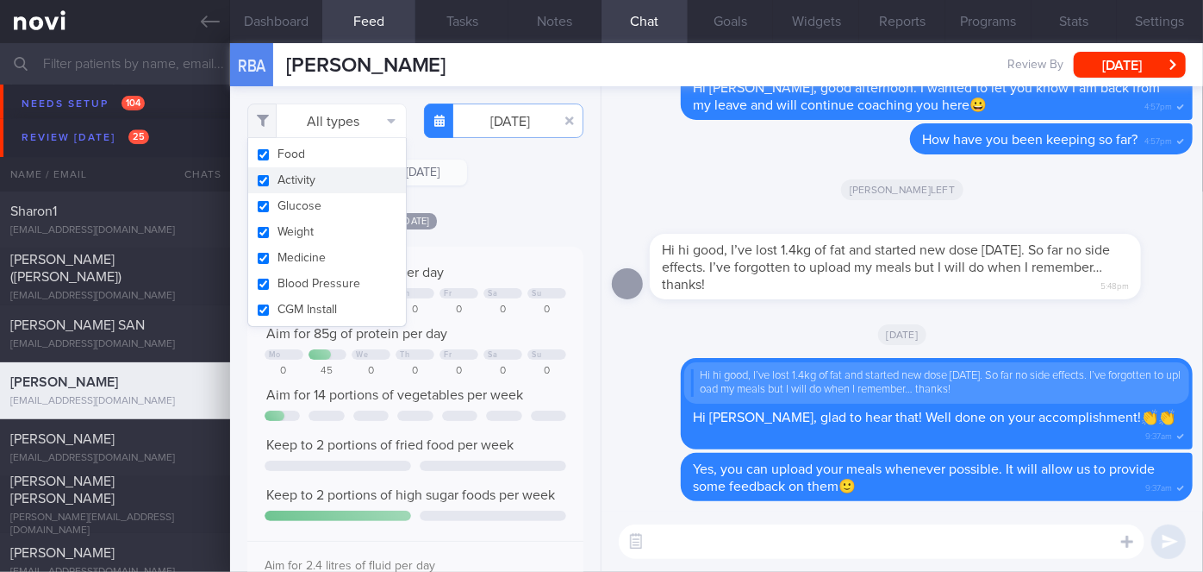
click at [319, 184] on button "Activity" at bounding box center [327, 180] width 158 height 26
checkbox input "false"
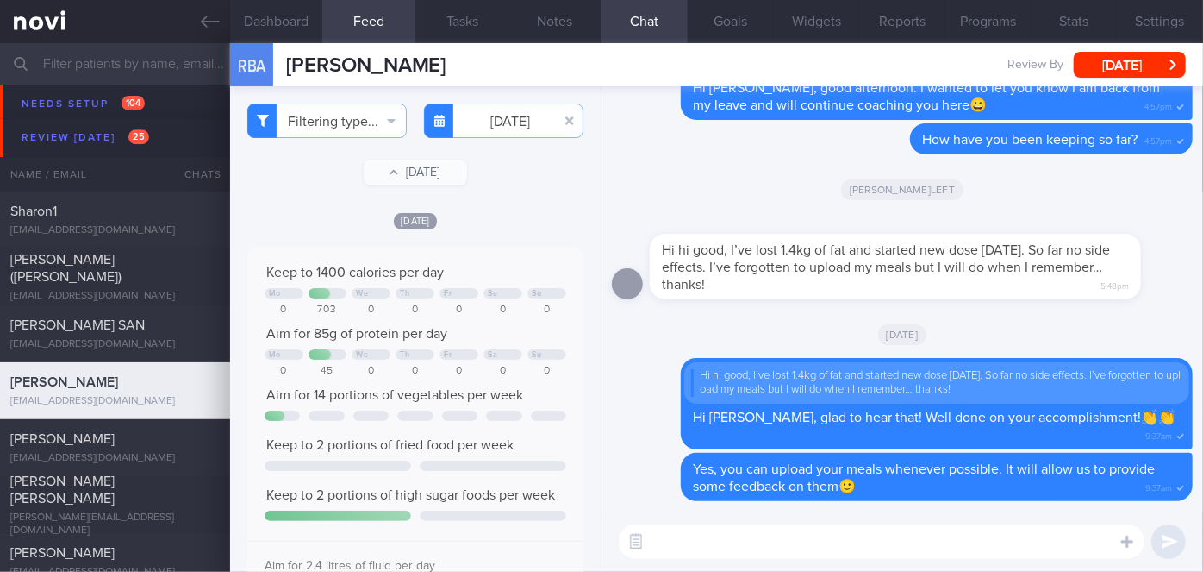
click at [535, 192] on div "Filtering type... Food Activity Glucose Weight Medicine Blood Pressure [MEDICAL…" at bounding box center [415, 328] width 371 height 485
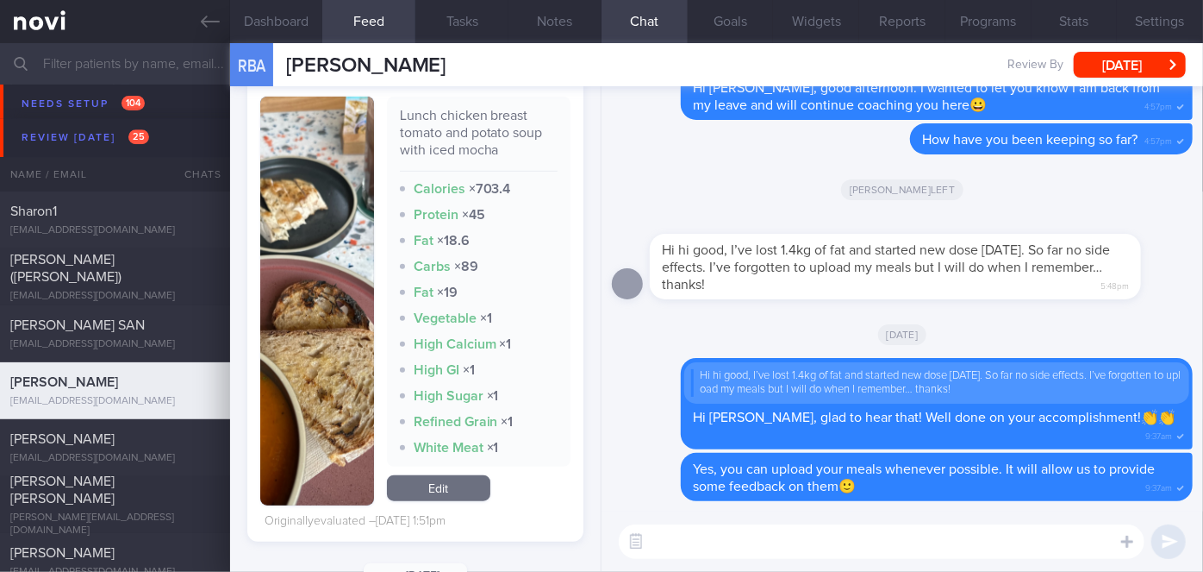
click at [299, 346] on button "button" at bounding box center [317, 301] width 114 height 409
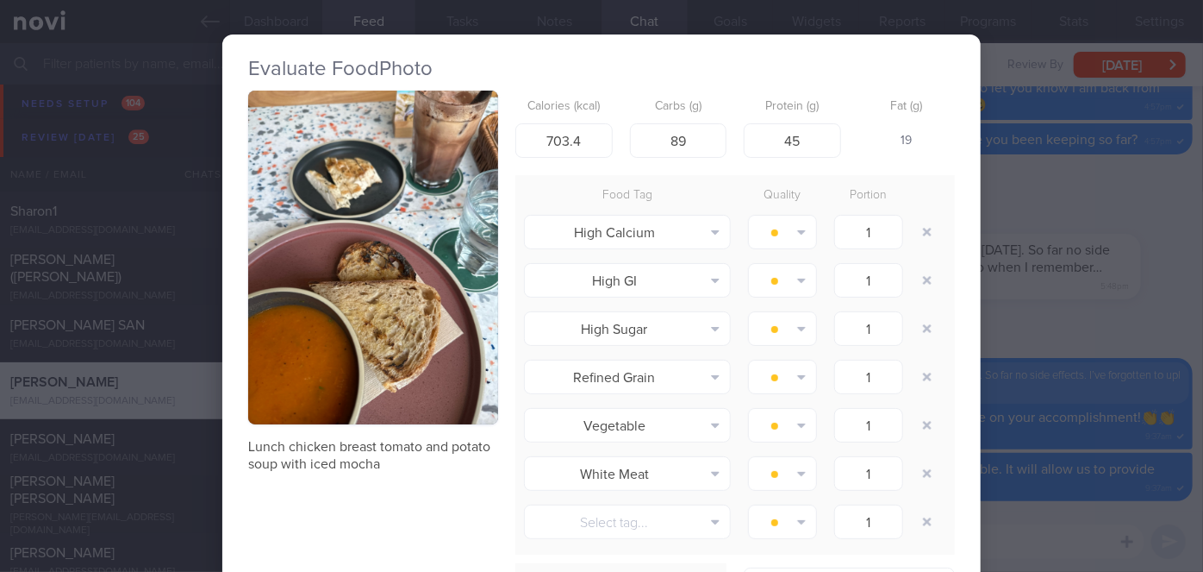
click at [1062, 405] on div "Evaluate Food Photo Lunch chicken breast tomato and potato soup with iced mocha…" at bounding box center [601, 286] width 1203 height 572
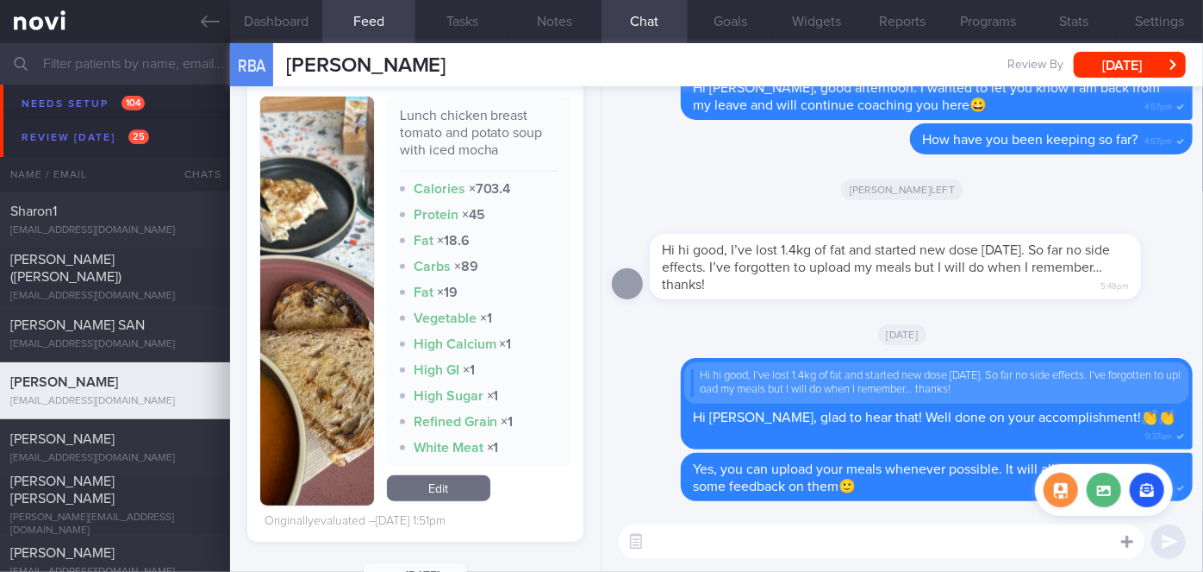
click at [1119, 543] on div at bounding box center [1127, 540] width 31 height 33
click at [1105, 493] on label at bounding box center [1104, 489] width 34 height 34
click at [0, 0] on input "file" at bounding box center [0, 0] width 0 height 0
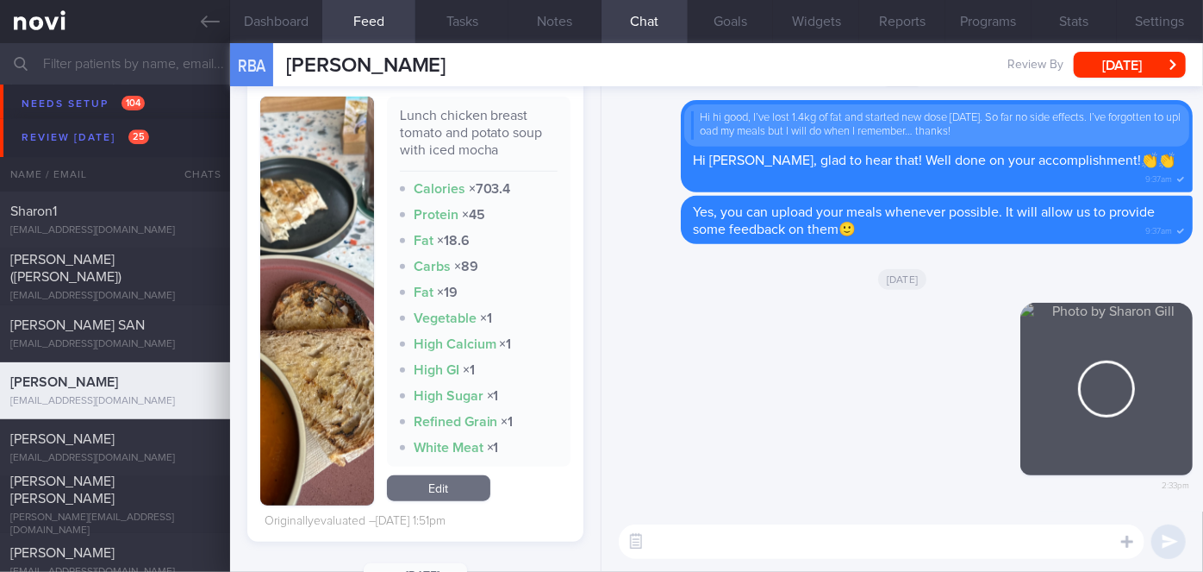
click at [703, 539] on textarea at bounding box center [882, 541] width 526 height 34
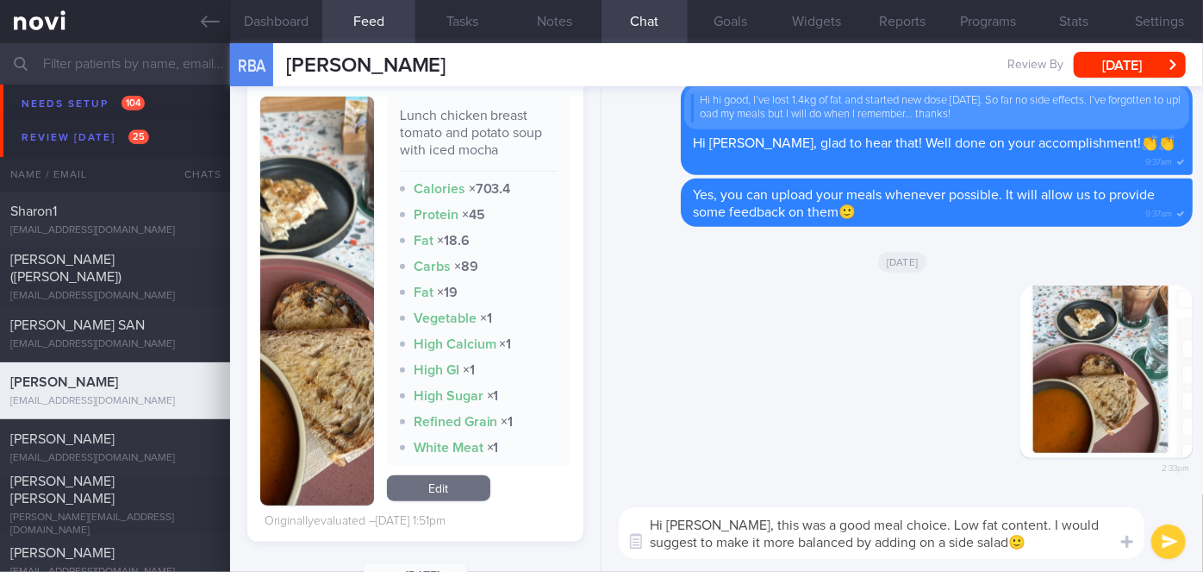
type textarea "Hi [PERSON_NAME], this was a good meal choice. Low fat content. I would suggest…"
click at [1170, 545] on button "submit" at bounding box center [1169, 541] width 34 height 34
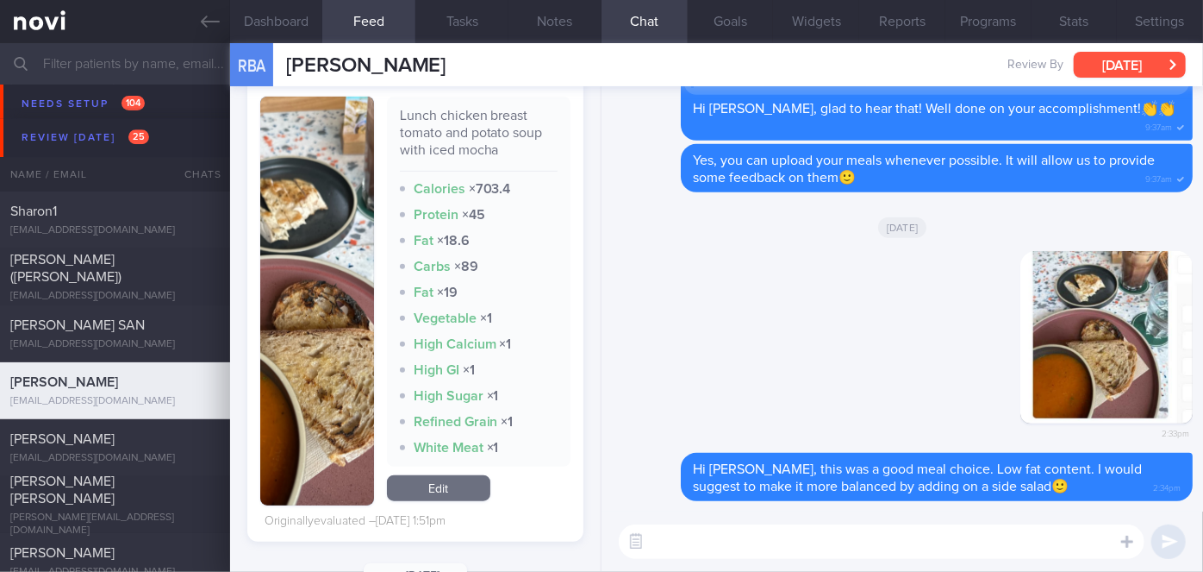
click at [1155, 62] on button "[DATE]" at bounding box center [1130, 65] width 112 height 26
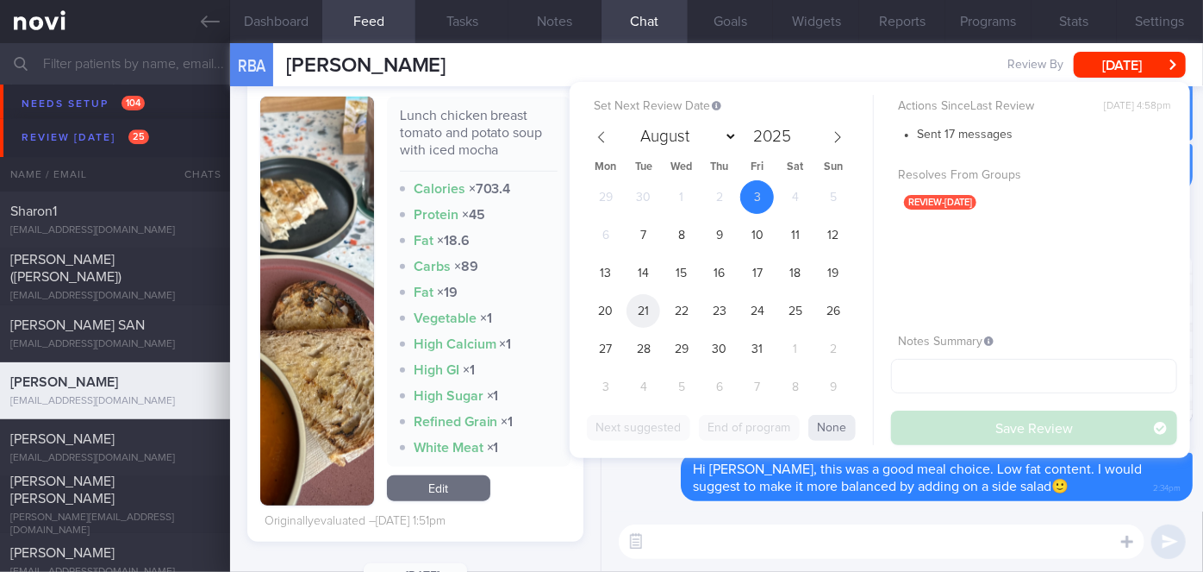
click at [645, 311] on span "21" at bounding box center [644, 311] width 34 height 34
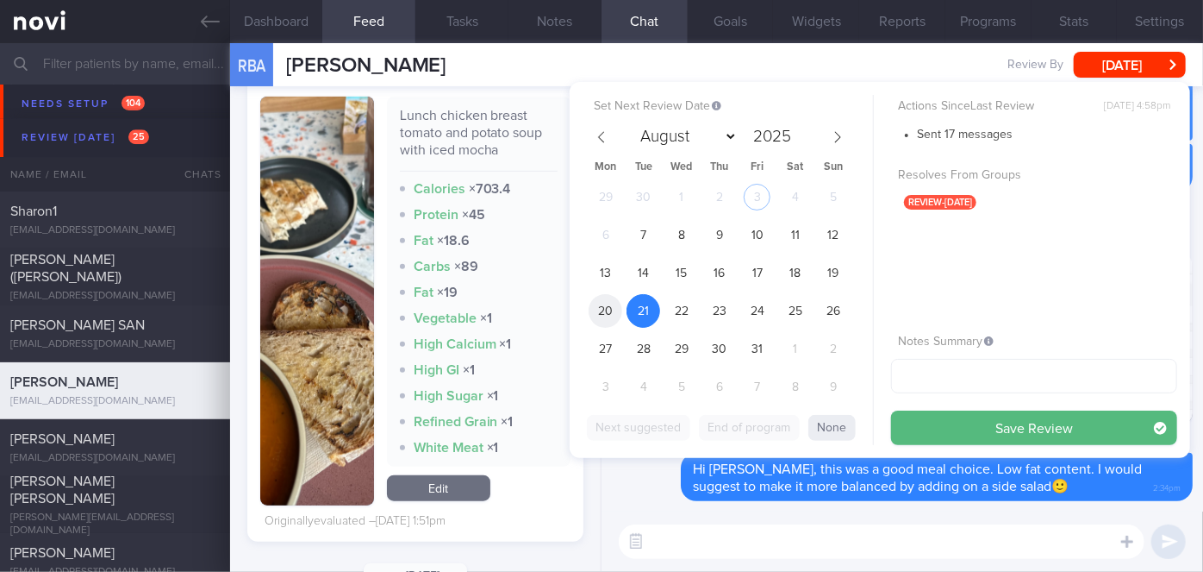
click at [609, 311] on span "20" at bounding box center [606, 311] width 34 height 34
click at [763, 271] on span "17" at bounding box center [757, 273] width 34 height 34
click at [654, 308] on span "21" at bounding box center [644, 311] width 34 height 34
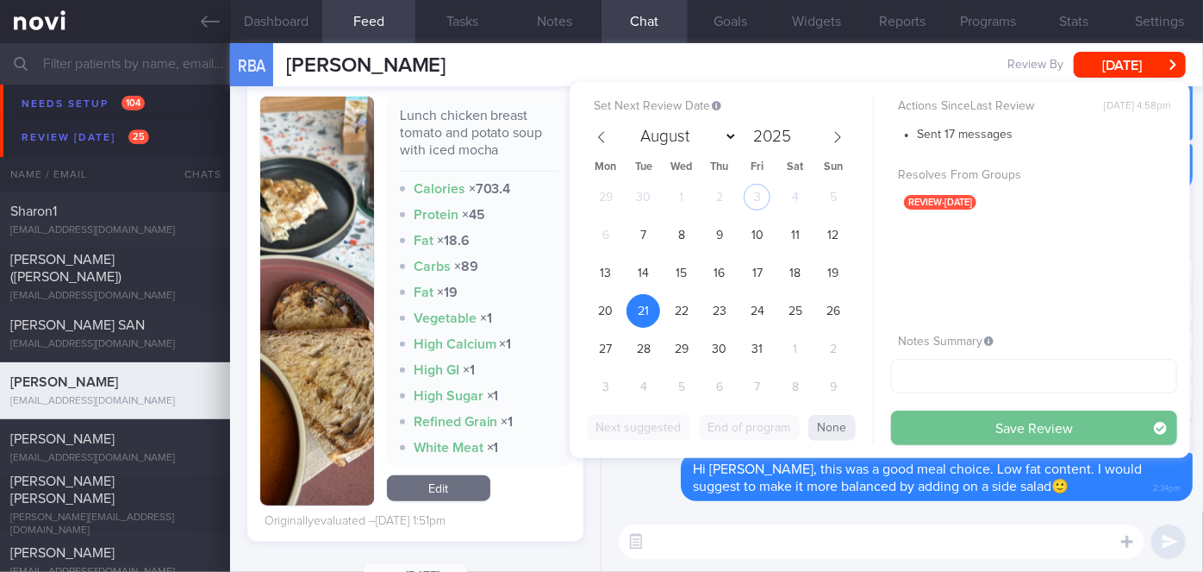
click at [972, 427] on button "Save Review" at bounding box center [1034, 427] width 286 height 34
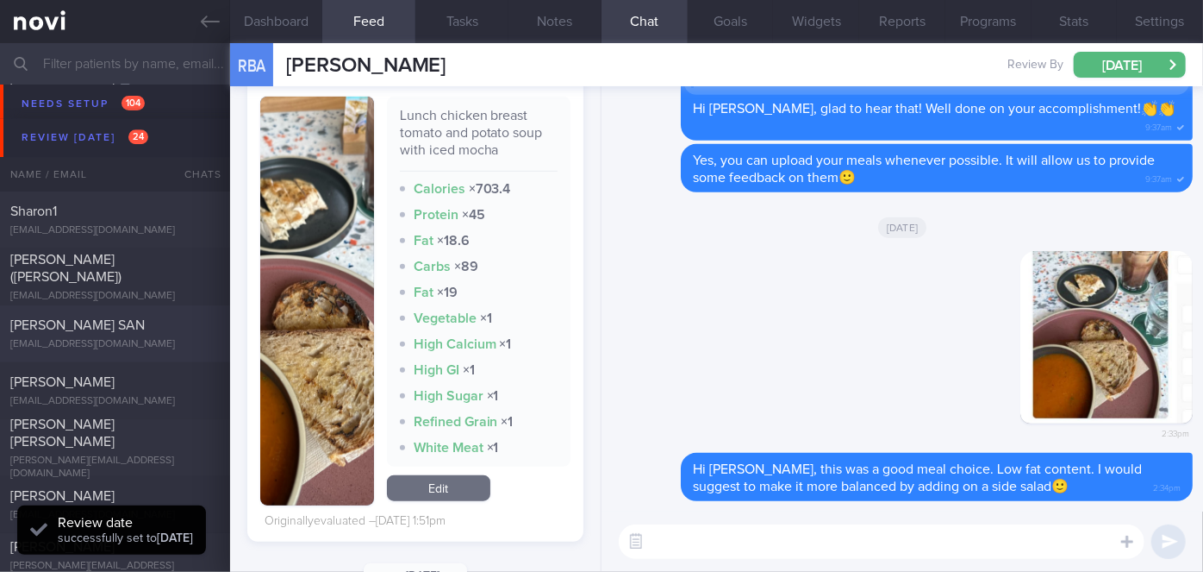
scroll to position [6056, 0]
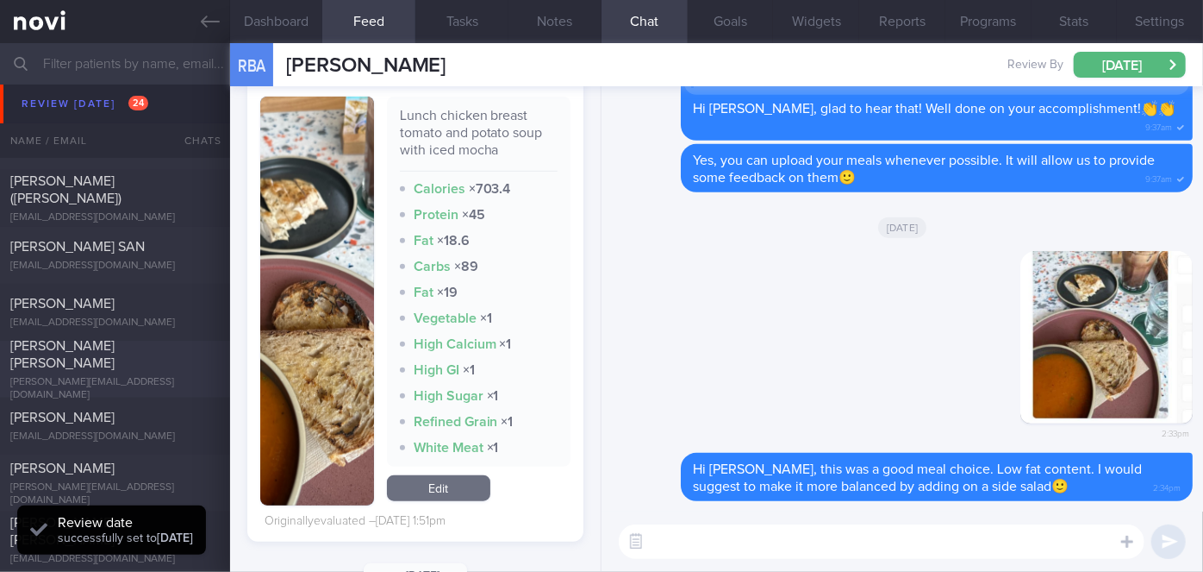
click at [115, 362] on span "[PERSON_NAME] [PERSON_NAME]" at bounding box center [62, 354] width 104 height 31
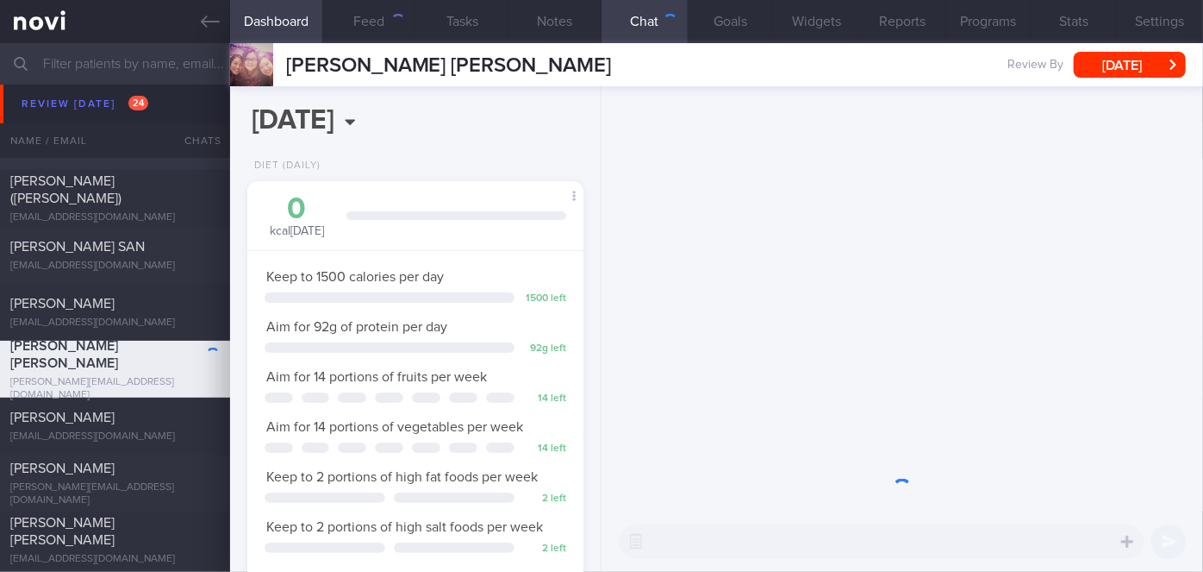
scroll to position [171, 294]
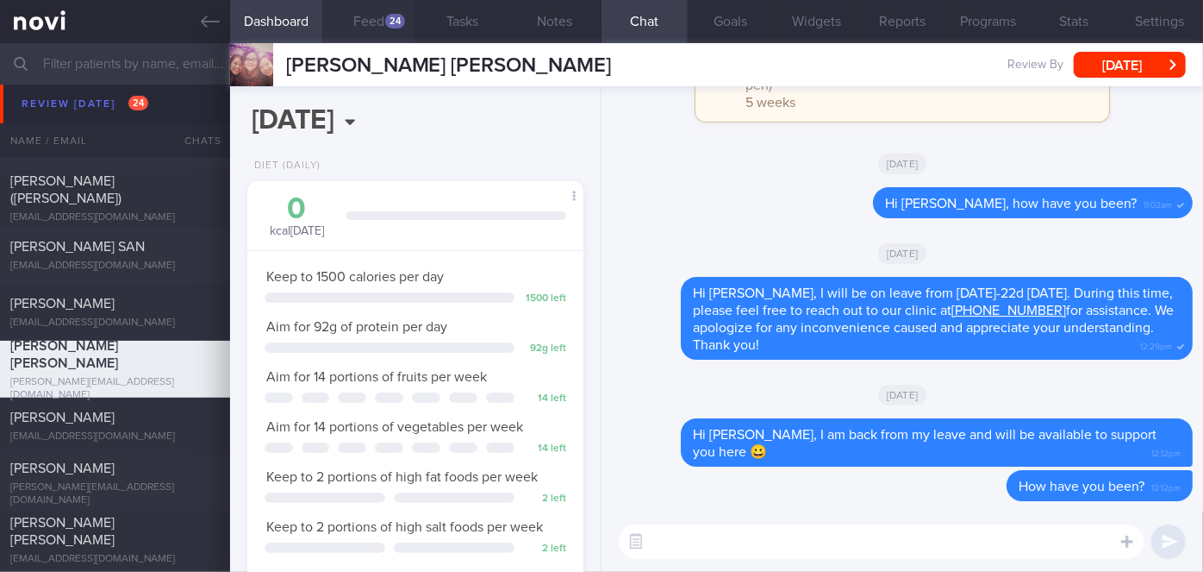
click at [388, 22] on div "24" at bounding box center [395, 21] width 20 height 15
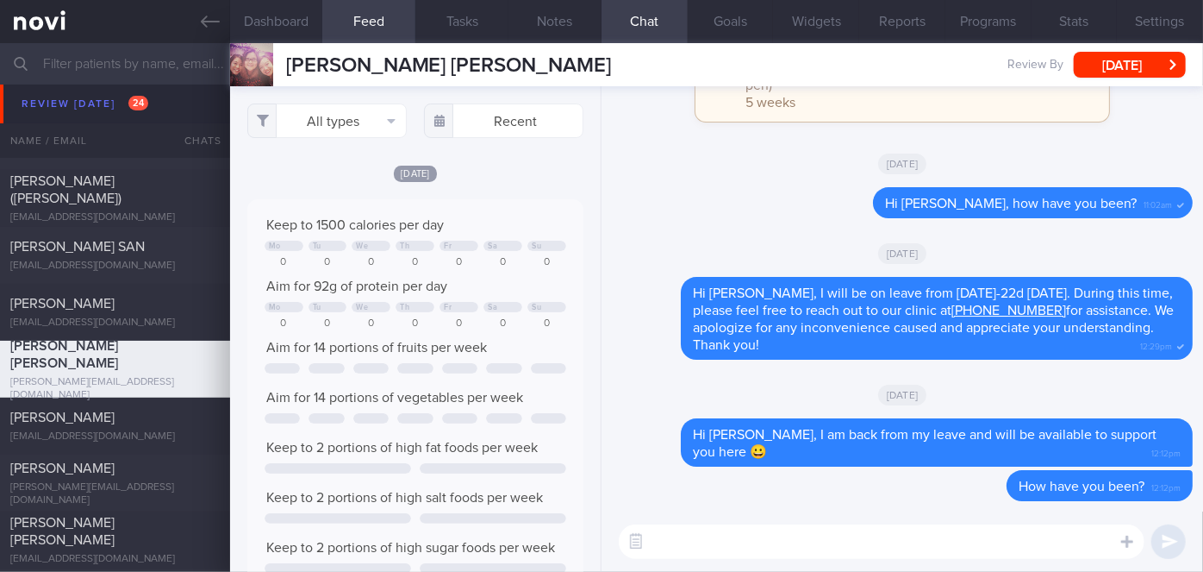
scroll to position [74, 302]
click at [745, 536] on textarea at bounding box center [882, 541] width 526 height 34
type textarea "Hi Ms [PERSON_NAME], just dropping a note to check in on you- how have you been?"
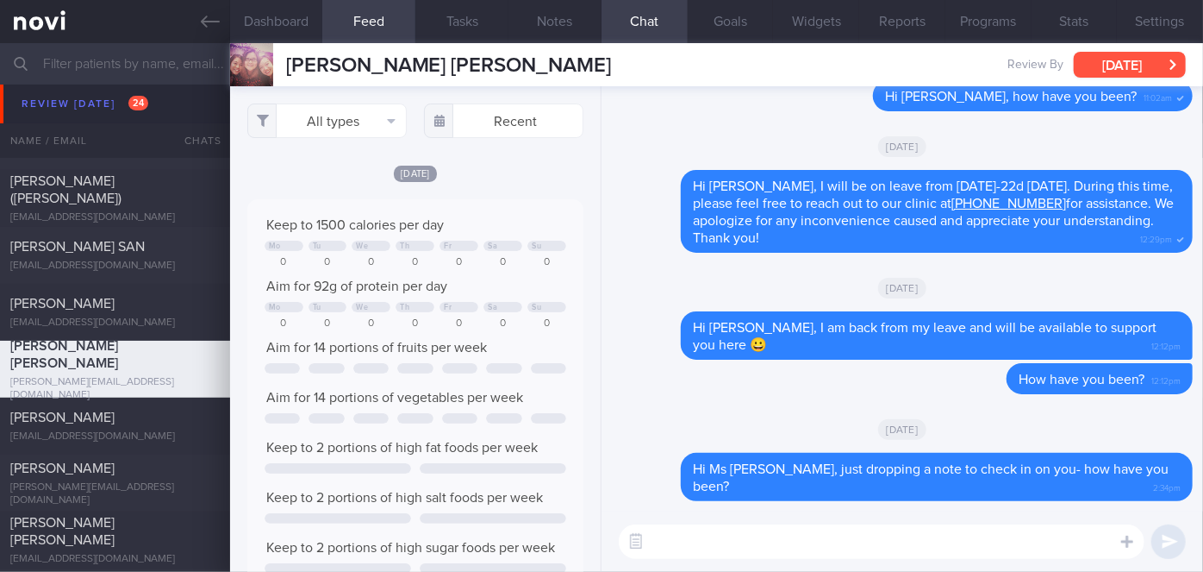
click at [1120, 72] on button "[DATE]" at bounding box center [1130, 65] width 112 height 26
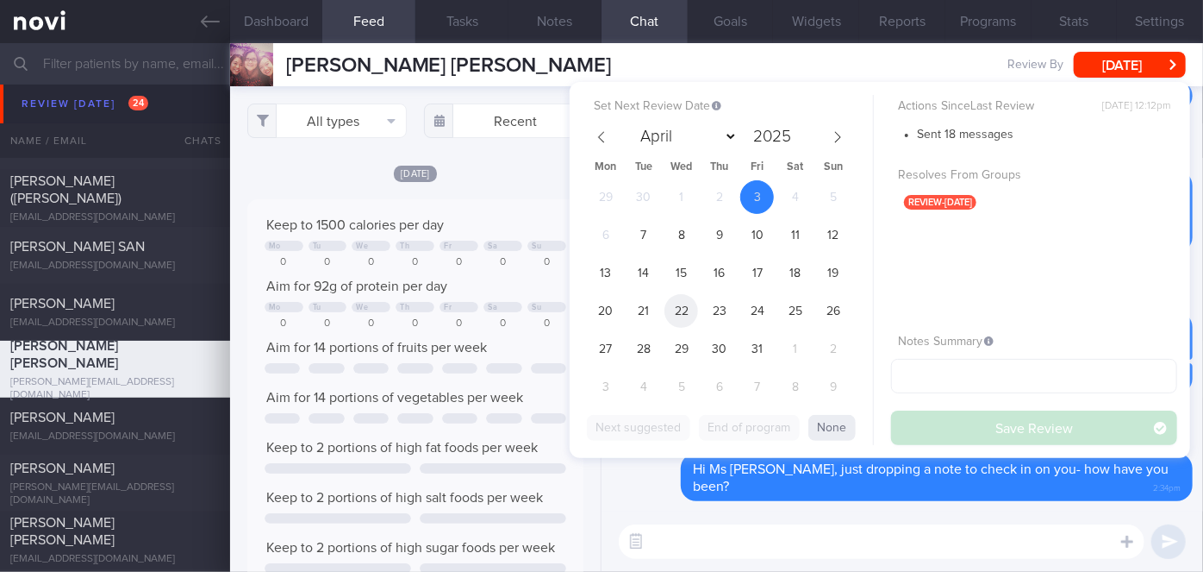
click at [688, 313] on span "22" at bounding box center [682, 311] width 34 height 34
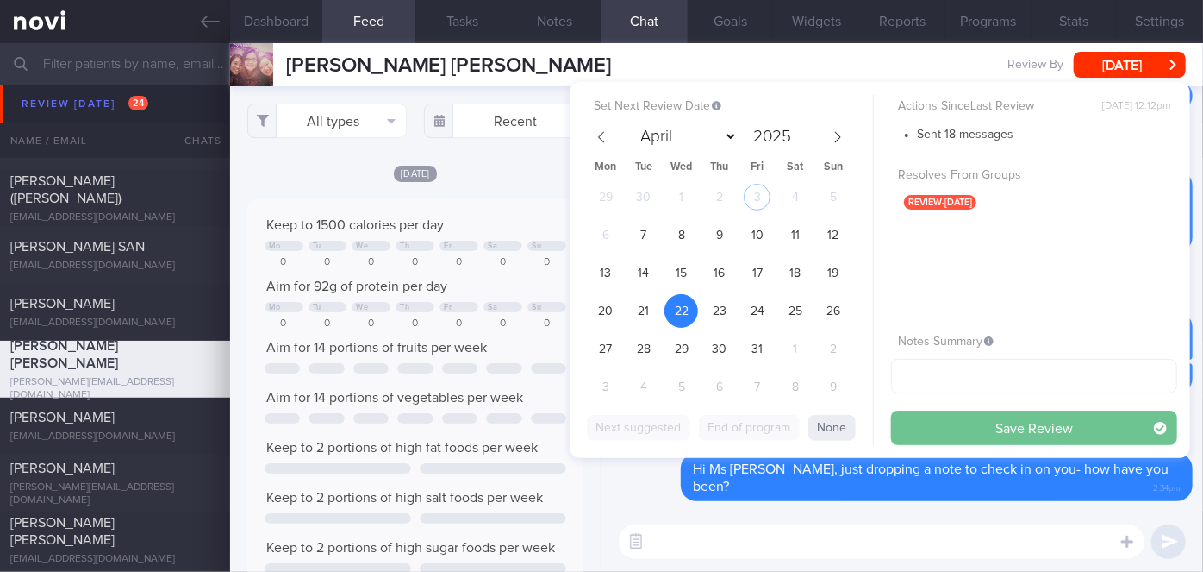
click at [965, 429] on button "Save Review" at bounding box center [1034, 427] width 286 height 34
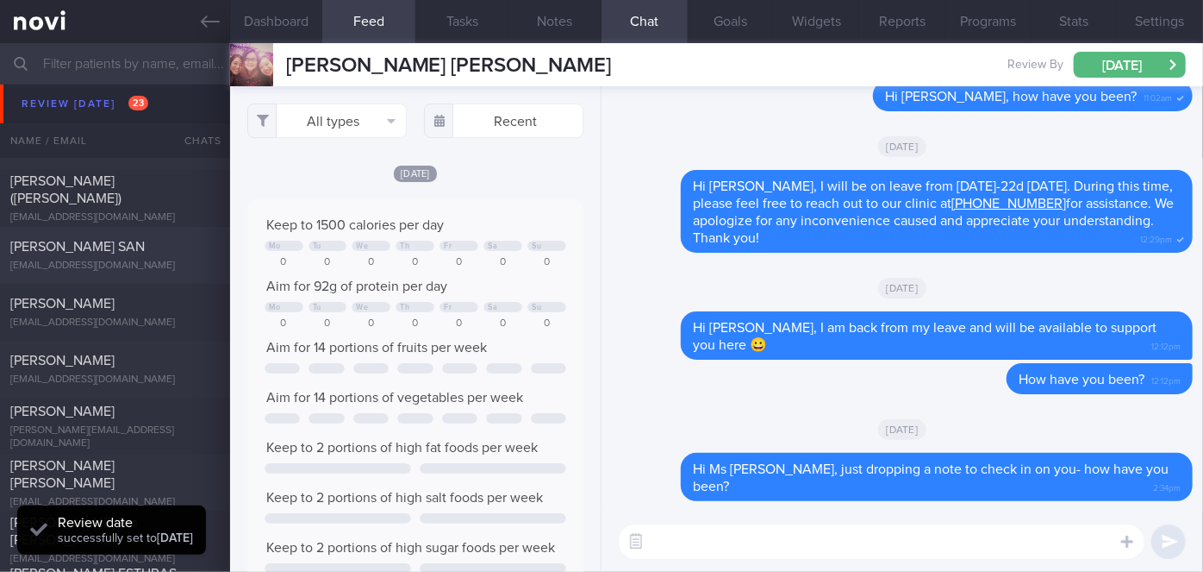
click at [128, 248] on div "[PERSON_NAME] SAN" at bounding box center [112, 246] width 205 height 17
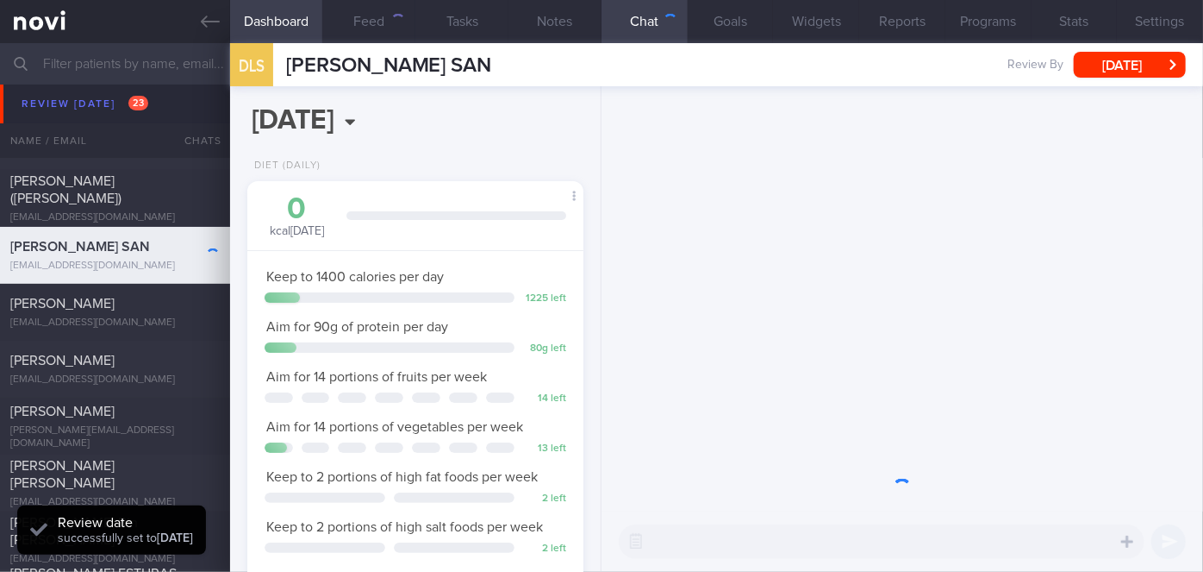
scroll to position [171, 294]
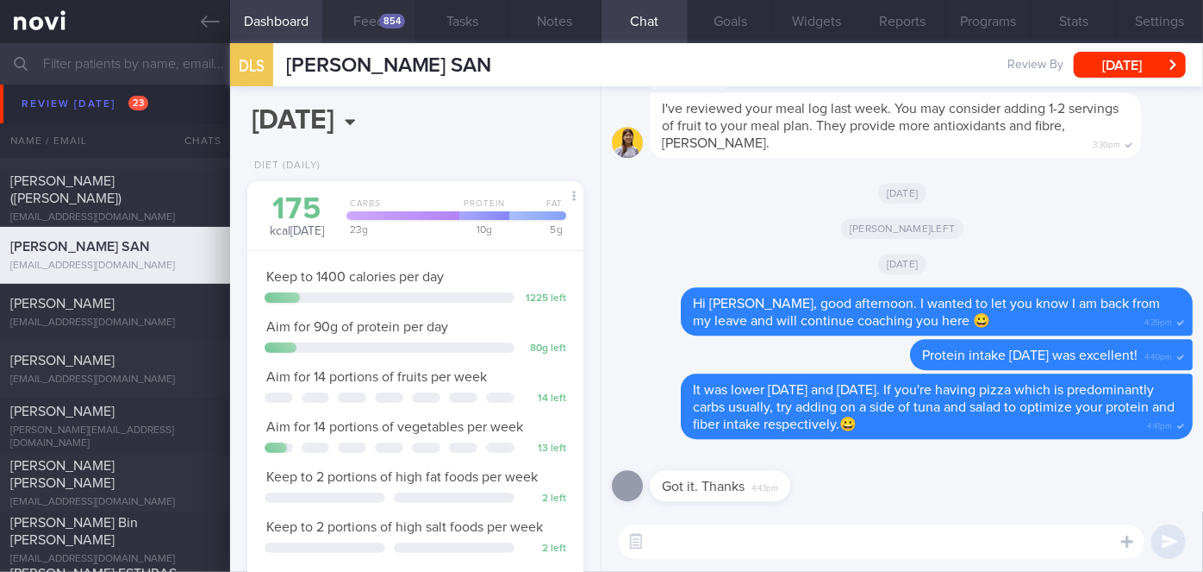
click at [383, 34] on button "Feed 854" at bounding box center [368, 21] width 93 height 43
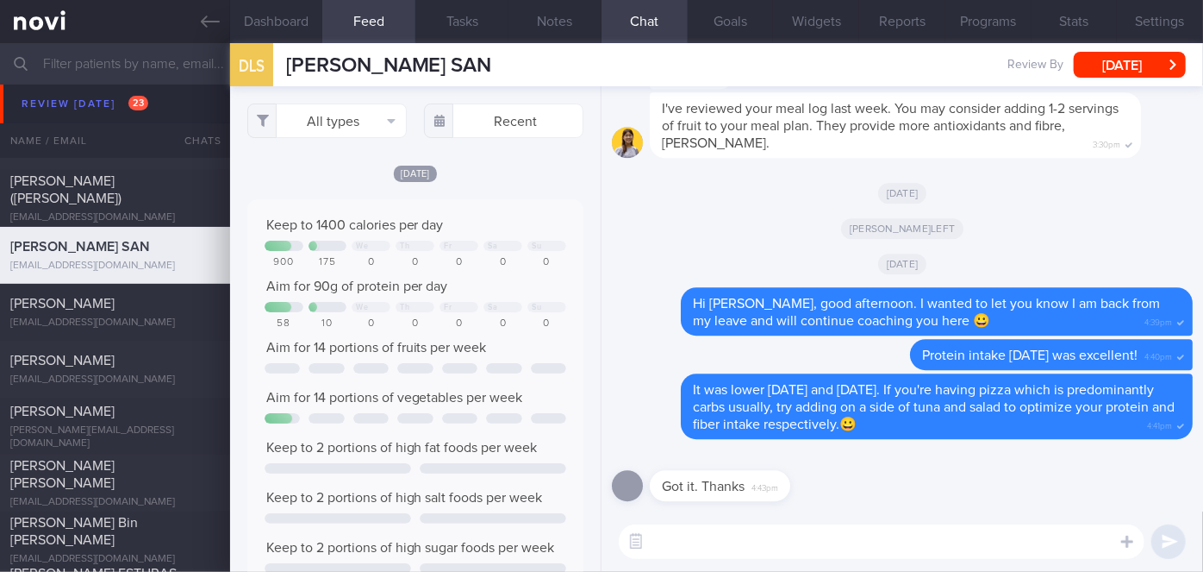
scroll to position [861949, 861722]
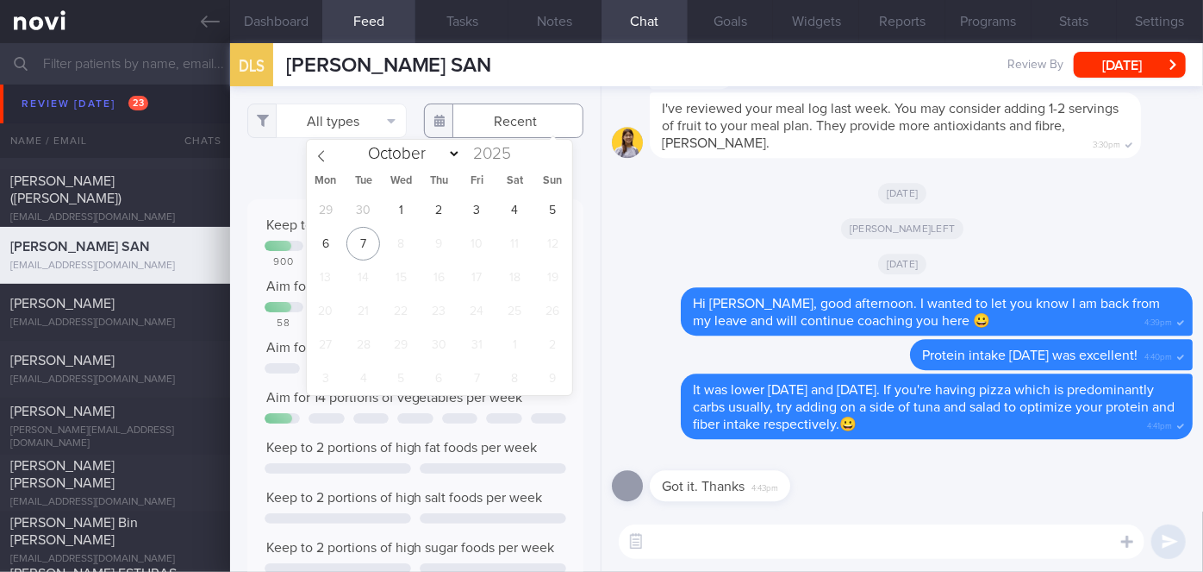
click at [488, 129] on input "text" at bounding box center [503, 120] width 159 height 34
click at [364, 212] on span "30" at bounding box center [364, 210] width 34 height 34
type input "[DATE]"
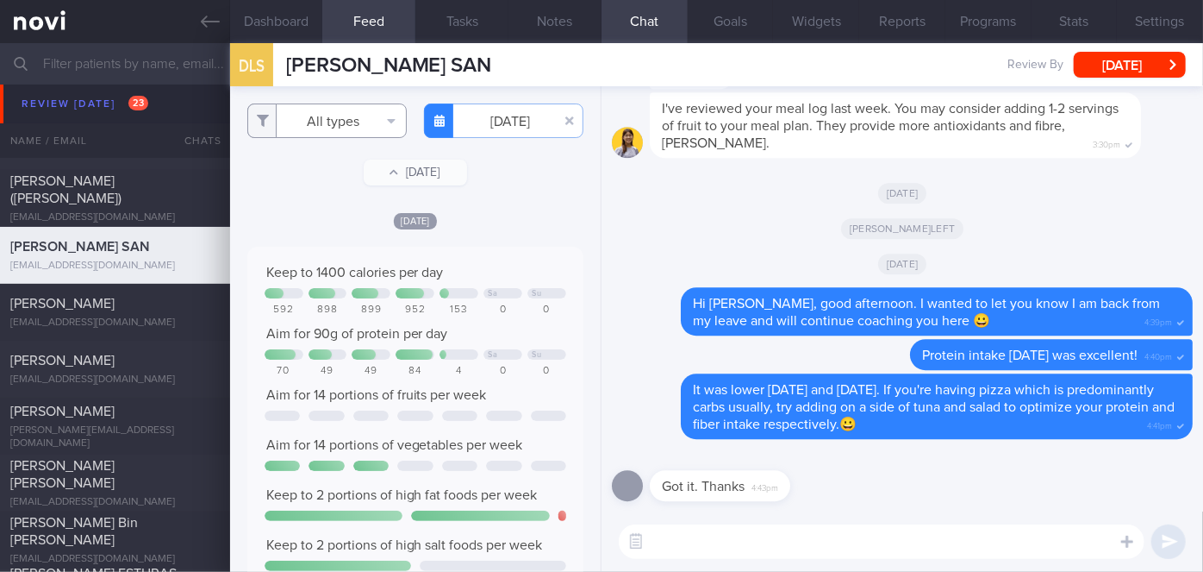
click at [328, 127] on button "All types" at bounding box center [326, 120] width 159 height 34
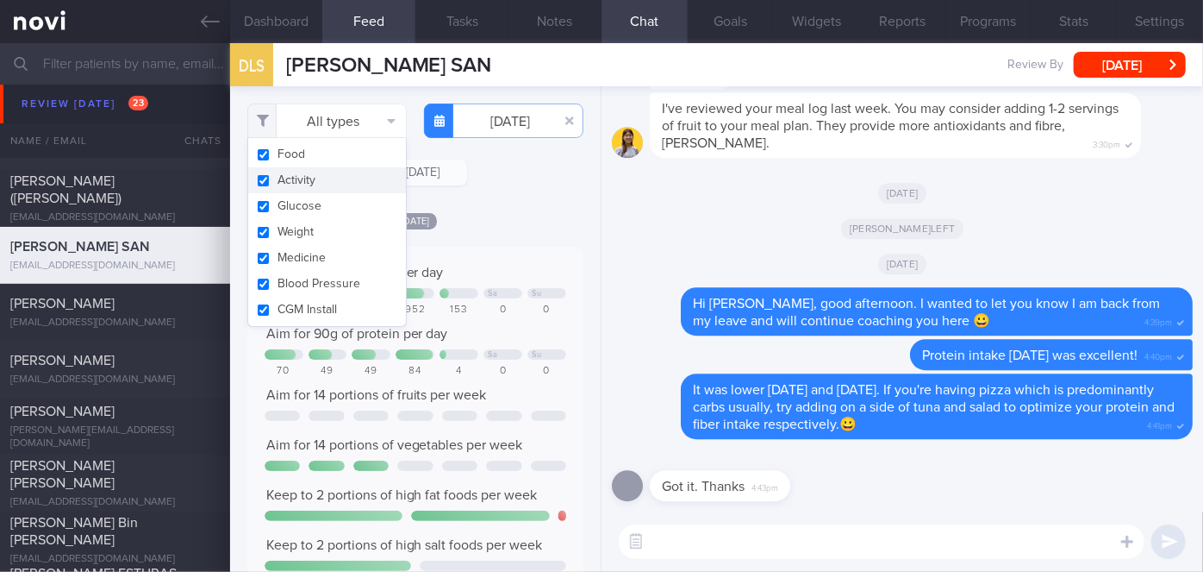
click at [318, 180] on button "Activity" at bounding box center [327, 180] width 158 height 26
checkbox input "false"
click at [494, 204] on div "Filtering type... Food Activity Glucose Weight Medicine Blood Pressure [MEDICAL…" at bounding box center [415, 328] width 371 height 485
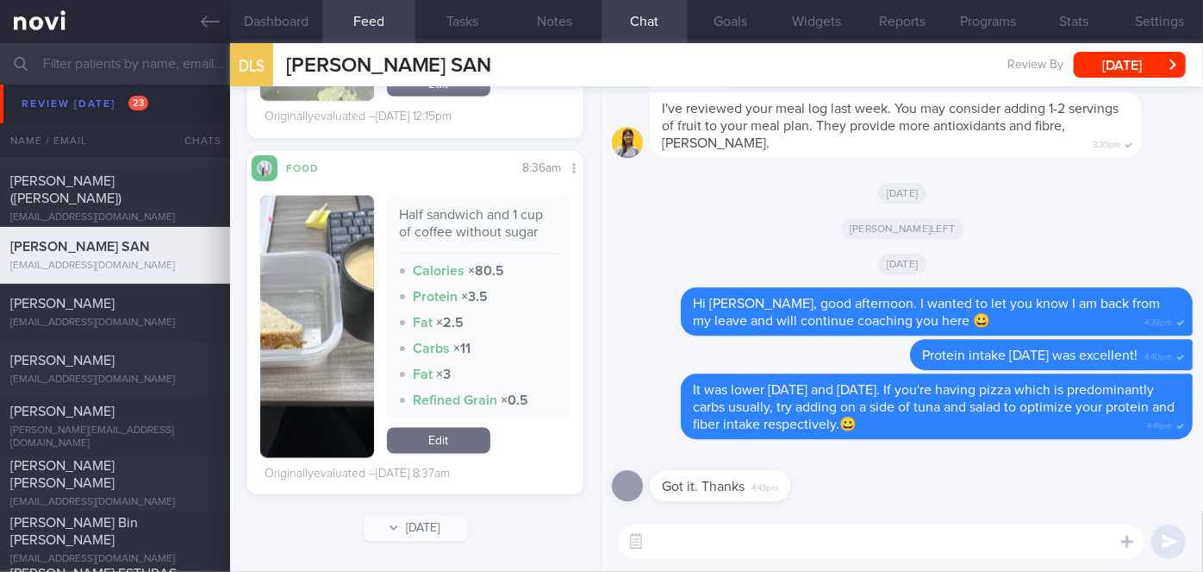
click at [296, 299] on button "button" at bounding box center [317, 327] width 114 height 262
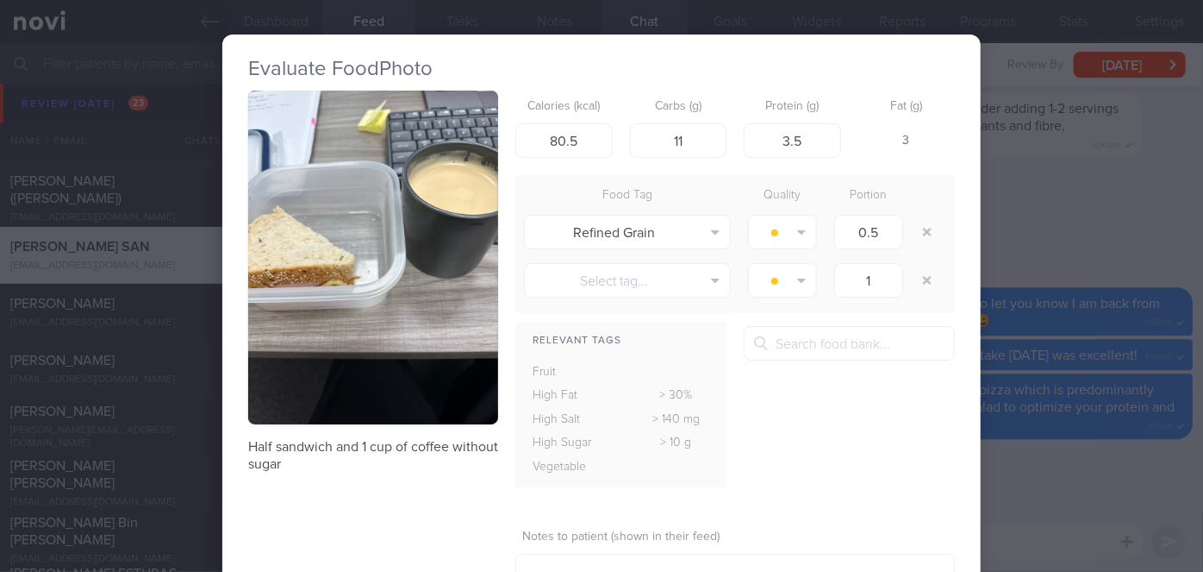
click at [1143, 342] on div "Evaluate Food Photo Half sandwich and 1 cup of coffee without sugar Calories (k…" at bounding box center [601, 286] width 1203 height 572
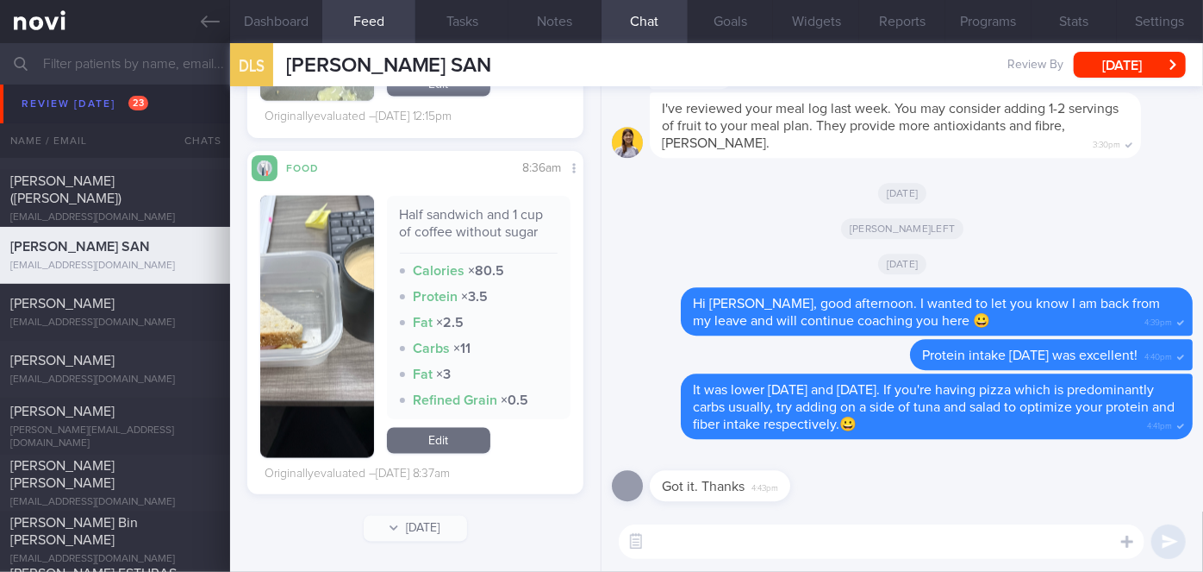
click at [326, 319] on button "button" at bounding box center [317, 327] width 114 height 262
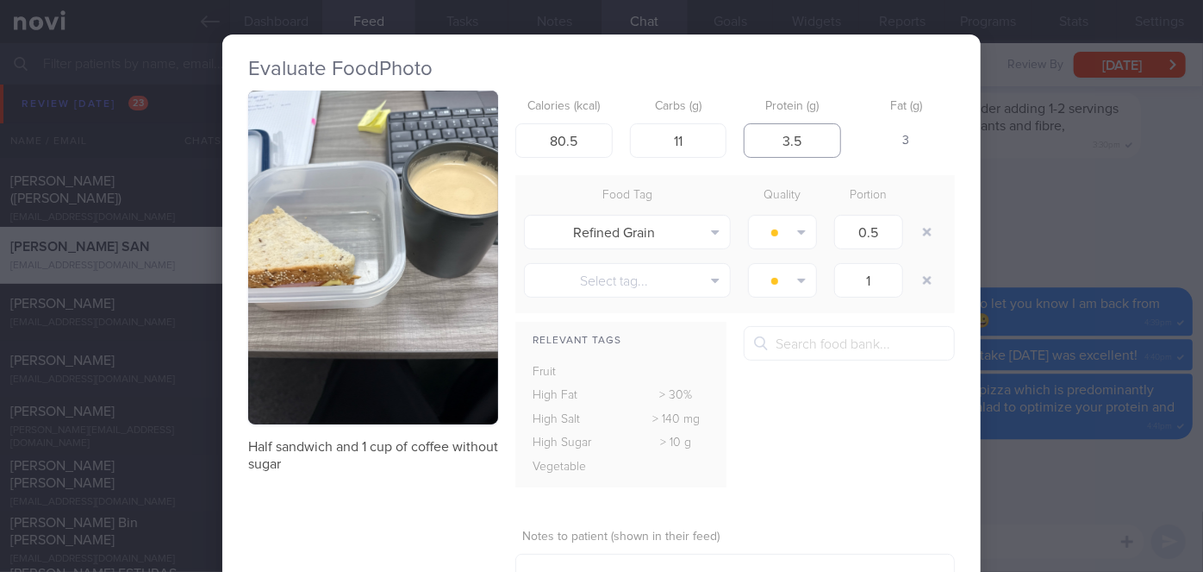
click at [809, 136] on input "3.5" at bounding box center [792, 140] width 97 height 34
type input "3"
type input "10"
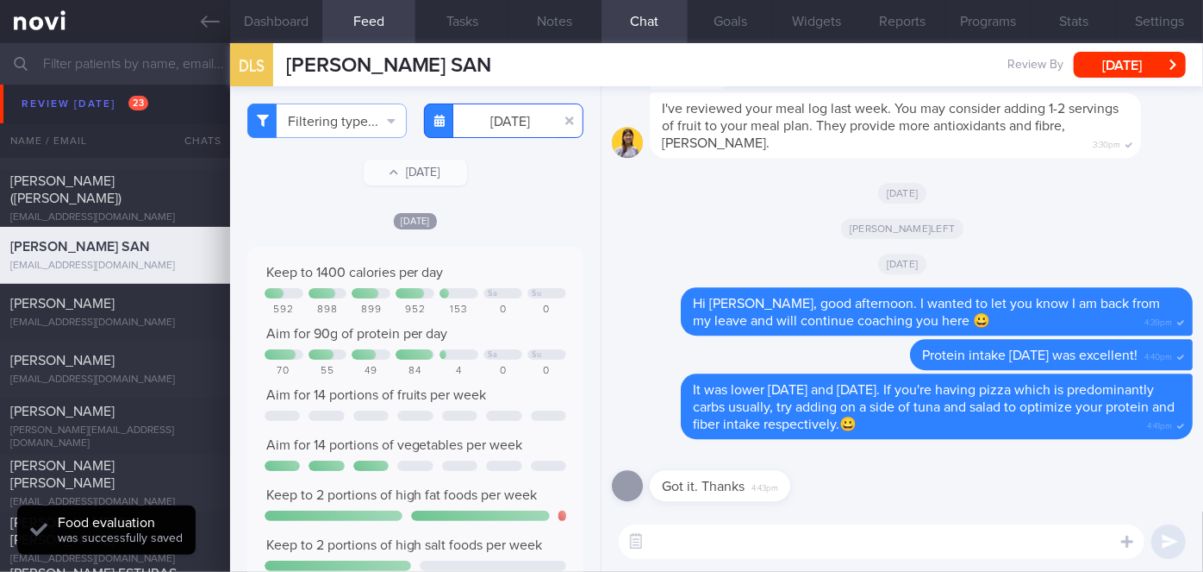
click at [476, 120] on input "[DATE]" at bounding box center [503, 120] width 159 height 34
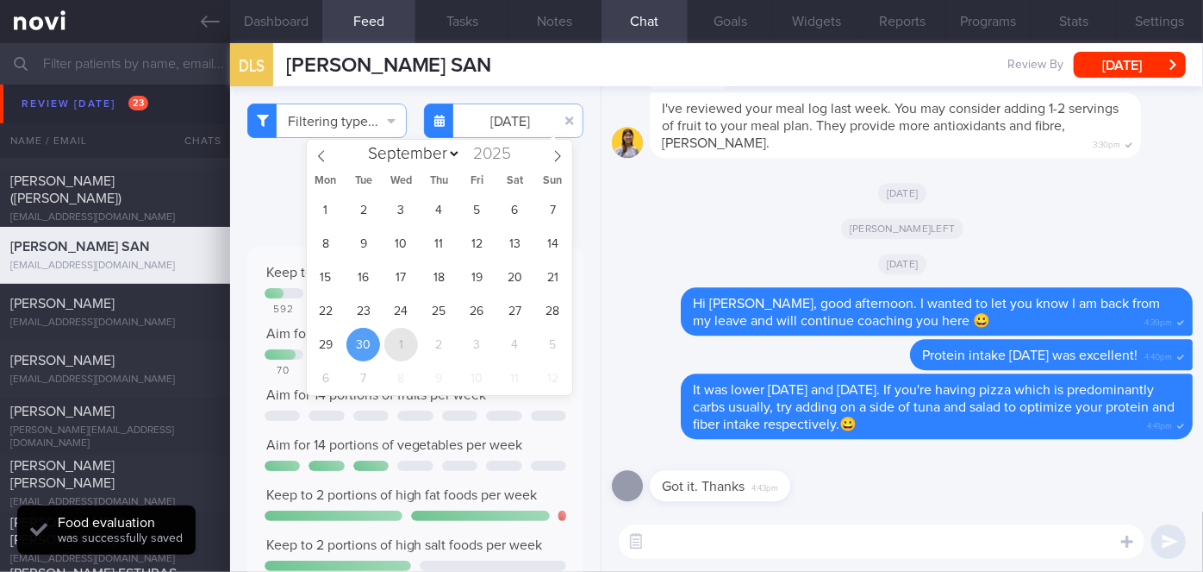
click at [386, 338] on span "1" at bounding box center [401, 345] width 34 height 34
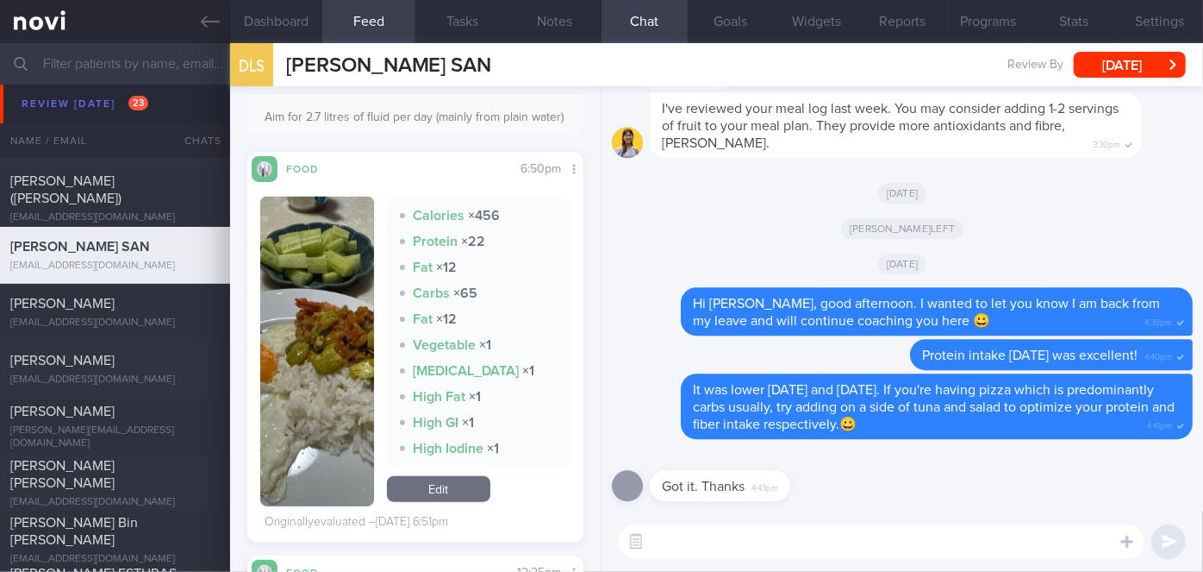
click at [297, 317] on img "button" at bounding box center [317, 351] width 114 height 309
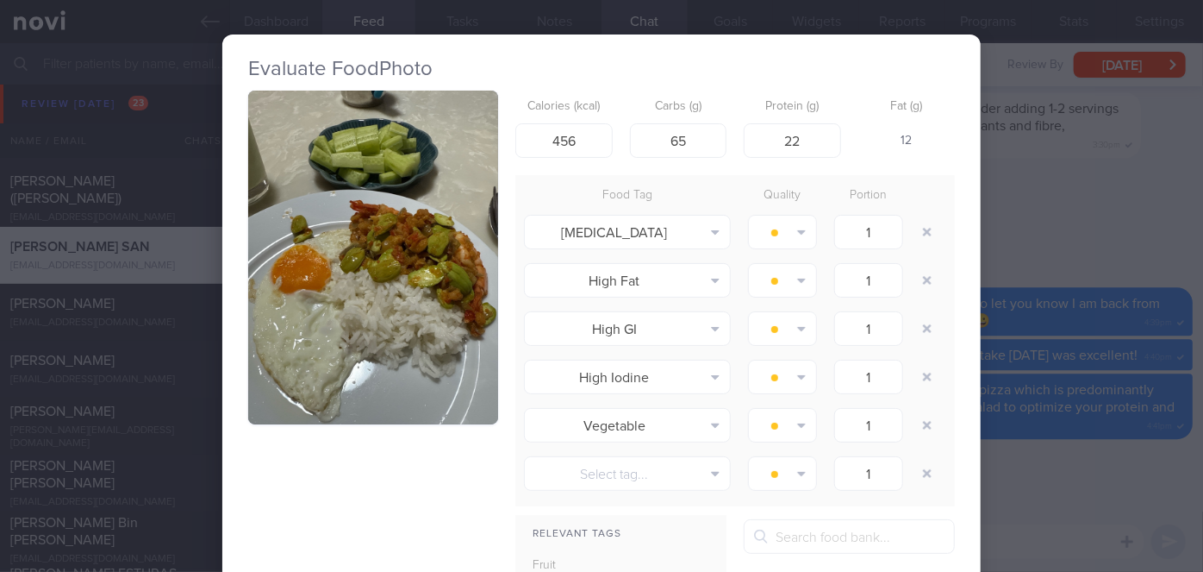
click at [1121, 285] on div "Evaluate Food Photo Calories (kcal) 456 Carbs (g) 65 Protein (g) 22 Fat (g) 12 …" at bounding box center [601, 286] width 1203 height 572
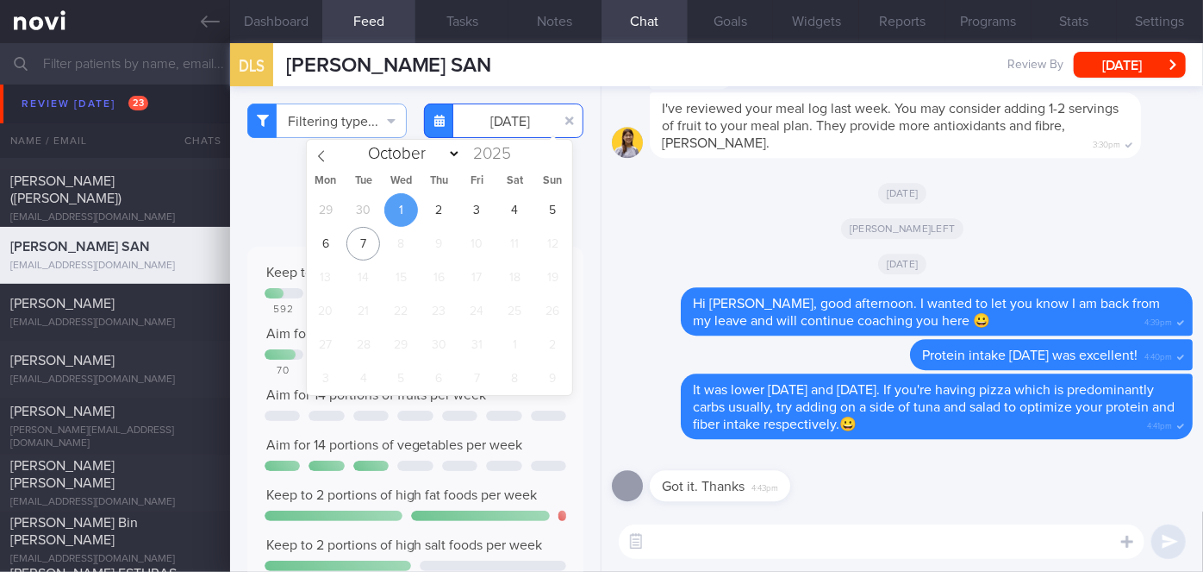
click at [501, 116] on input "[DATE]" at bounding box center [503, 120] width 159 height 34
click at [439, 220] on span "2" at bounding box center [439, 210] width 34 height 34
type input "[DATE]"
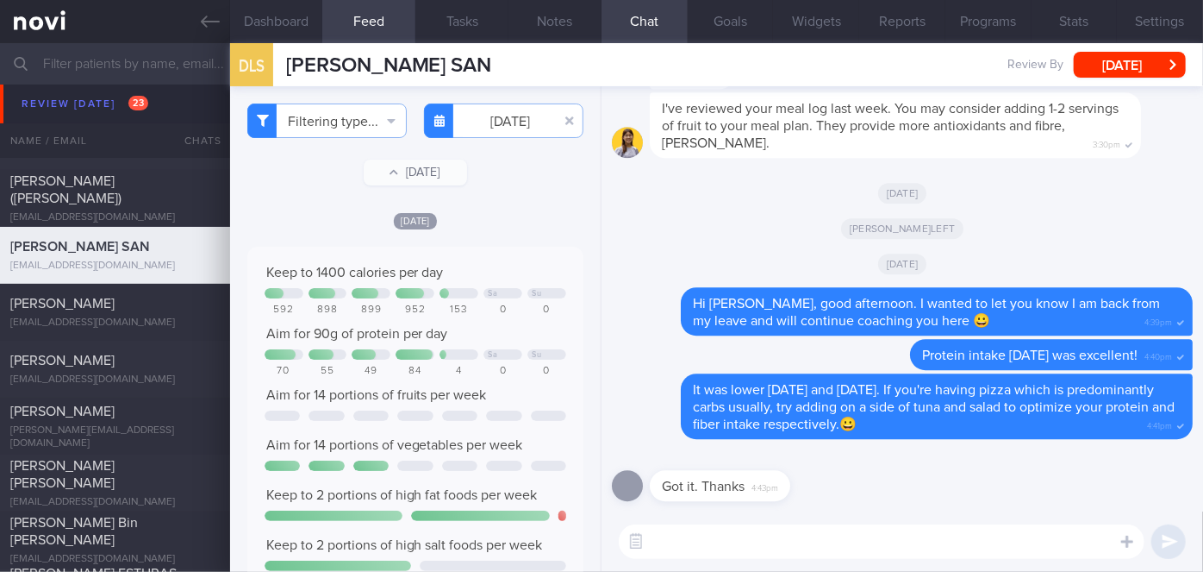
click at [717, 540] on textarea at bounding box center [882, 541] width 526 height 34
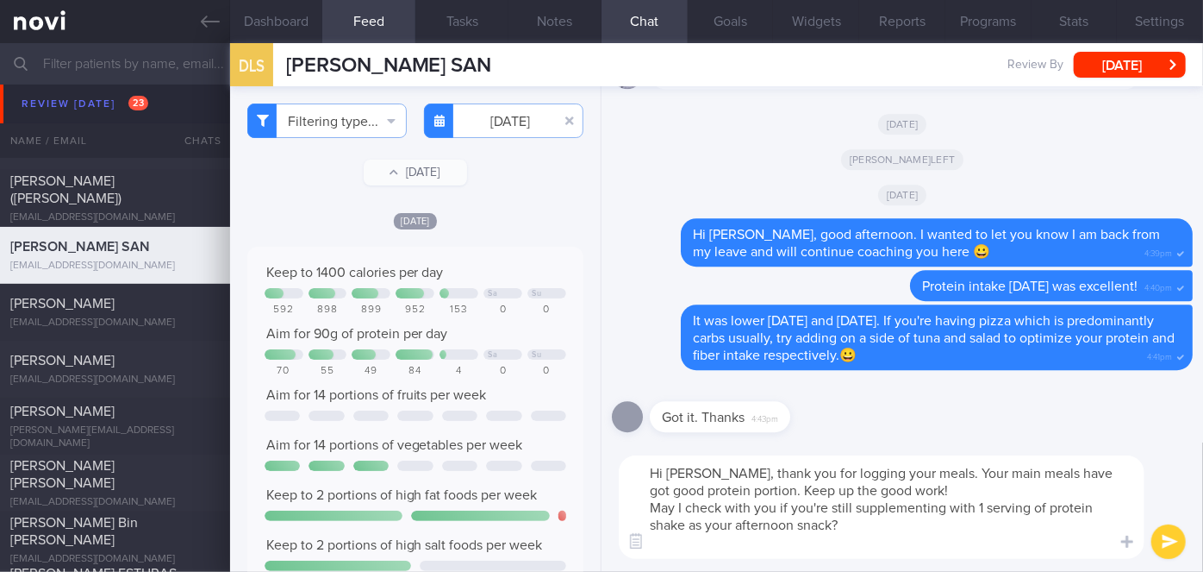
type textarea "Hi [PERSON_NAME], thank you for logging your meals. Your main meals have got go…"
click at [1174, 540] on button "submit" at bounding box center [1169, 541] width 34 height 34
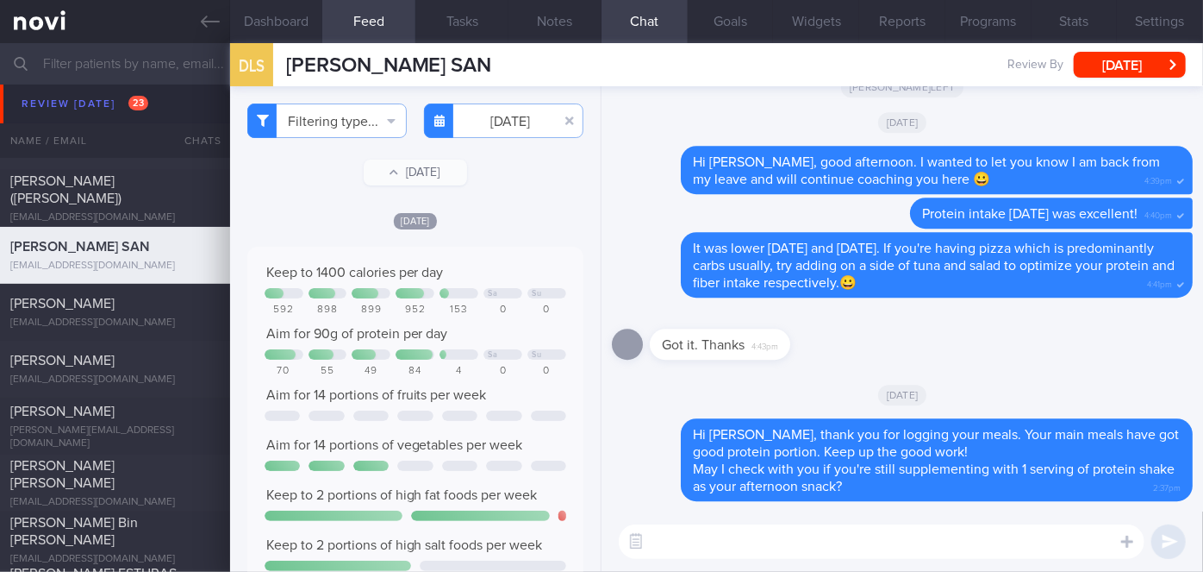
click at [813, 542] on textarea at bounding box center [882, 541] width 526 height 34
type textarea "How is the strength training coming along?"
drag, startPoint x: 896, startPoint y: 538, endPoint x: 652, endPoint y: 528, distance: 244.1
click at [652, 531] on textarea "How is the strength training coming along?" at bounding box center [882, 541] width 526 height 34
click at [743, 540] on textarea "Seems like last week there was no strength training" at bounding box center [882, 541] width 526 height 34
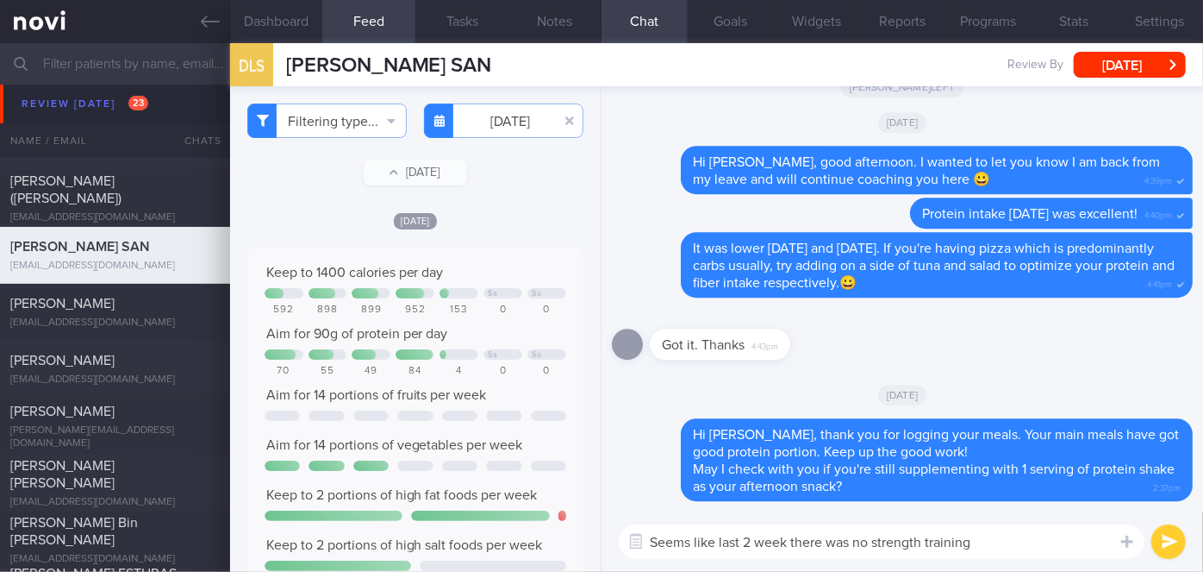
click at [788, 542] on textarea "Seems like last 2 week there was no strength training" at bounding box center [882, 541] width 526 height 34
click at [994, 543] on textarea "Seems like last 2 weeks there was no strength training" at bounding box center [882, 541] width 526 height 34
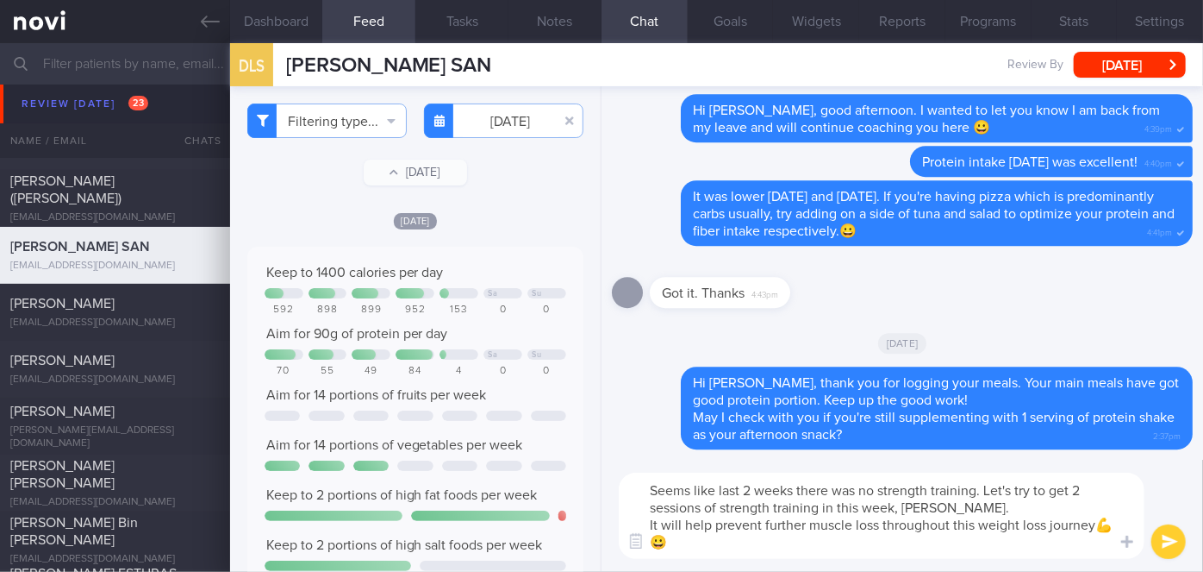
type textarea "Seems like last 2 weeks there was no strength training. Let's try to get 2 sess…"
click at [1166, 547] on button "submit" at bounding box center [1169, 541] width 34 height 34
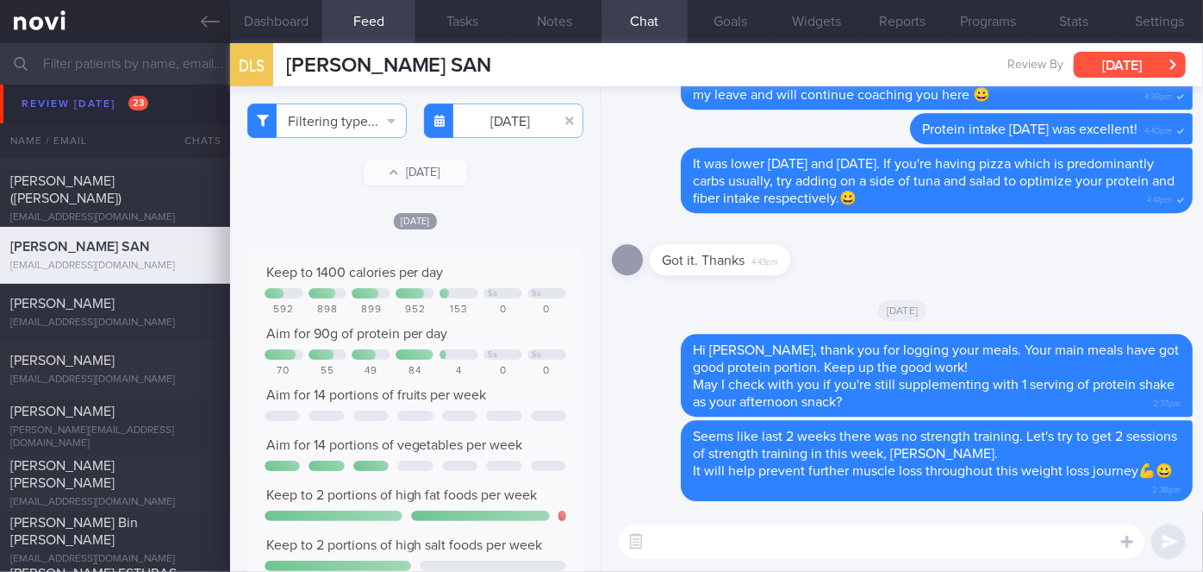
click at [1135, 76] on button "[DATE]" at bounding box center [1130, 65] width 112 height 26
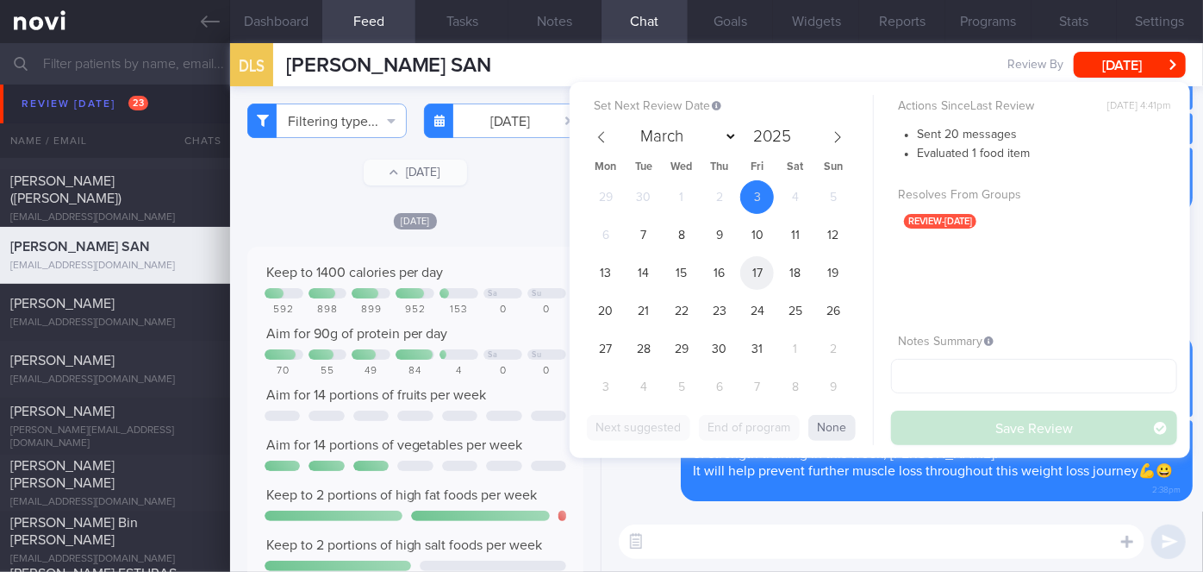
click at [753, 275] on span "17" at bounding box center [757, 273] width 34 height 34
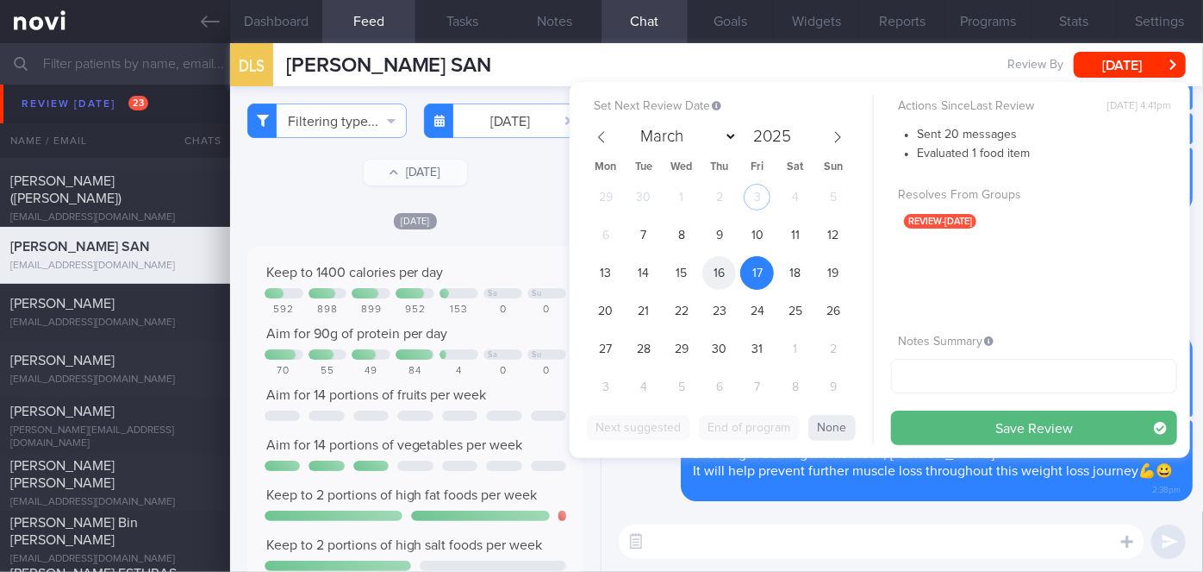
click at [715, 279] on span "16" at bounding box center [720, 273] width 34 height 34
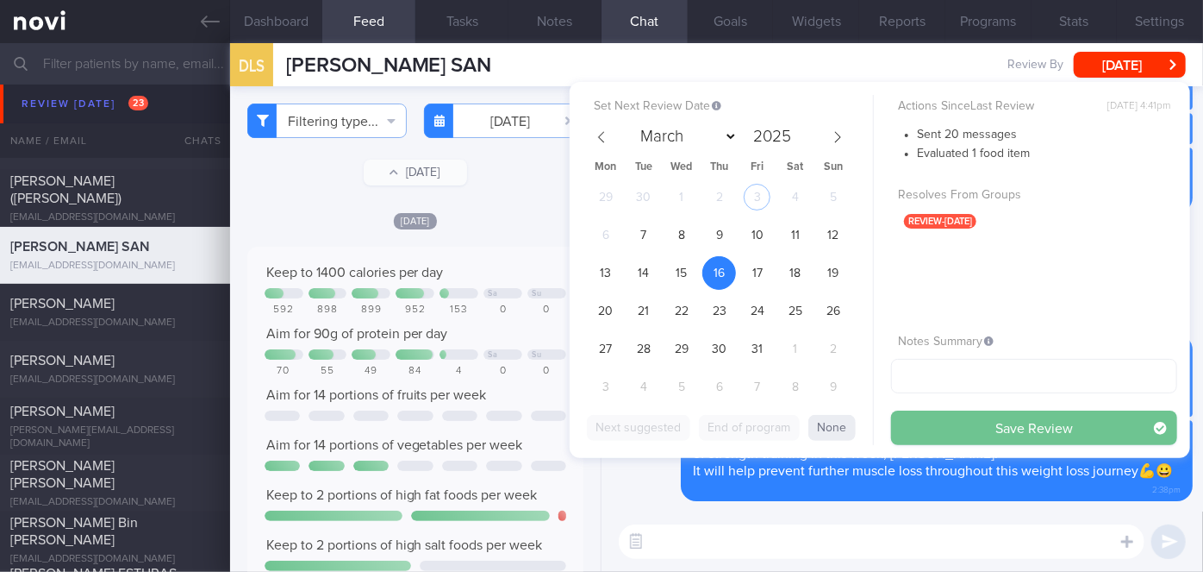
click at [938, 428] on button "Save Review" at bounding box center [1034, 427] width 286 height 34
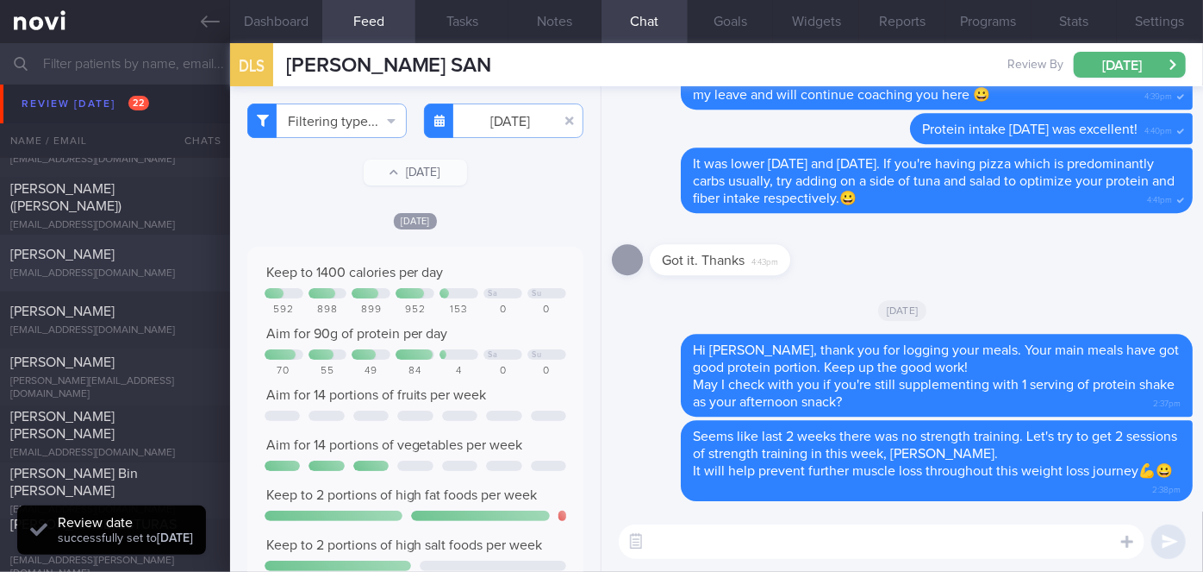
scroll to position [6056, 0]
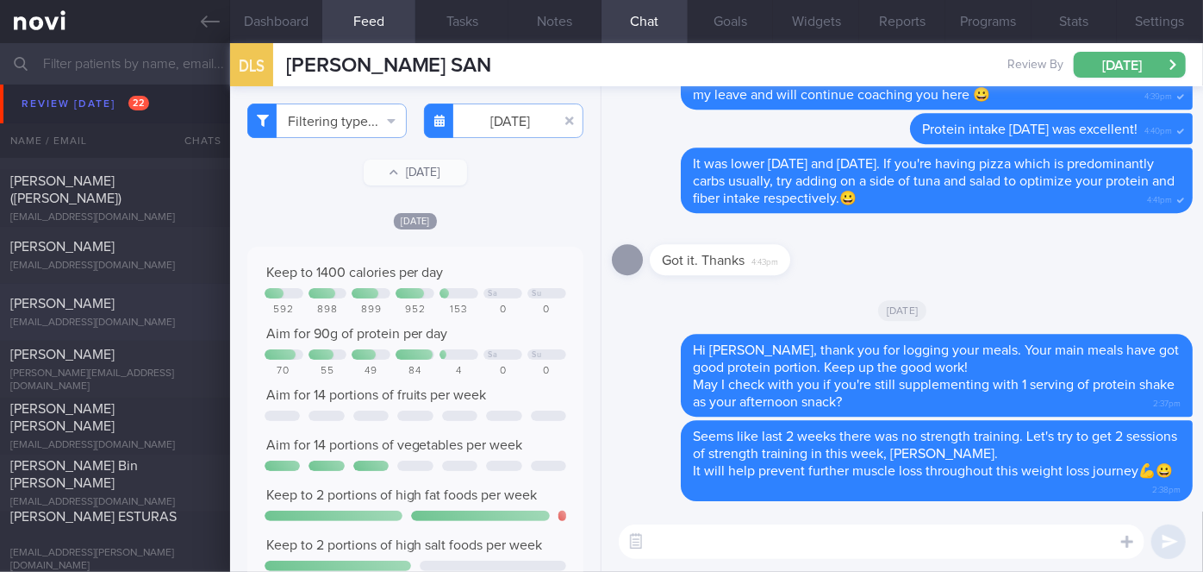
click at [109, 301] on div "[PERSON_NAME]" at bounding box center [112, 303] width 205 height 17
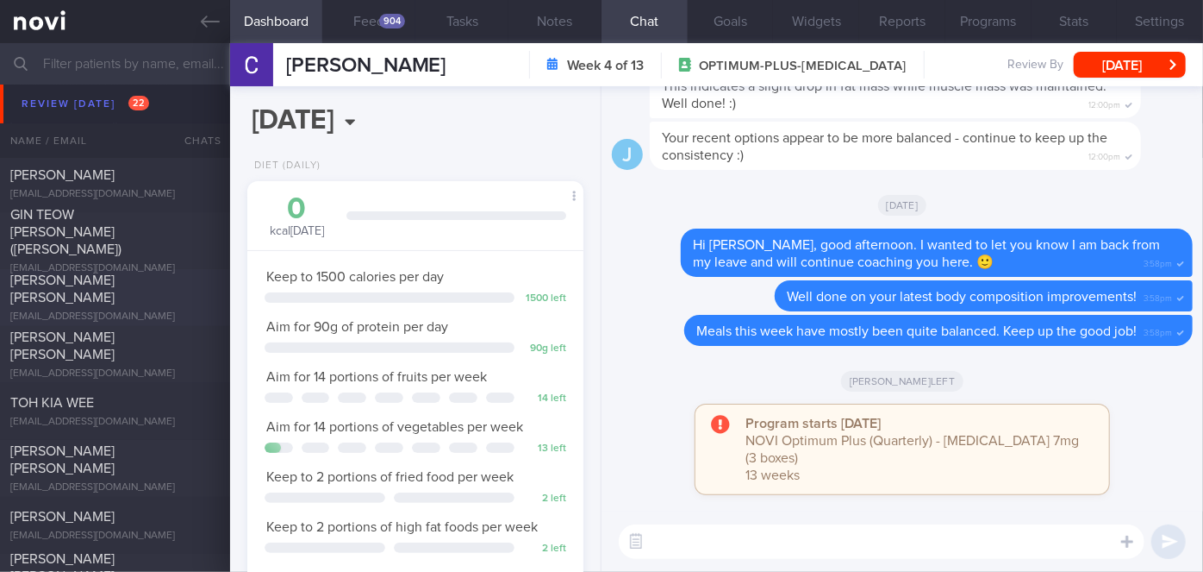
scroll to position [6448, 0]
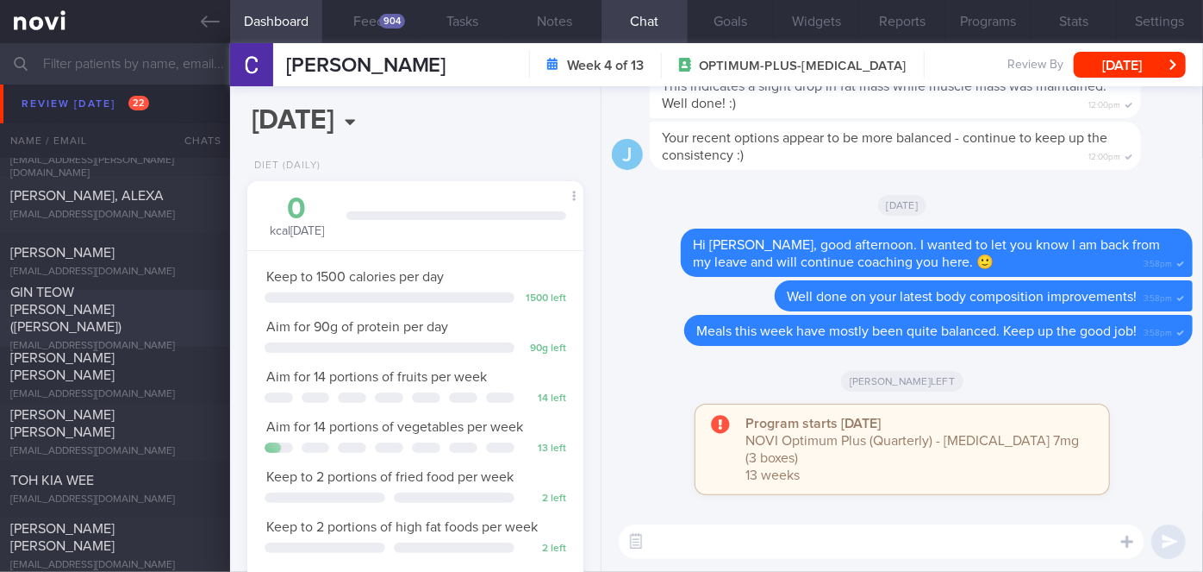
click at [172, 303] on div "GIN TEOW [PERSON_NAME] ([PERSON_NAME])" at bounding box center [112, 310] width 205 height 52
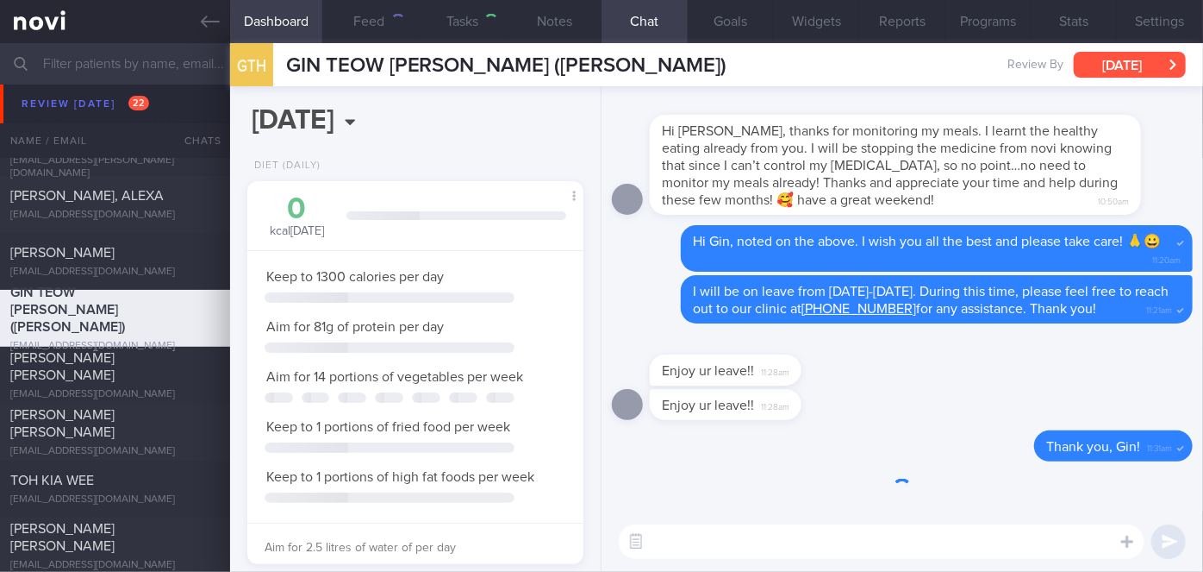
scroll to position [171, 294]
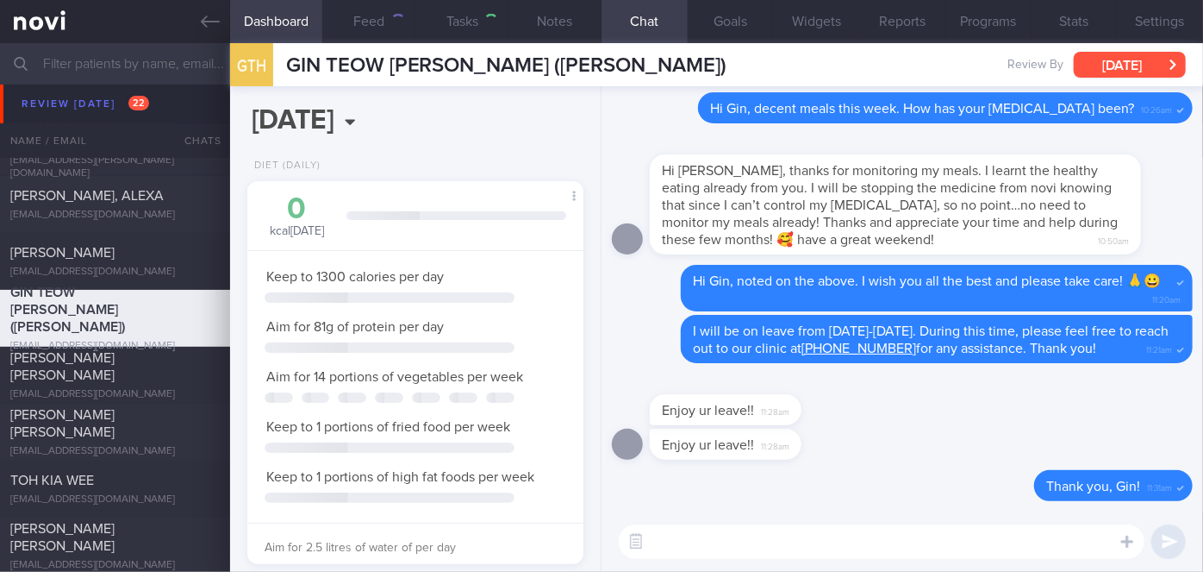
click at [1163, 70] on button "[DATE]" at bounding box center [1130, 65] width 112 height 26
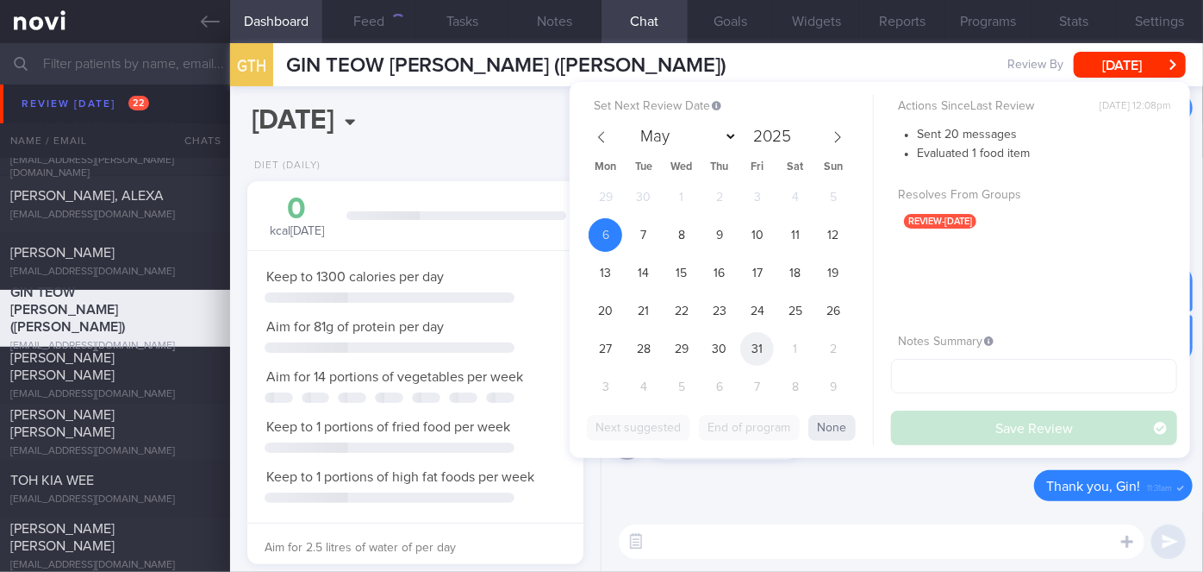
click at [747, 341] on span "31" at bounding box center [757, 349] width 34 height 34
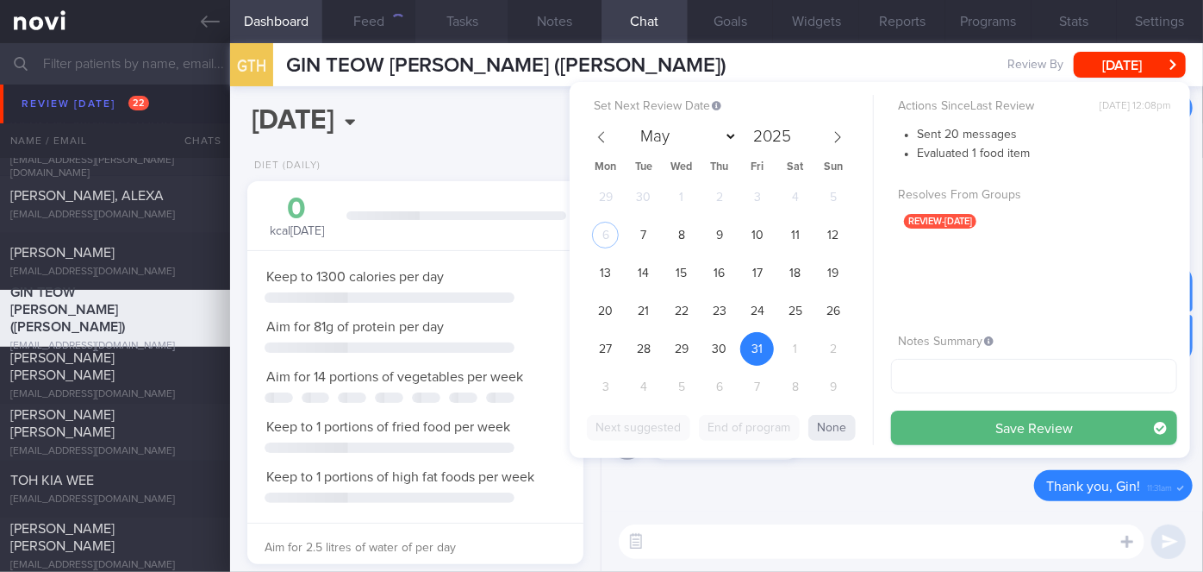
click at [963, 428] on button "Save Review" at bounding box center [1034, 427] width 286 height 34
click at [1003, 421] on div "Actions Since Last Review [DATE] 12:08pm Sent 20 messages Evaluated 1 food item…" at bounding box center [1034, 270] width 286 height 350
